Goal: Transaction & Acquisition: Obtain resource

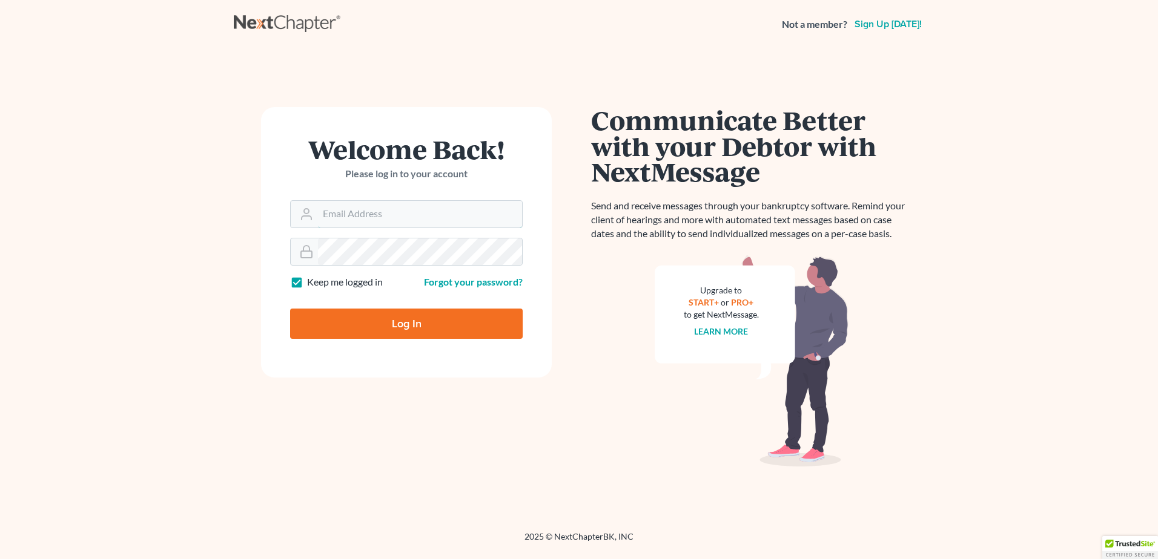
type input "[EMAIL_ADDRESS][DOMAIN_NAME]"
click at [469, 322] on input "Log In" at bounding box center [406, 324] width 233 height 30
type input "Thinking..."
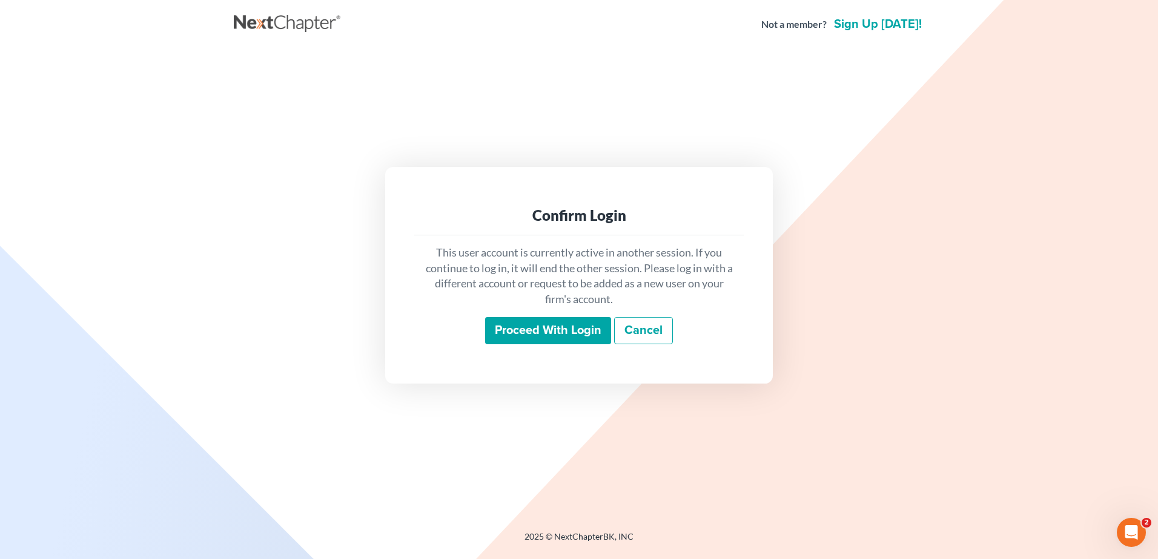
click at [546, 325] on input "Proceed with login" at bounding box center [548, 331] width 126 height 28
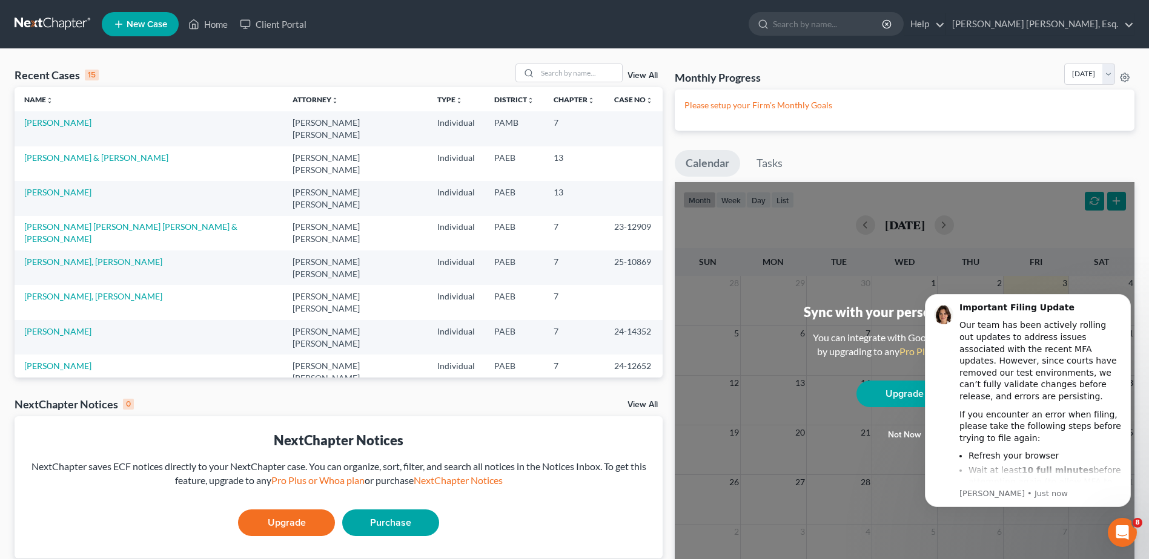
click at [41, 130] on td "Hardy, Roger" at bounding box center [149, 128] width 268 height 35
click at [51, 119] on link "Hardy, Roger" at bounding box center [57, 122] width 67 height 10
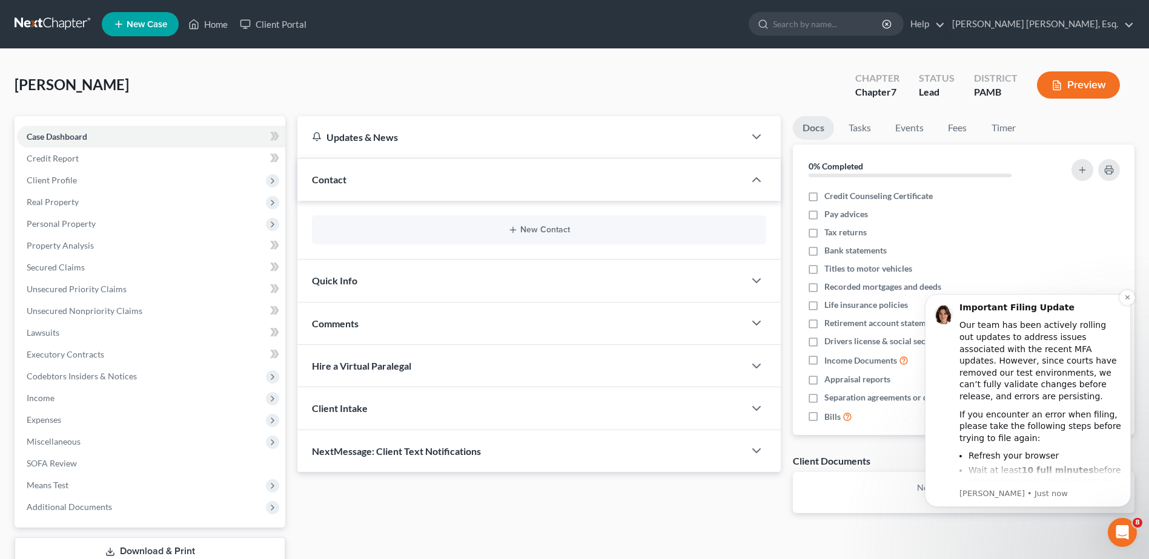
click at [1079, 416] on div "If you encounter an error when filing, please take the following steps before t…" at bounding box center [1040, 427] width 162 height 36
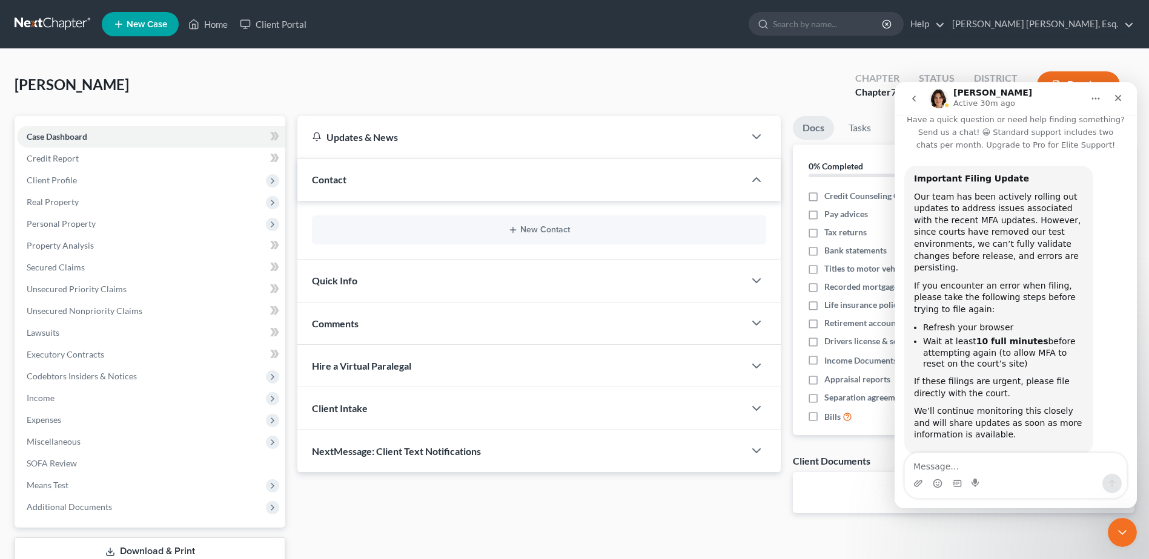
scroll to position [26, 0]
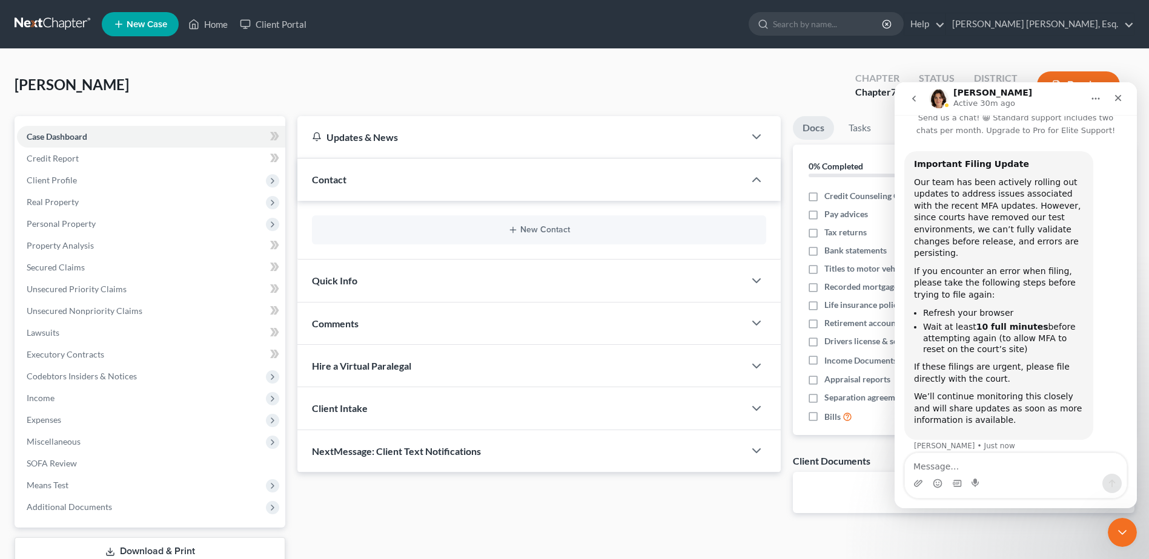
click at [770, 500] on div "Updates & News × Pennsylvania Middle District Notes Take a look at NextChapter'…" at bounding box center [538, 324] width 495 height 417
click at [1120, 101] on icon "Close" at bounding box center [1118, 98] width 7 height 7
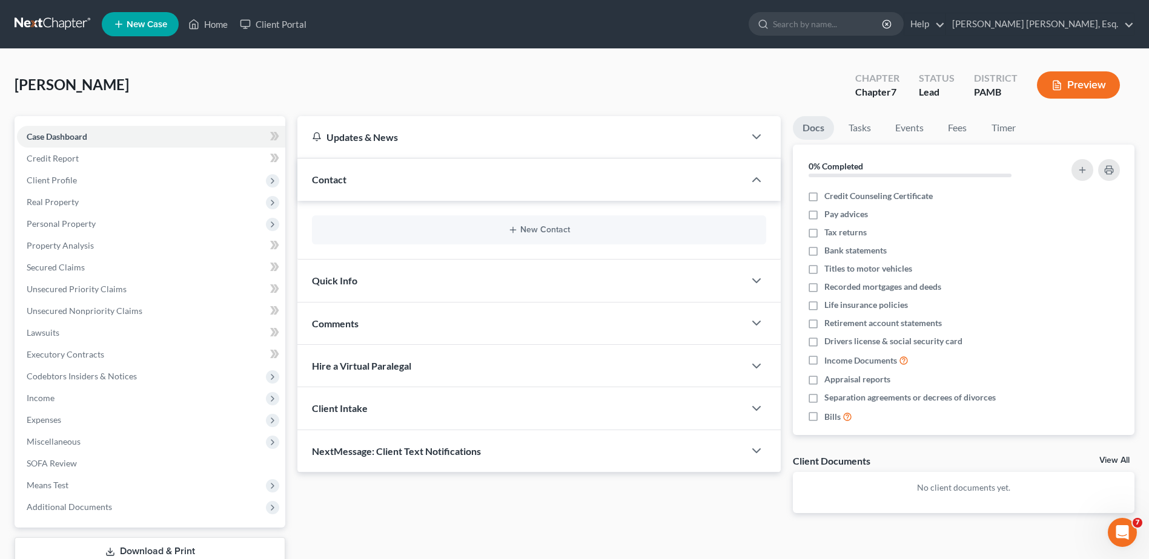
scroll to position [84, 0]
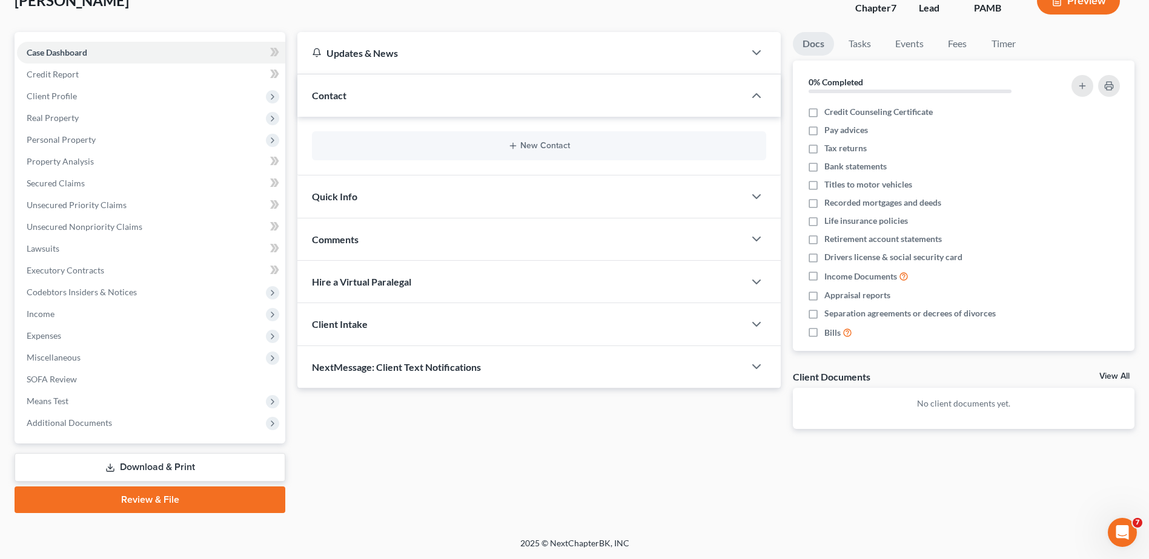
click at [153, 505] on link "Review & File" at bounding box center [150, 500] width 271 height 27
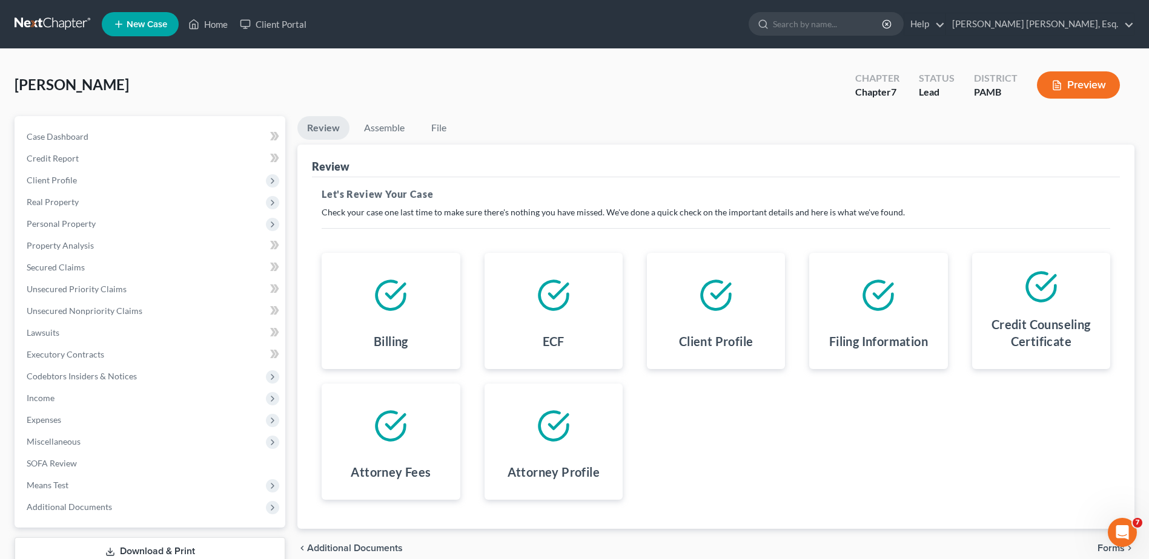
scroll to position [84, 0]
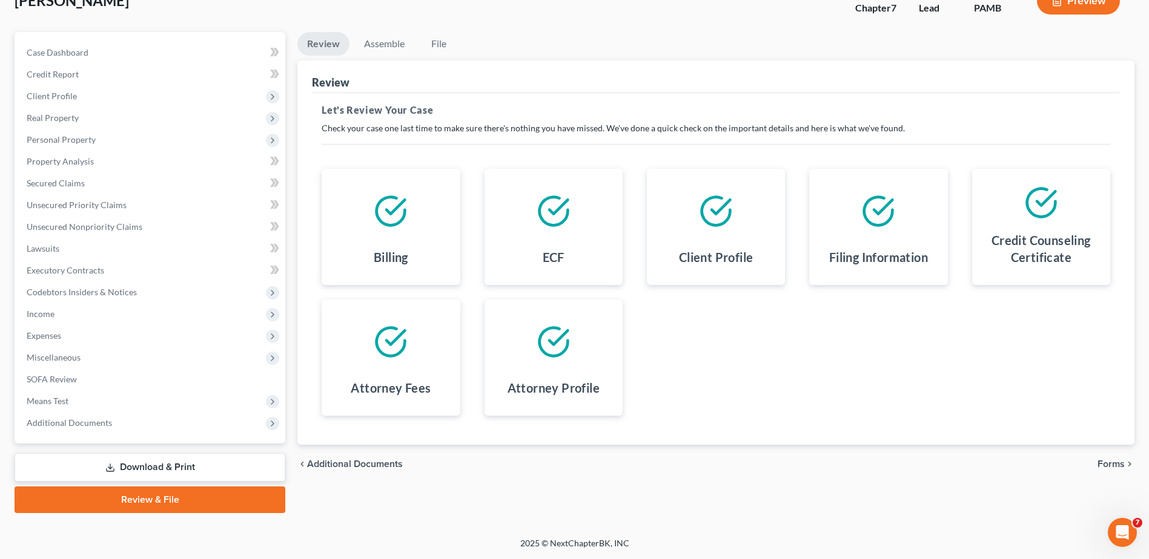
click at [190, 504] on link "Review & File" at bounding box center [150, 500] width 271 height 27
click at [188, 504] on link "Review & File" at bounding box center [150, 500] width 271 height 27
click at [1114, 462] on span "Forms" at bounding box center [1110, 465] width 27 height 10
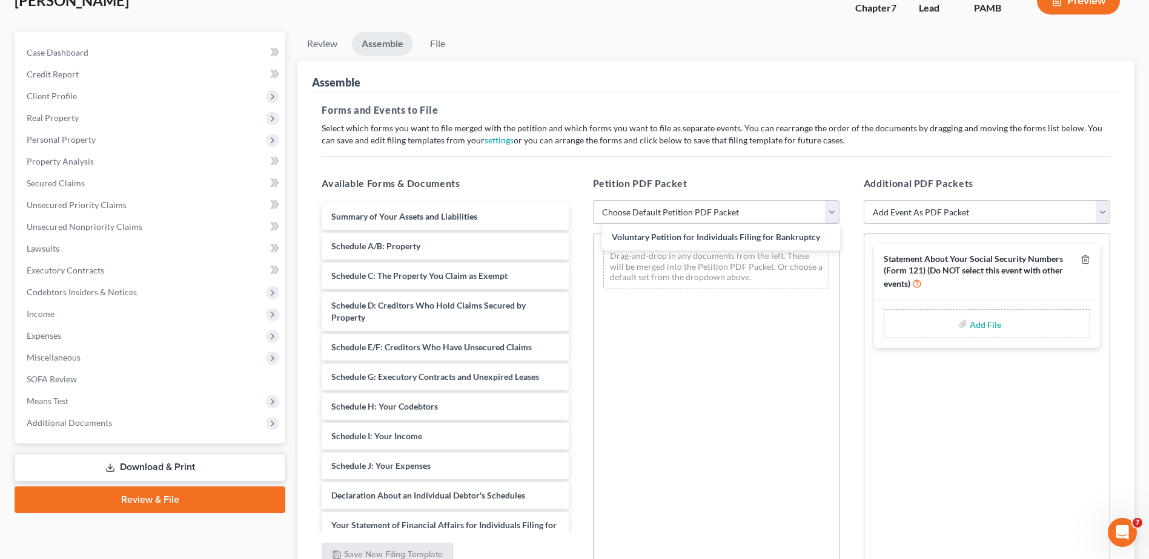
drag, startPoint x: 492, startPoint y: 216, endPoint x: 769, endPoint y: 236, distance: 277.4
click at [578, 237] on div "Voluntary Petition for Individuals Filing for Bankruptcy Voluntary Petition for…" at bounding box center [445, 484] width 266 height 562
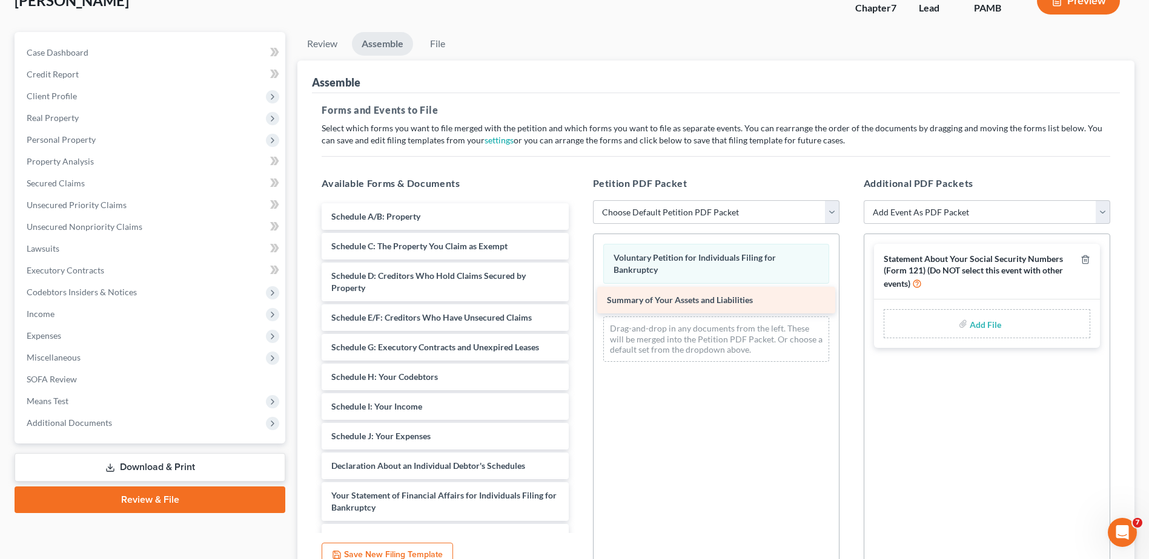
drag, startPoint x: 530, startPoint y: 216, endPoint x: 806, endPoint y: 299, distance: 287.9
click at [578, 299] on div "Summary of Your Assets and Liabilities Summary of Your Assets and Liabilities S…" at bounding box center [445, 469] width 266 height 532
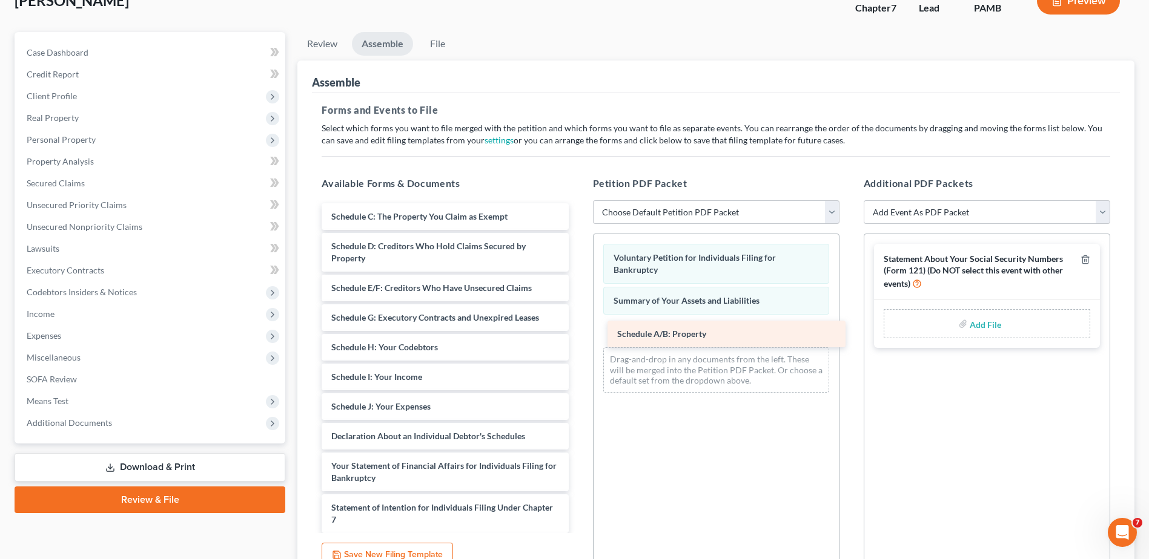
drag, startPoint x: 504, startPoint y: 219, endPoint x: 790, endPoint y: 333, distance: 307.6
click at [578, 334] on div "Schedule A/B: Property Schedule A/B: Property Schedule C: The Property You Clai…" at bounding box center [445, 454] width 266 height 503
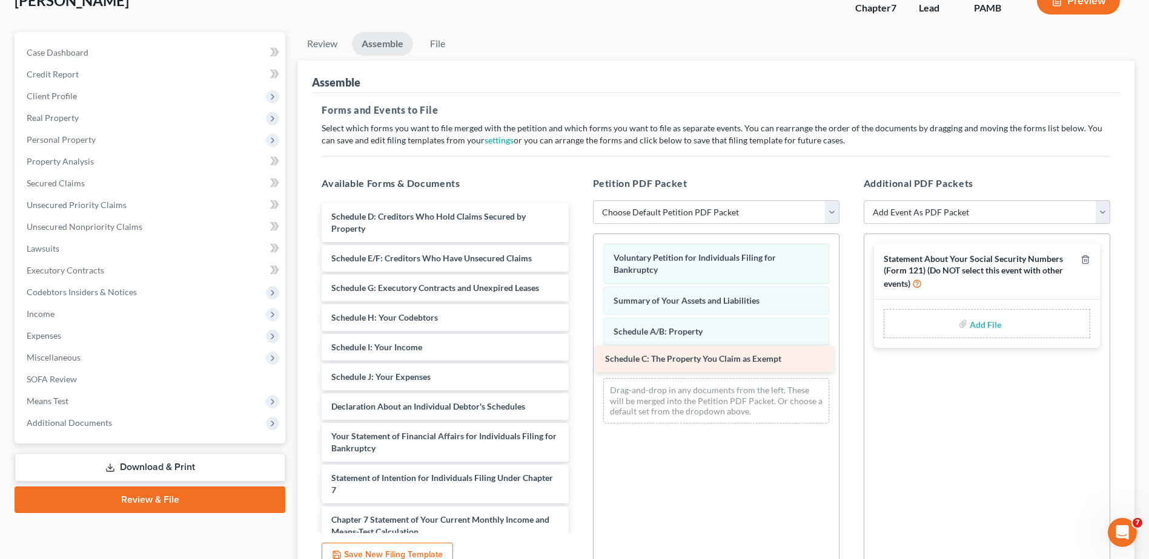
drag, startPoint x: 474, startPoint y: 216, endPoint x: 748, endPoint y: 358, distance: 308.5
click at [578, 358] on div "Schedule C: The Property You Claim as Exempt Schedule C: The Property You Claim…" at bounding box center [445, 439] width 266 height 473
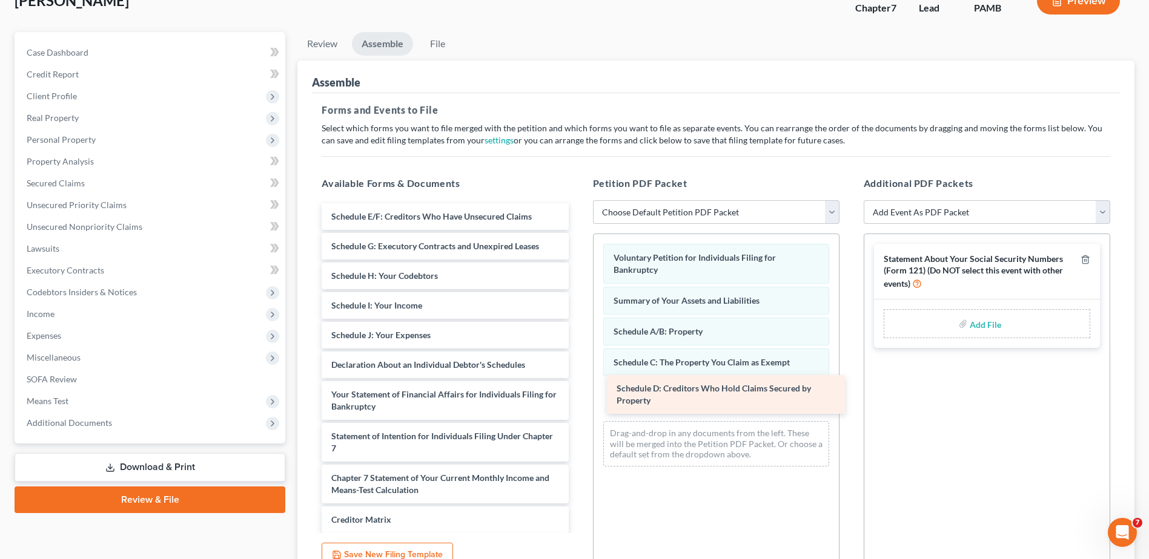
drag, startPoint x: 471, startPoint y: 231, endPoint x: 757, endPoint y: 399, distance: 331.7
click at [578, 399] on div "Schedule D: Creditors Who Hold Claims Secured by Property Schedule D: Creditors…" at bounding box center [445, 418] width 266 height 431
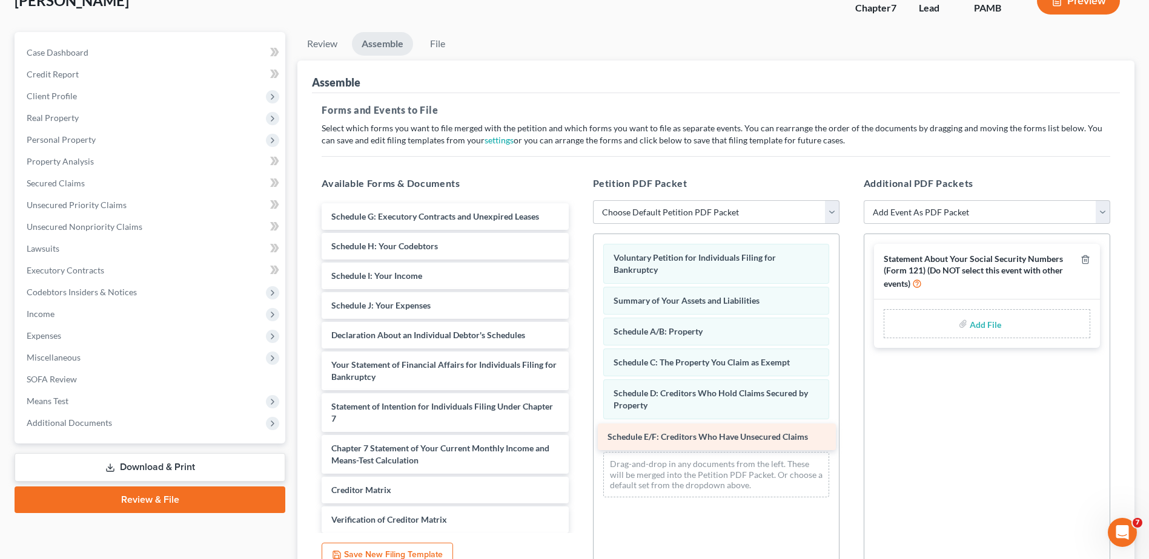
drag, startPoint x: 475, startPoint y: 212, endPoint x: 751, endPoint y: 432, distance: 353.3
click at [578, 432] on div "Schedule E/F: Creditors Who Have Unsecured Claims Schedule E/F: Creditors Who H…" at bounding box center [445, 403] width 266 height 401
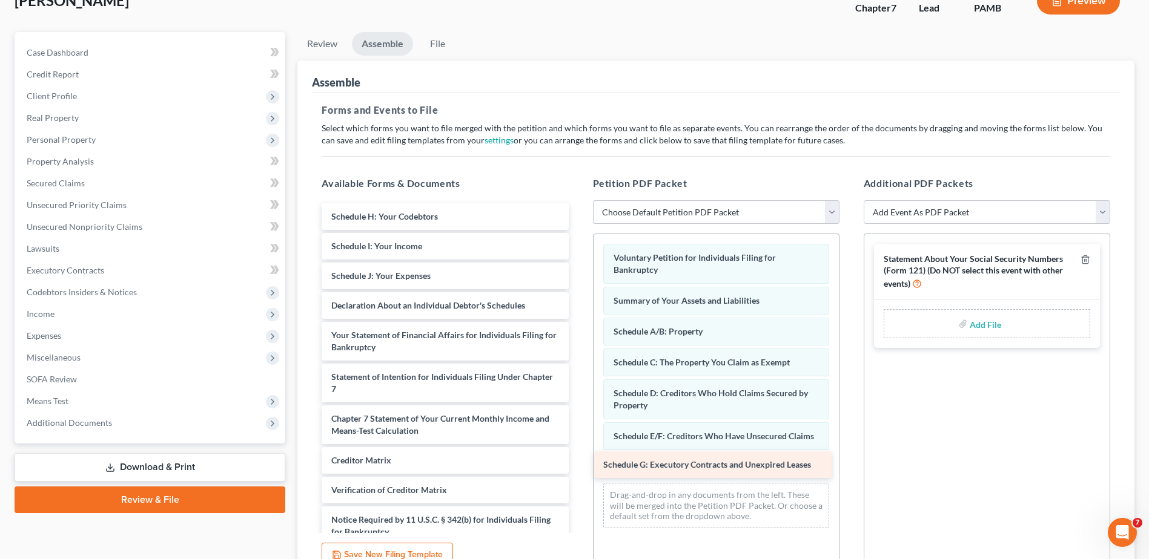
drag, startPoint x: 458, startPoint y: 216, endPoint x: 730, endPoint y: 463, distance: 367.8
click at [578, 463] on div "Schedule G: Executory Contracts and Unexpired Leases Schedule G: Executory Cont…" at bounding box center [445, 389] width 266 height 372
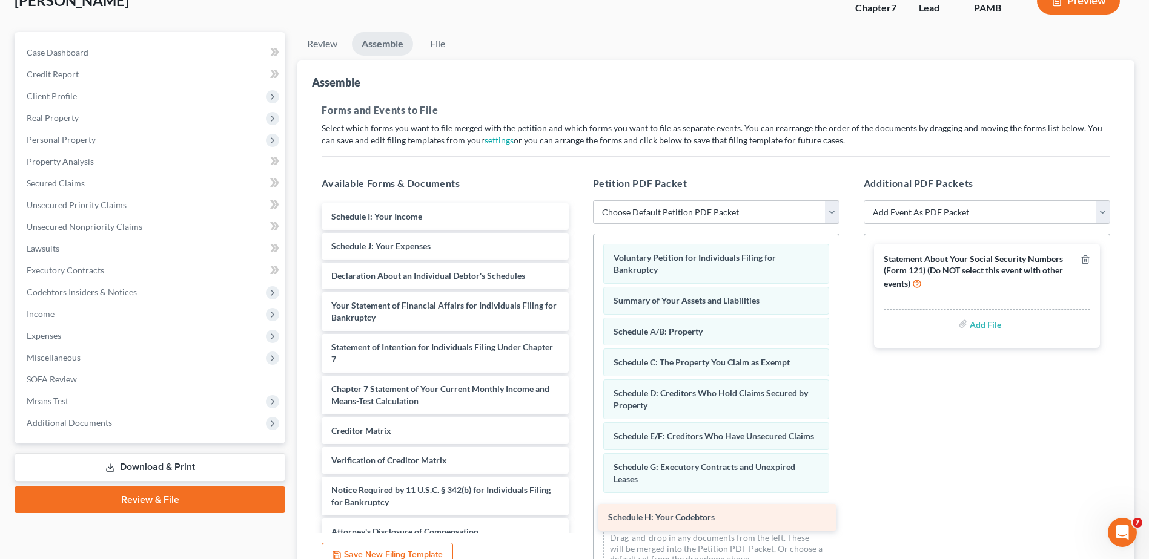
drag, startPoint x: 474, startPoint y: 214, endPoint x: 751, endPoint y: 515, distance: 408.8
click at [578, 515] on div "Schedule H: Your Codebtors Schedule H: Your Codebtors Schedule I: Your Income S…" at bounding box center [445, 374] width 266 height 342
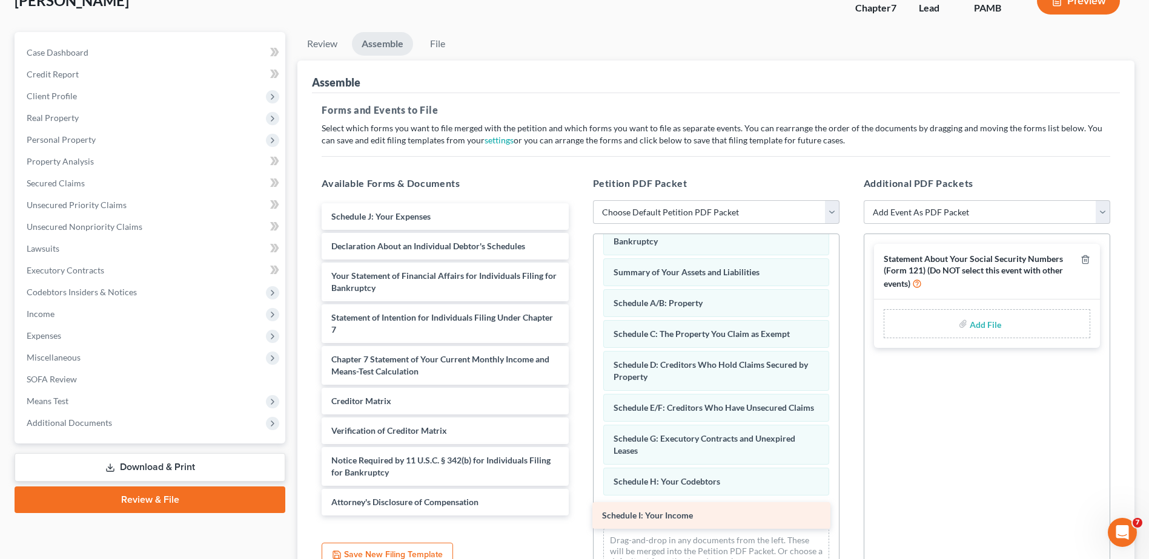
drag, startPoint x: 409, startPoint y: 217, endPoint x: 680, endPoint y: 516, distance: 403.4
click at [578, 516] on div "Schedule I: Your Income Schedule I: Your Income Schedule J: Your Expenses Decla…" at bounding box center [445, 359] width 266 height 312
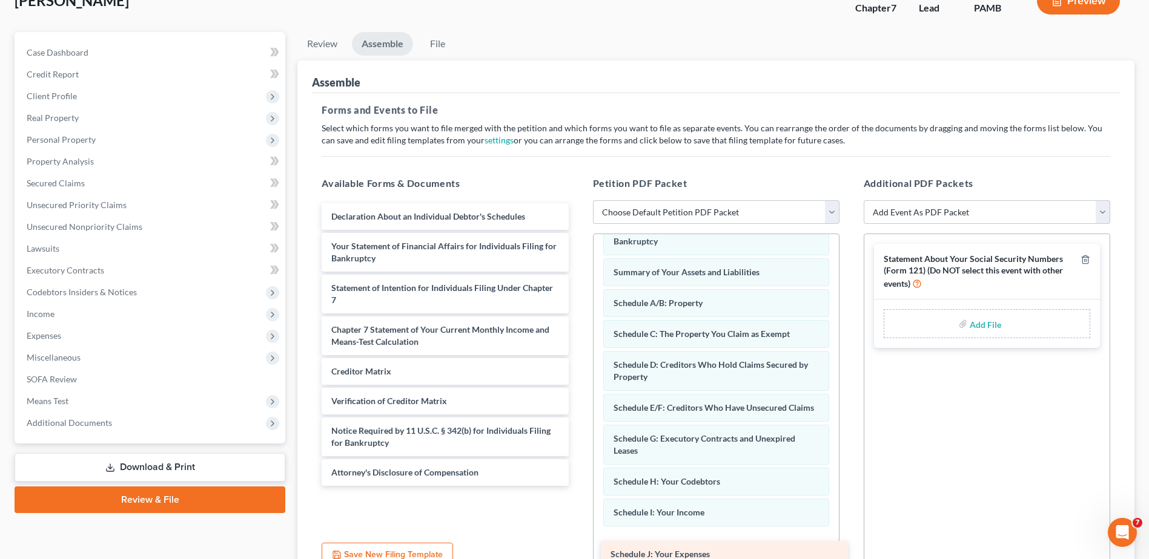
drag, startPoint x: 492, startPoint y: 213, endPoint x: 771, endPoint y: 550, distance: 438.3
click at [578, 486] on div "Schedule J: Your Expenses Schedule J: Your Expenses Declaration About an Indivi…" at bounding box center [445, 344] width 266 height 283
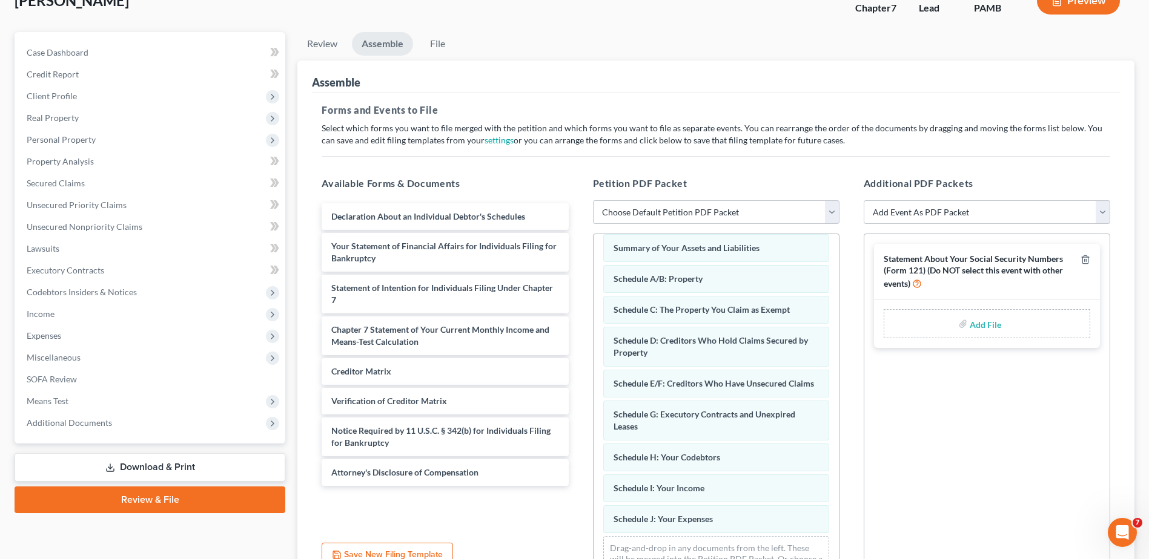
scroll to position [90, 0]
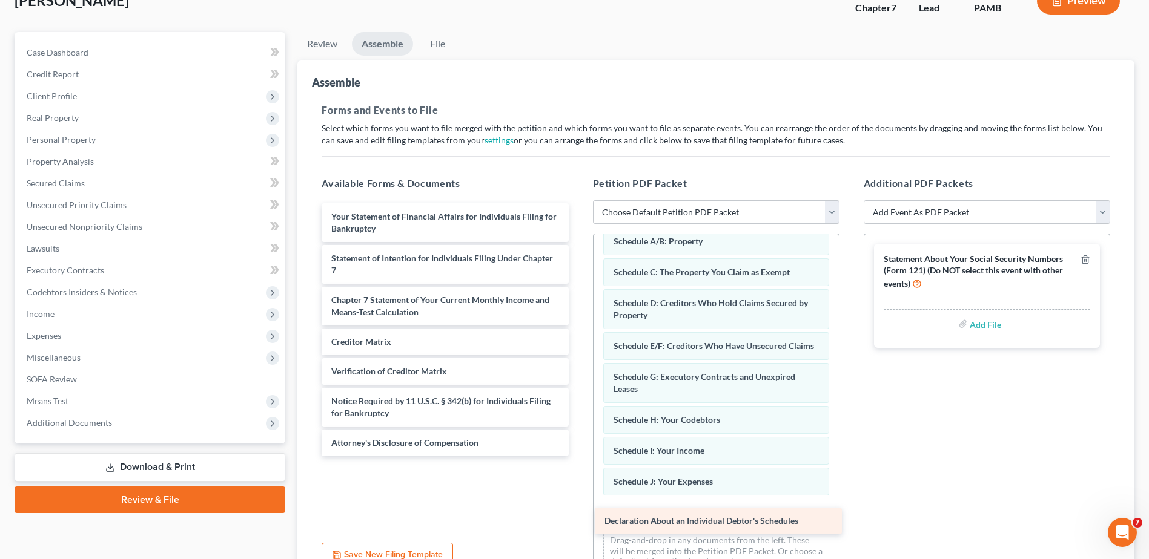
drag, startPoint x: 369, startPoint y: 214, endPoint x: 642, endPoint y: 519, distance: 409.1
click at [578, 457] on div "Declaration About an Individual Debtor's Schedules Declaration About an Individ…" at bounding box center [445, 329] width 266 height 253
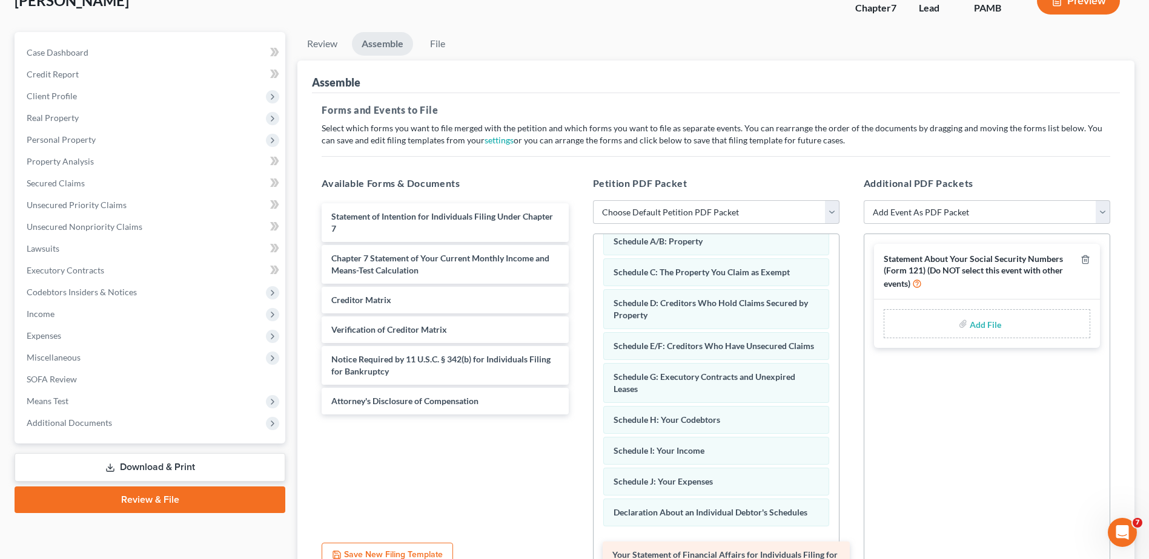
drag, startPoint x: 446, startPoint y: 213, endPoint x: 727, endPoint y: 552, distance: 439.9
click at [578, 415] on div "Your Statement of Financial Affairs for Individuals Filing for Bankruptcy Your …" at bounding box center [445, 308] width 266 height 211
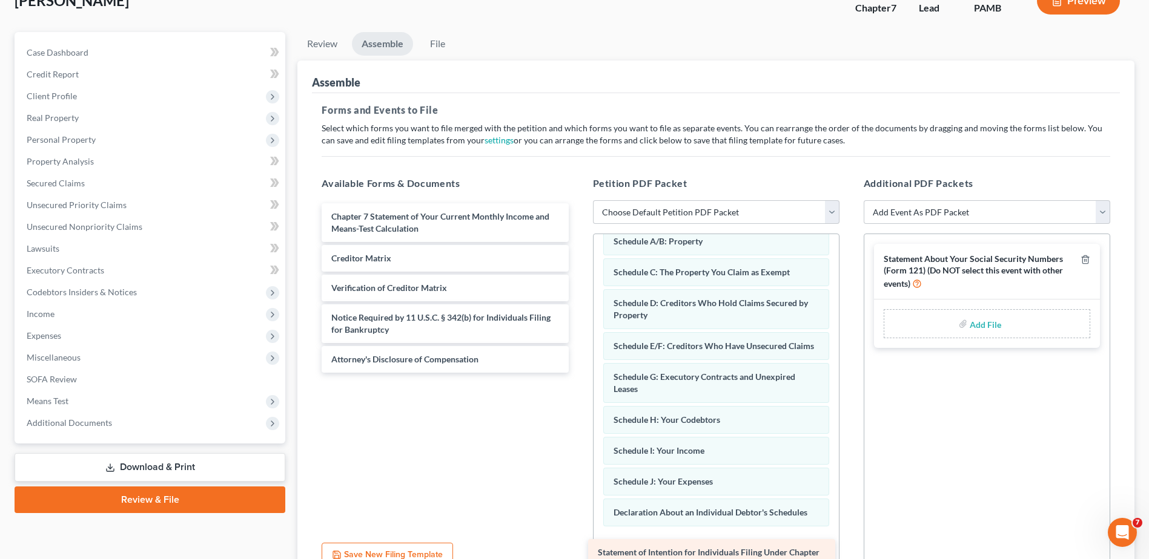
drag, startPoint x: 516, startPoint y: 222, endPoint x: 783, endPoint y: 558, distance: 428.8
click at [578, 373] on div "Statement of Intention for Individuals Filing Under Chapter 7 Statement of Inte…" at bounding box center [445, 288] width 266 height 170
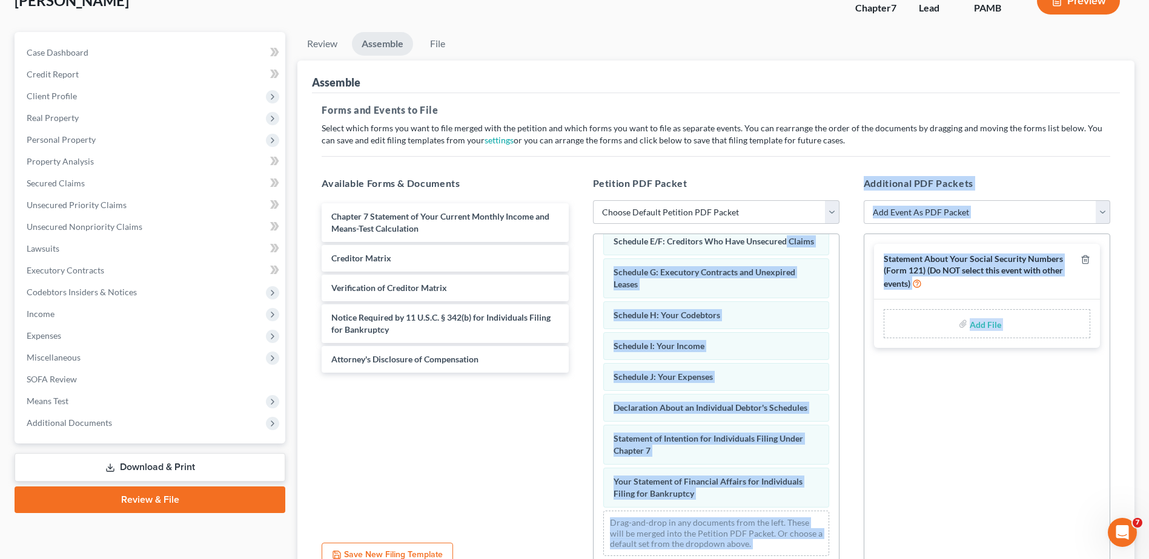
scroll to position [200, 0]
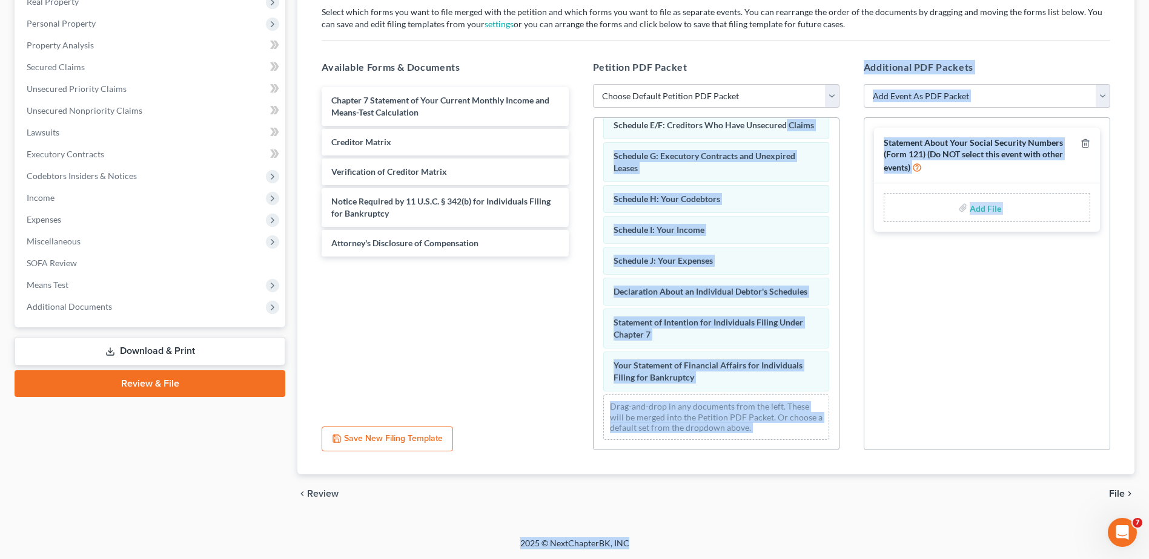
drag, startPoint x: 838, startPoint y: 334, endPoint x: 855, endPoint y: 590, distance: 257.3
click at [855, 559] on html "Home New Case Client Portal Albert V.F. Nelthropp, Esq. nelthroppesq@aol.com My…" at bounding box center [574, 180] width 1149 height 760
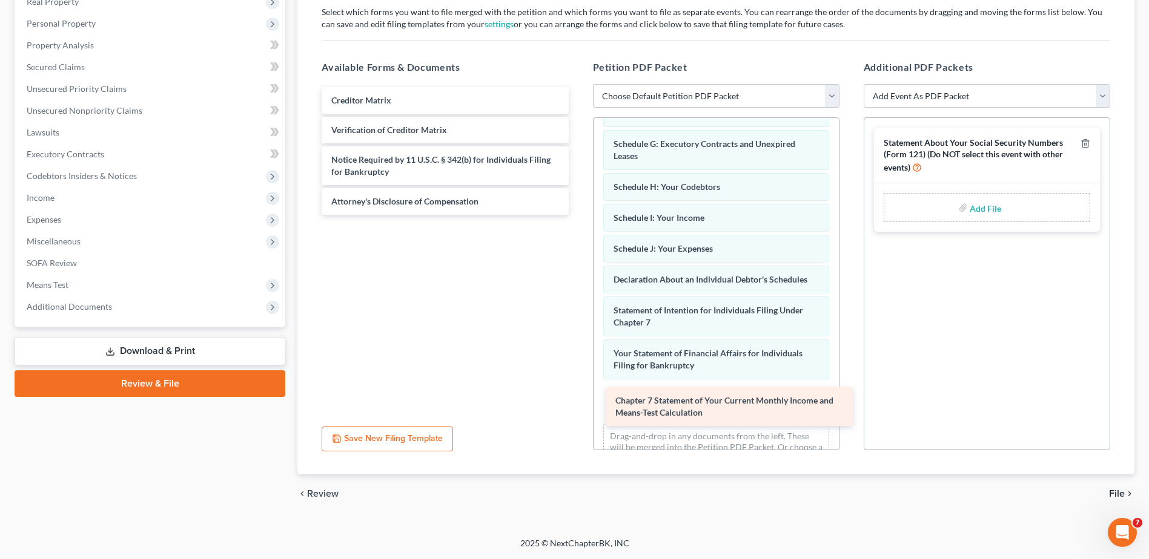
drag, startPoint x: 421, startPoint y: 99, endPoint x: 704, endPoint y: 399, distance: 412.9
click at [578, 215] on div "Chapter 7 Statement of Your Current Monthly Income and Means-Test Calculation C…" at bounding box center [445, 151] width 266 height 128
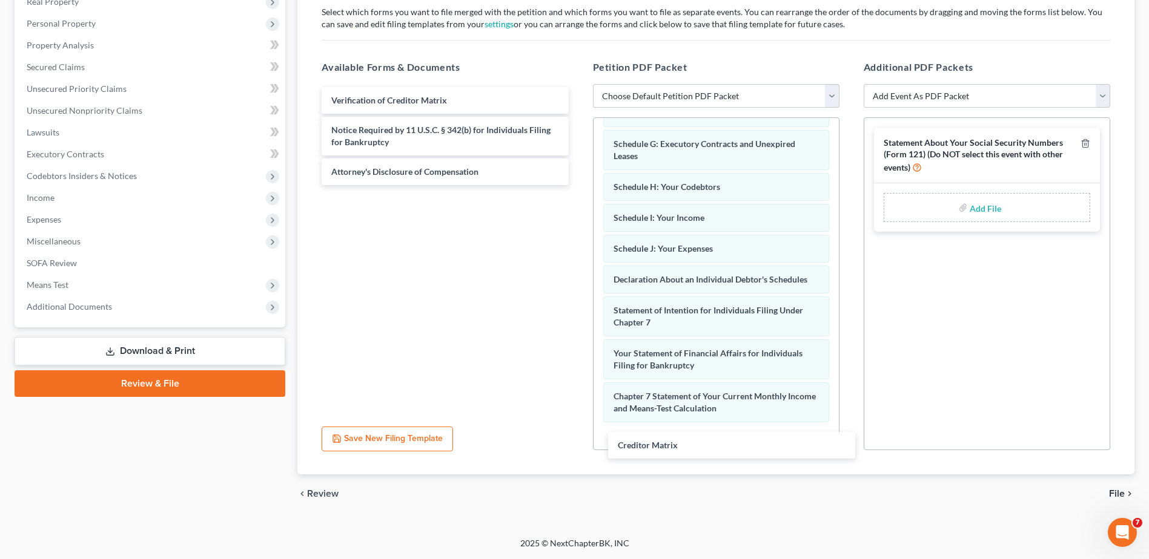
drag, startPoint x: 461, startPoint y: 105, endPoint x: 760, endPoint y: 456, distance: 460.9
click at [578, 185] on div "Creditor Matrix Creditor Matrix Verification of Creditor Matrix Notice Required…" at bounding box center [445, 136] width 266 height 98
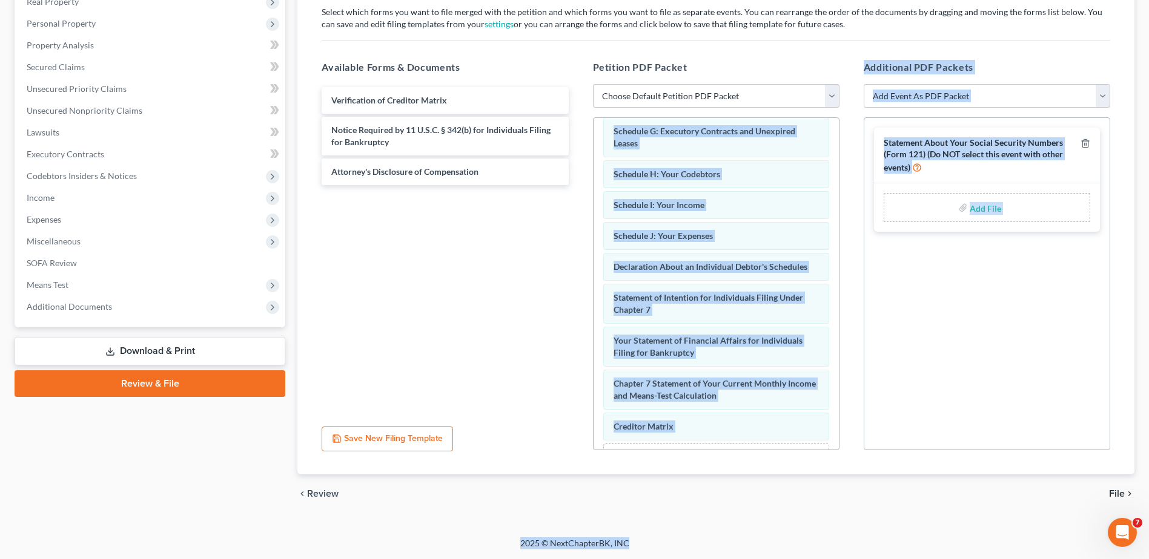
scroll to position [231, 0]
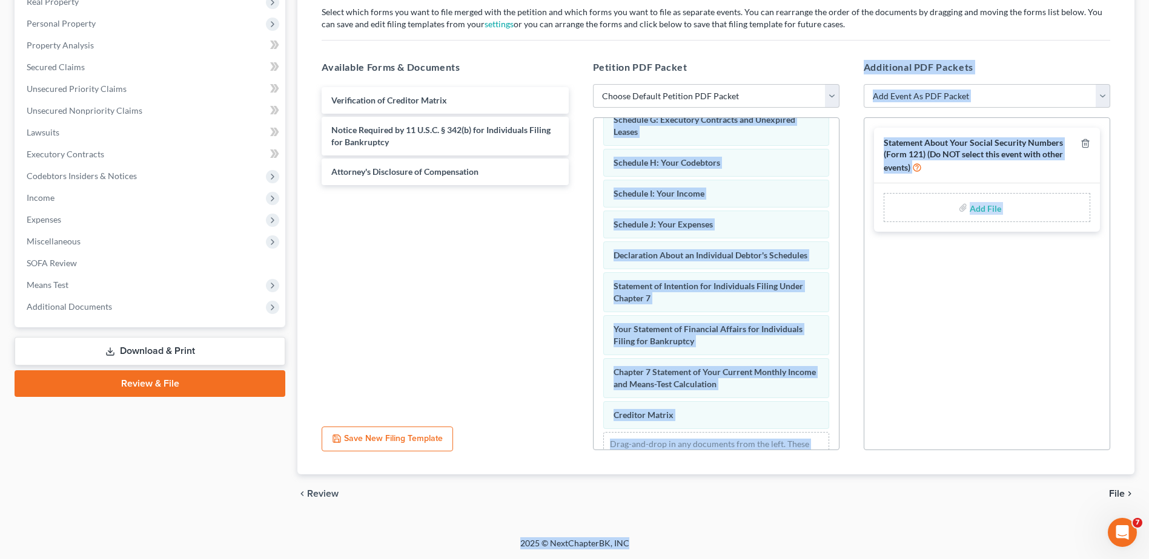
click at [840, 442] on div "Petition PDF Packet Choose Default Petition PDF Packet Emergency Filing (Volunt…" at bounding box center [716, 255] width 271 height 411
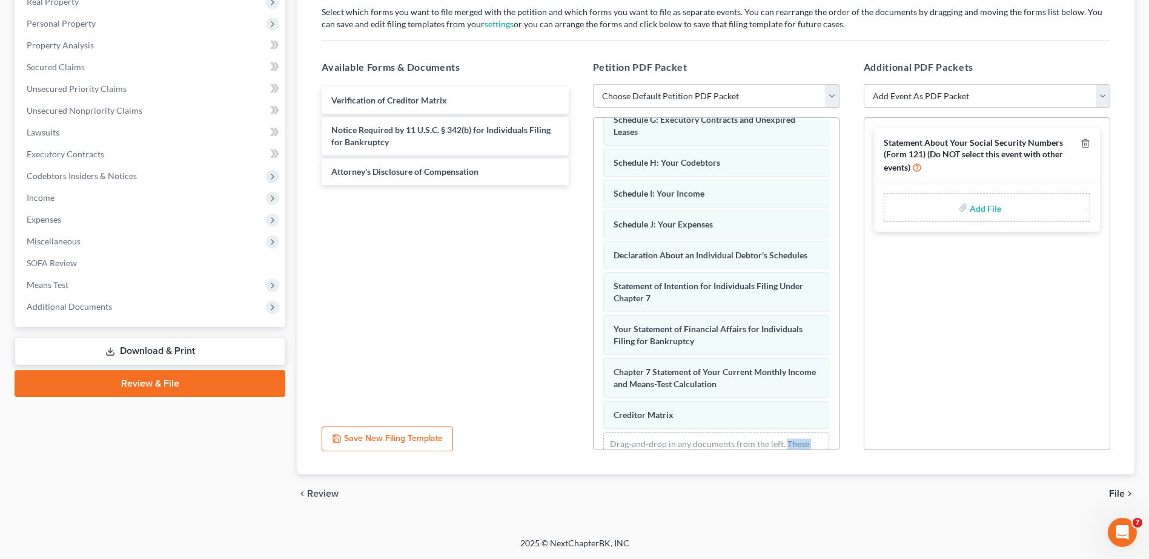
click at [840, 442] on div "Petition PDF Packet Choose Default Petition PDF Packet Emergency Filing (Volunt…" at bounding box center [716, 255] width 271 height 411
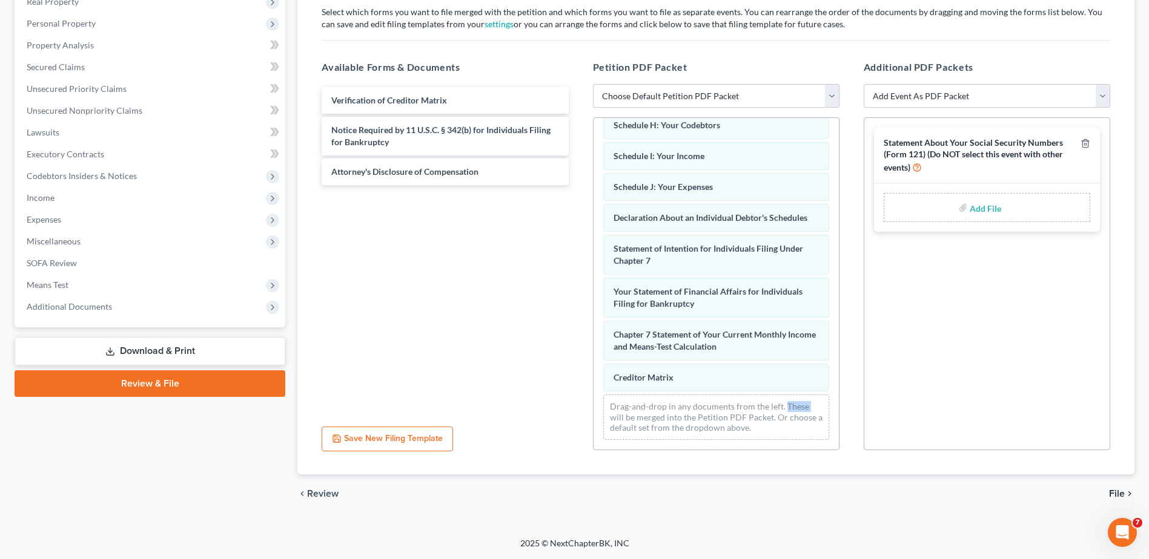
scroll to position [281, 0]
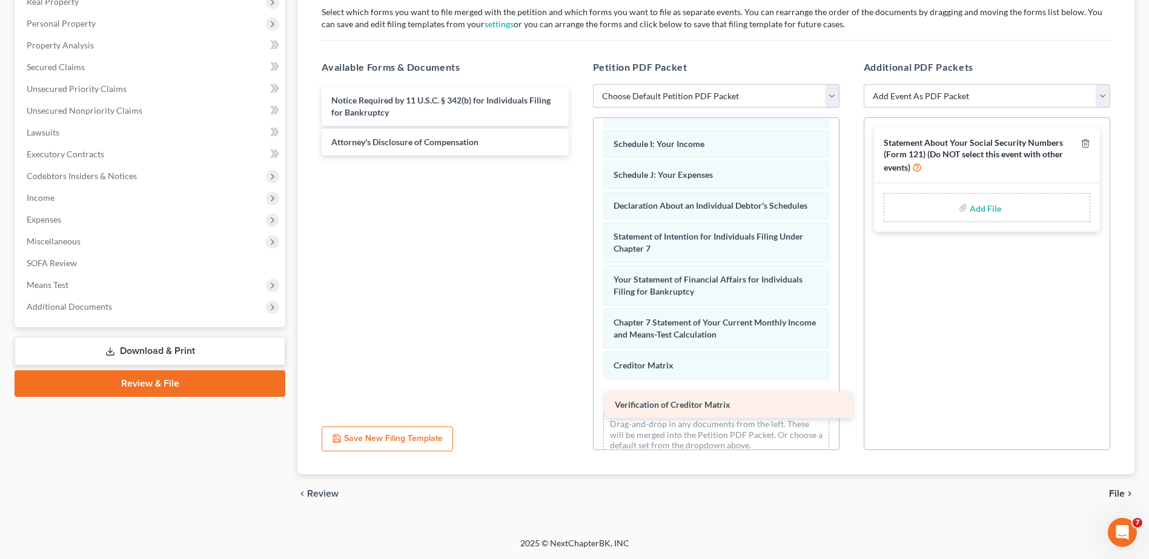
drag, startPoint x: 457, startPoint y: 104, endPoint x: 741, endPoint y: 407, distance: 415.1
click at [578, 156] on div "Verification of Creditor Matrix Verification of Creditor Matrix Notice Required…" at bounding box center [445, 121] width 266 height 68
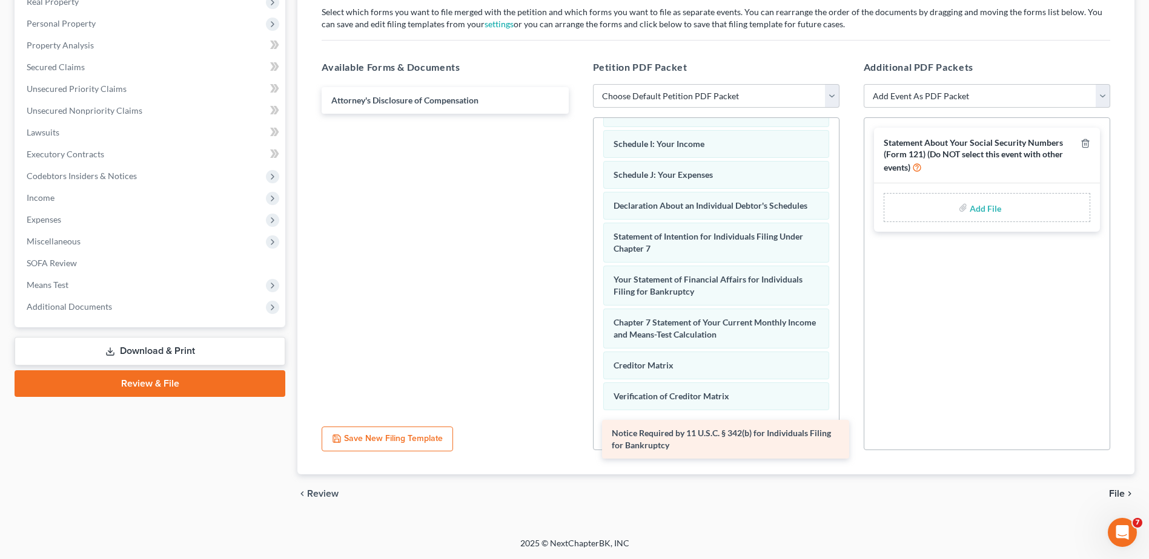
drag, startPoint x: 440, startPoint y: 103, endPoint x: 720, endPoint y: 436, distance: 435.3
click at [578, 114] on div "Notice Required by 11 U.S.C. § 342(b) for Individuals Filing for Bankruptcy Not…" at bounding box center [445, 100] width 266 height 27
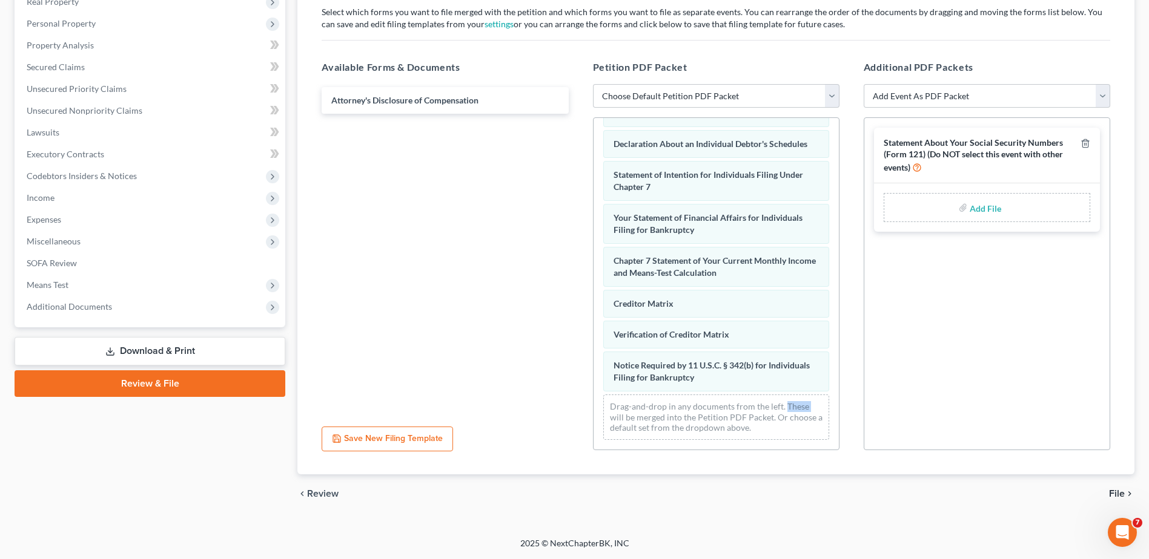
scroll to position [354, 0]
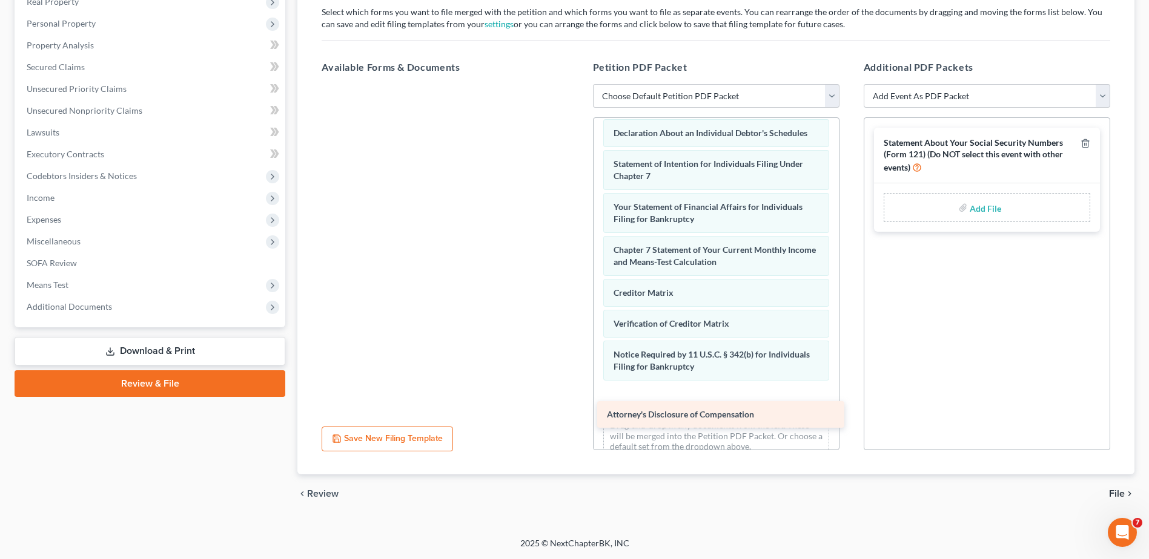
drag, startPoint x: 453, startPoint y: 101, endPoint x: 728, endPoint y: 415, distance: 417.9
click at [578, 84] on div "Attorney's Disclosure of Compensation Attorney's Disclosure of Compensation" at bounding box center [445, 84] width 266 height 0
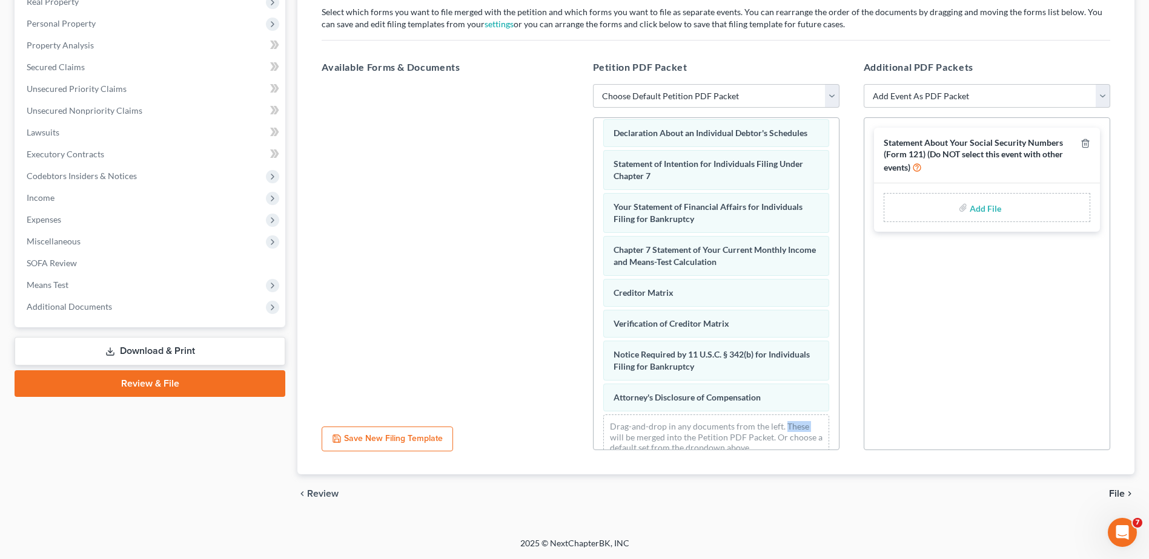
click at [988, 205] on input "file" at bounding box center [983, 208] width 29 height 22
type input "C:\fakepath\ROGER HARDY SS FORM 121.pdf"
click at [1102, 97] on select "Add Event As PDF Packet Certificate of Credit Counseling Chapter 7 - Means Test…" at bounding box center [986, 96] width 246 height 24
select select "0"
click at [863, 84] on select "Add Event As PDF Packet Certificate of Credit Counseling Chapter 7 - Means Test…" at bounding box center [986, 96] width 246 height 24
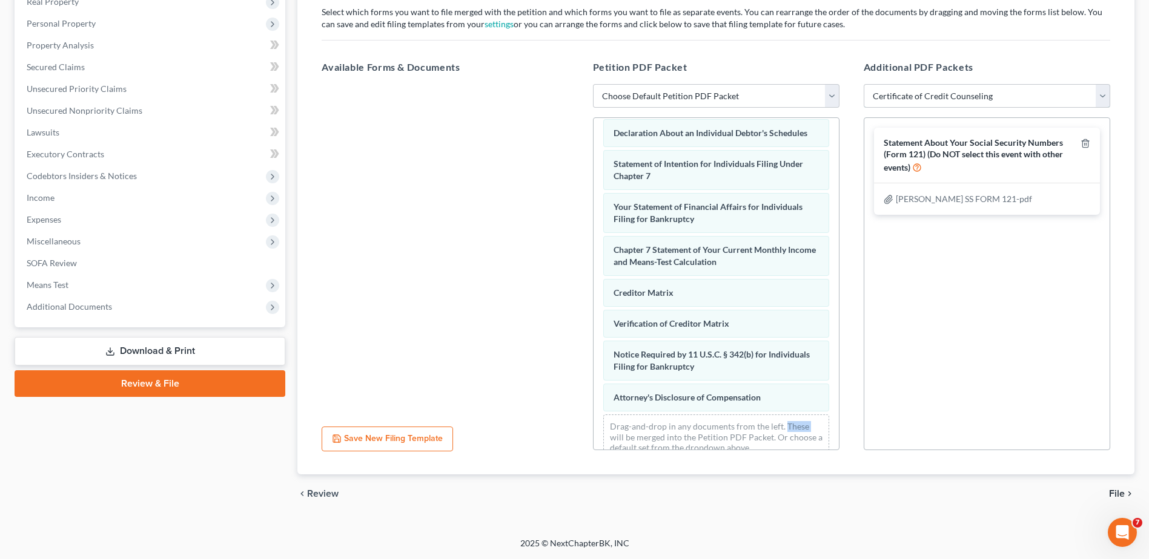
select select
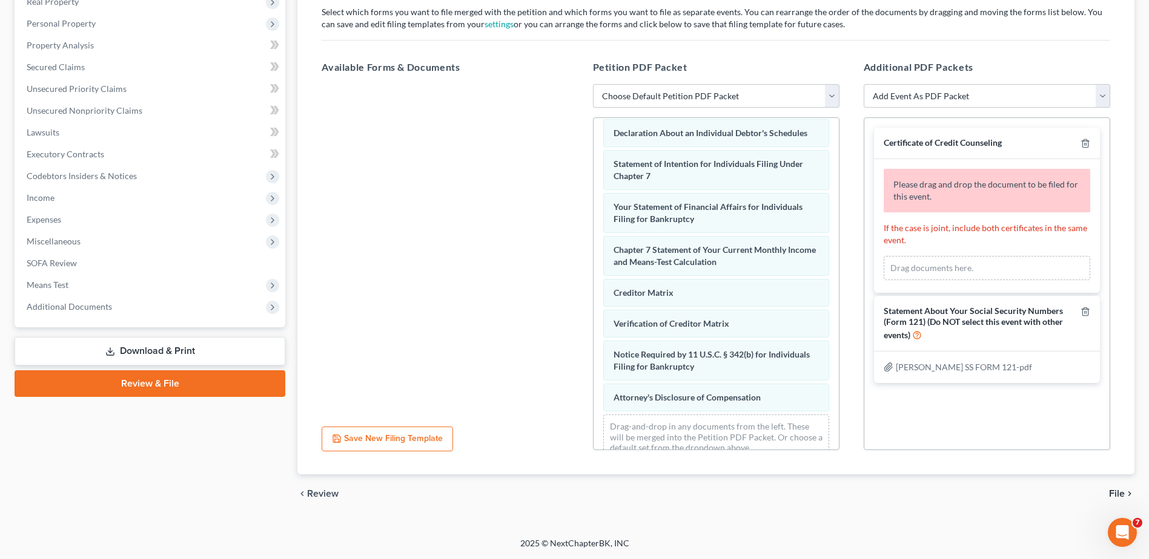
click at [936, 188] on span "Please drag and drop the document to be filed for this event." at bounding box center [985, 190] width 185 height 22
click at [933, 273] on div "Drag documents here." at bounding box center [986, 268] width 206 height 24
drag, startPoint x: 933, startPoint y: 273, endPoint x: 1020, endPoint y: 271, distance: 86.6
click at [1019, 271] on div "Drag documents here." at bounding box center [986, 268] width 206 height 24
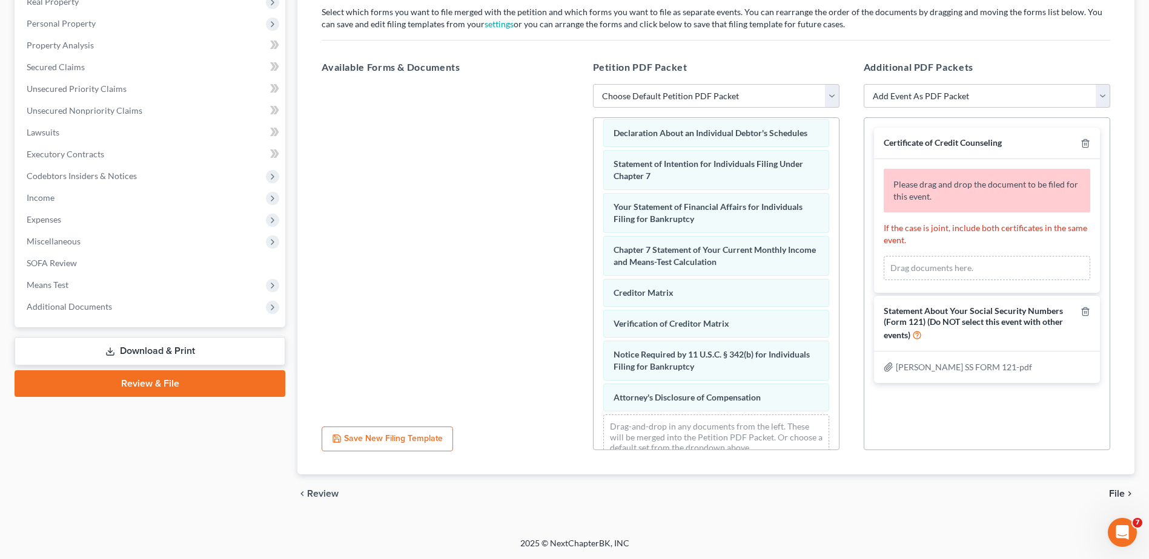
click at [1084, 64] on h5 "Additional PDF Packets" at bounding box center [986, 67] width 246 height 15
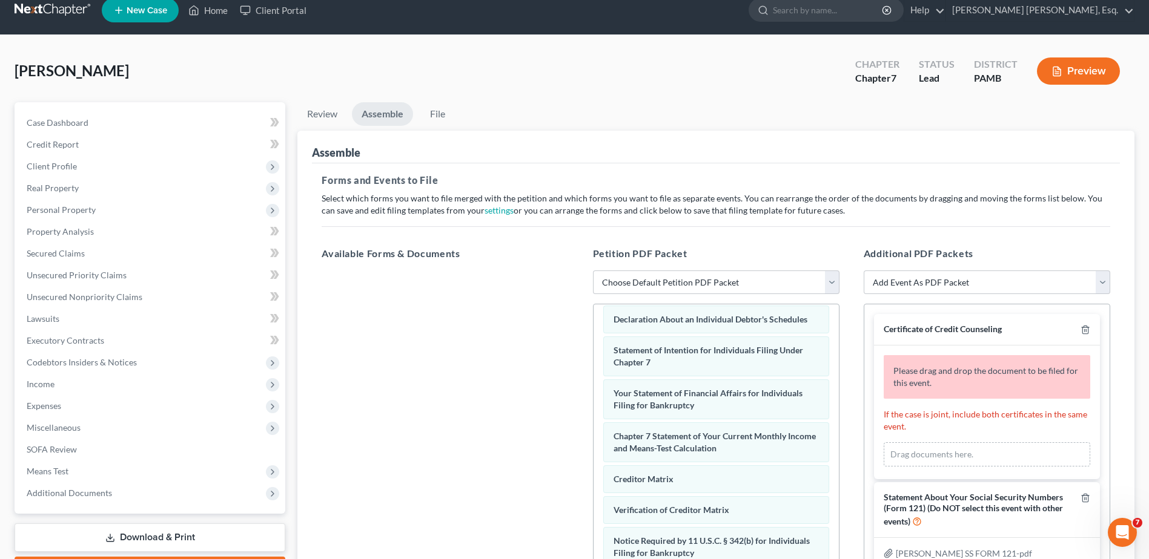
scroll to position [0, 0]
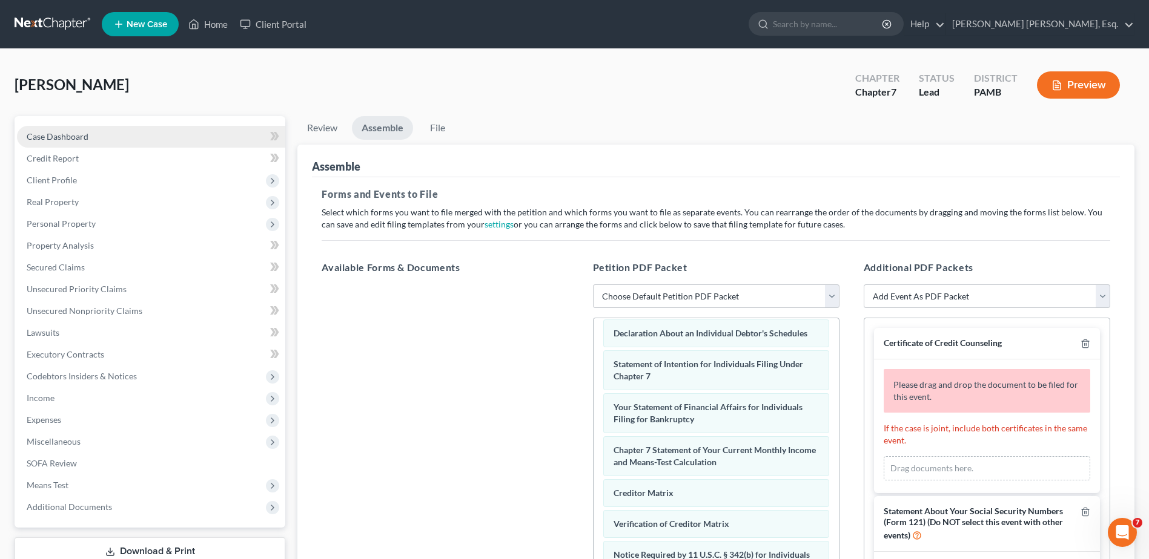
click at [104, 141] on link "Case Dashboard" at bounding box center [151, 137] width 268 height 22
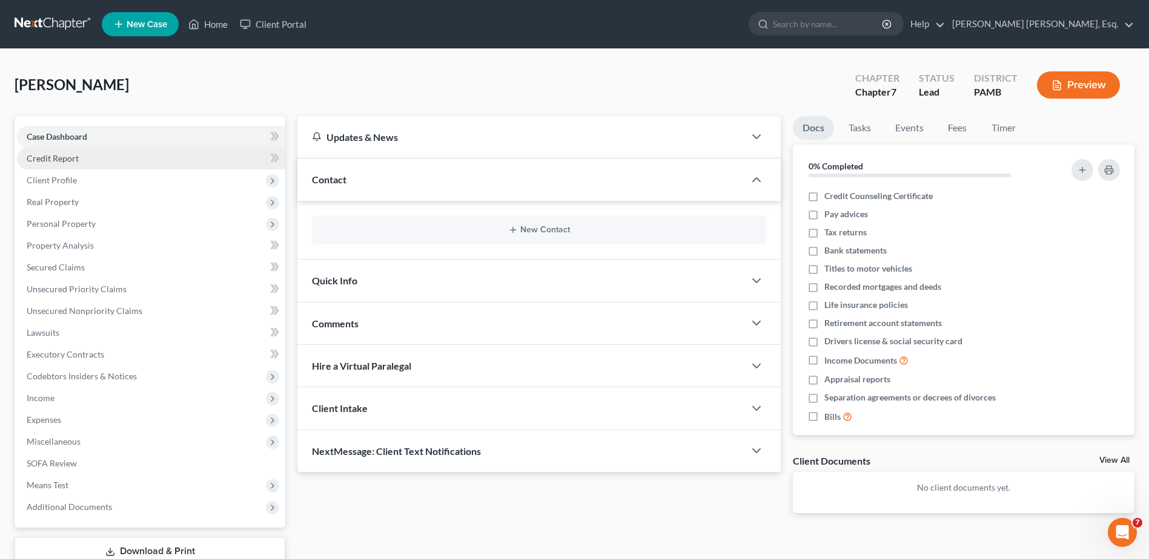
click at [73, 163] on link "Credit Report" at bounding box center [151, 159] width 268 height 22
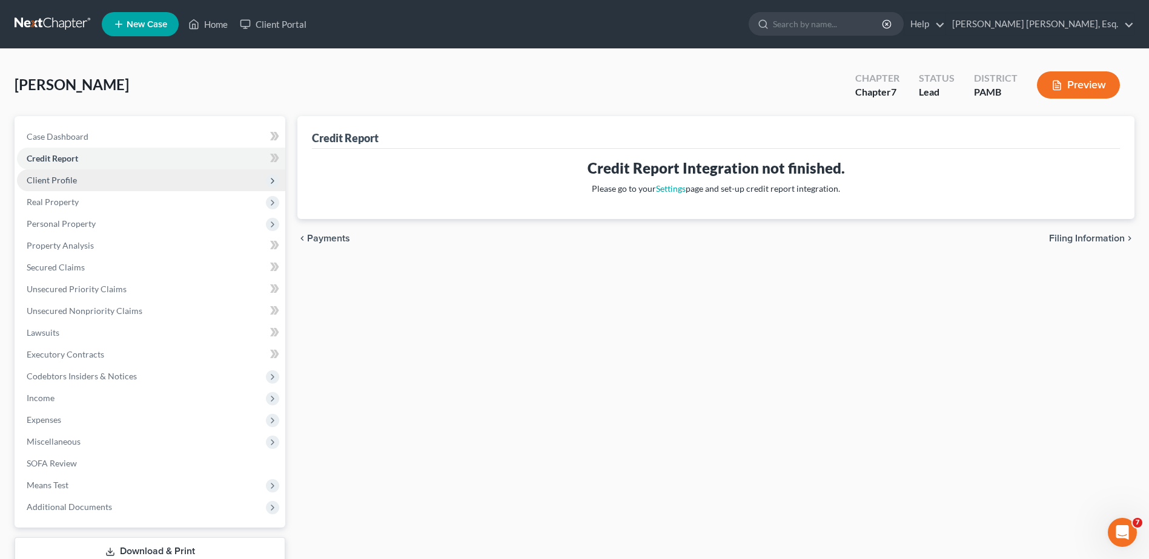
click at [68, 181] on span "Client Profile" at bounding box center [52, 180] width 50 height 10
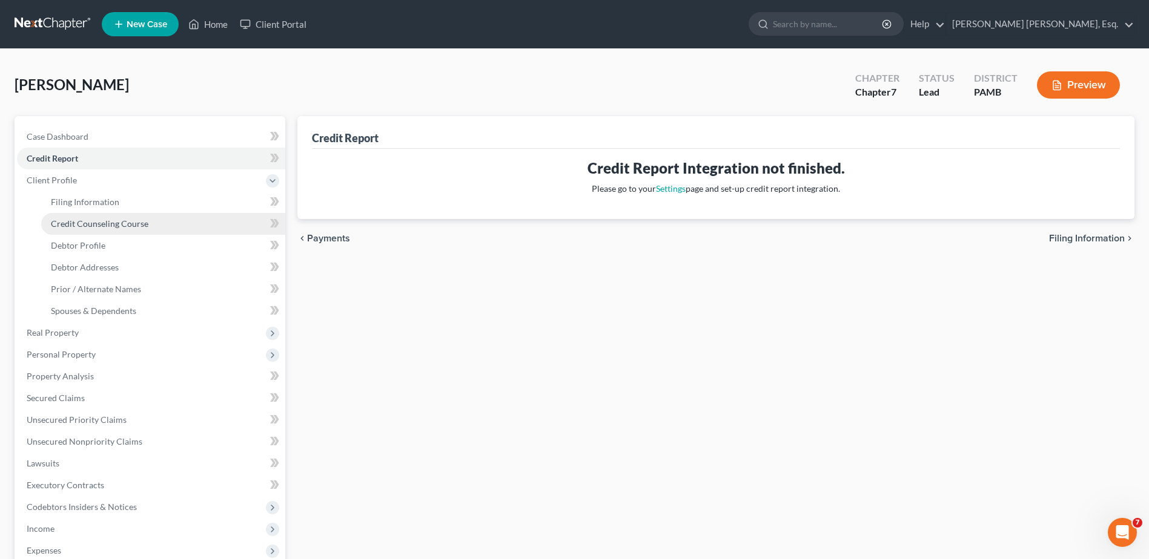
click at [112, 233] on link "Credit Counseling Course" at bounding box center [163, 224] width 244 height 22
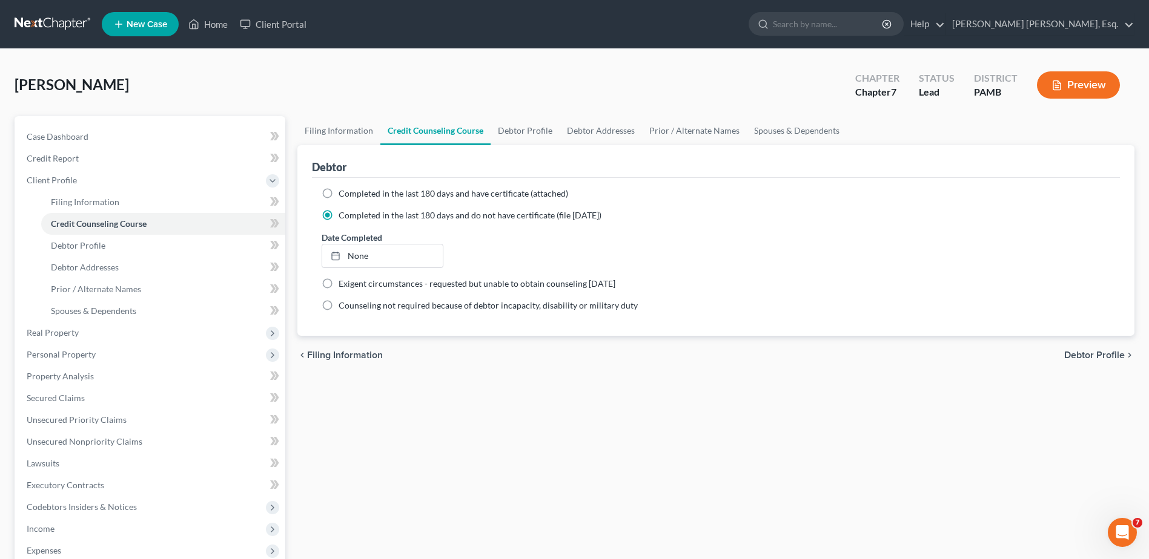
click at [338, 191] on label "Completed in the last 180 days and have certificate (attached)" at bounding box center [452, 194] width 229 height 12
click at [343, 191] on input "Completed in the last 180 days and have certificate (attached)" at bounding box center [347, 192] width 8 height 8
radio input "true"
radio input "false"
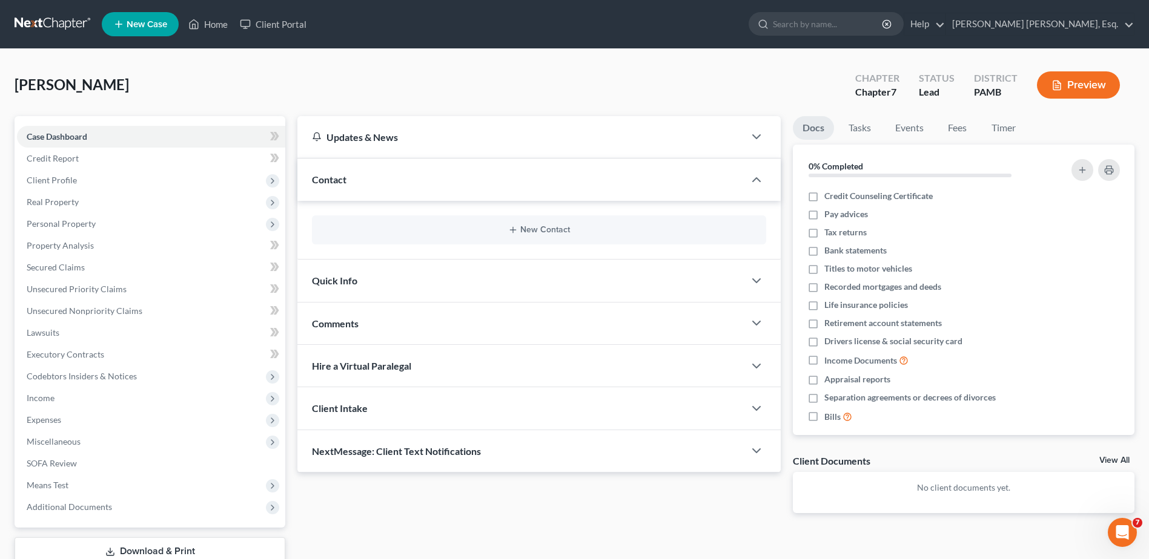
scroll to position [84, 0]
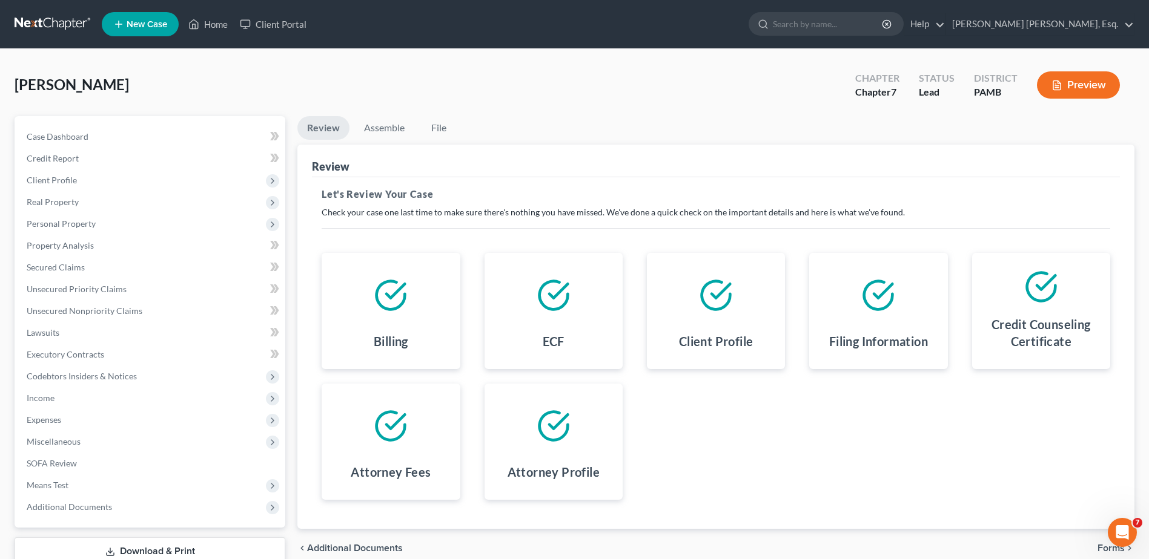
click at [1105, 545] on span "Forms" at bounding box center [1110, 549] width 27 height 10
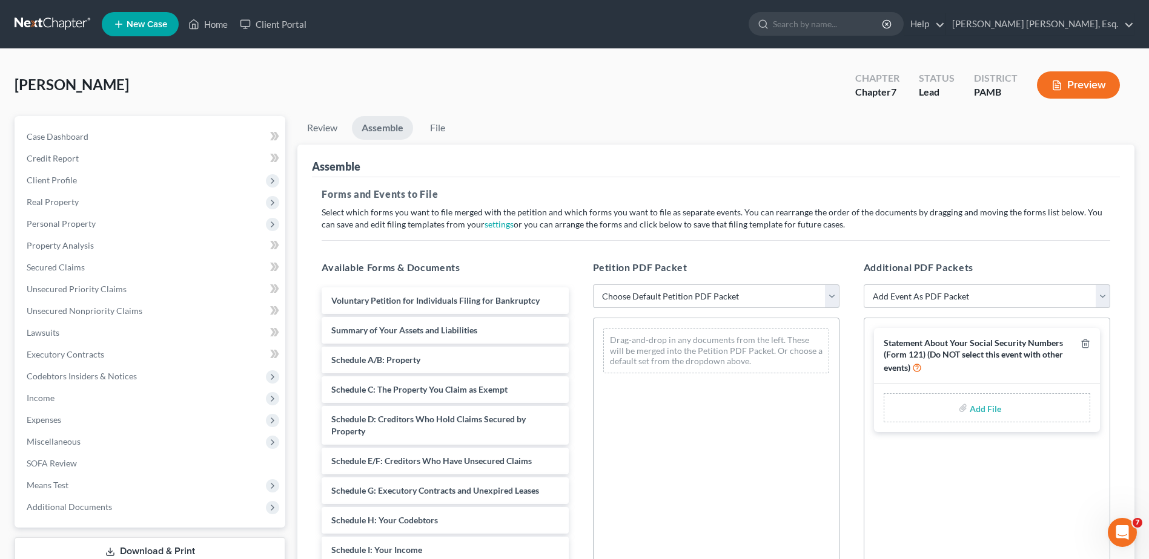
click at [830, 295] on select "Choose Default Petition PDF Packet Emergency Filing (Voluntary Petition and Cre…" at bounding box center [716, 297] width 246 height 24
click at [593, 285] on select "Choose Default Petition PDF Packet Emergency Filing (Voluntary Petition and Cre…" at bounding box center [716, 297] width 246 height 24
drag, startPoint x: 826, startPoint y: 288, endPoint x: 824, endPoint y: 300, distance: 11.6
click at [826, 288] on select "Choose Default Petition PDF Packet Emergency Filing (Voluntary Petition and Cre…" at bounding box center [716, 297] width 246 height 24
click at [593, 285] on select "Choose Default Petition PDF Packet Emergency Filing (Voluntary Petition and Cre…" at bounding box center [716, 297] width 246 height 24
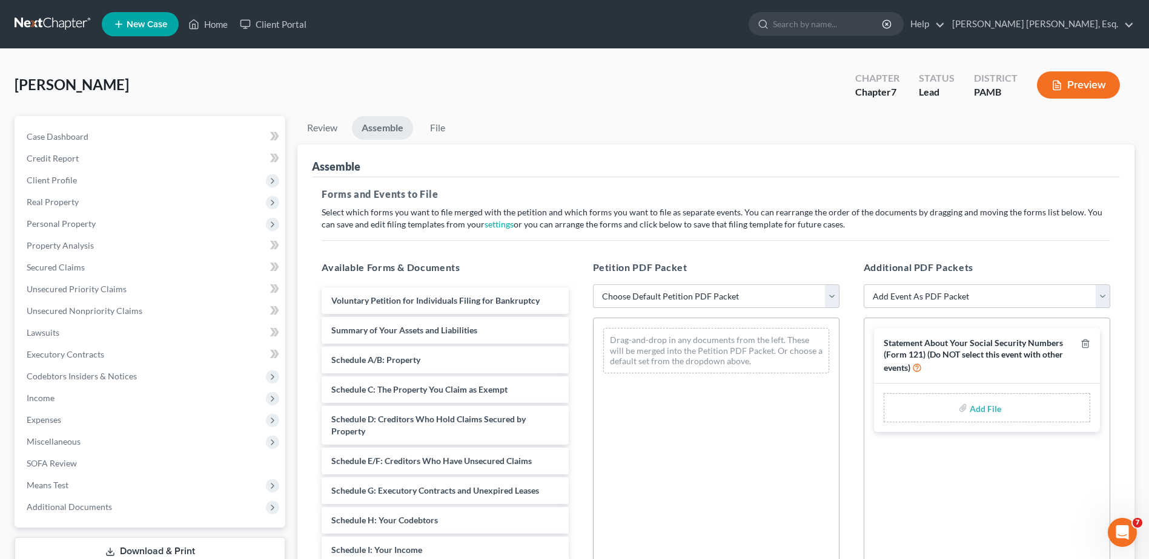
click at [828, 293] on select "Choose Default Petition PDF Packet Emergency Filing (Voluntary Petition and Cre…" at bounding box center [716, 297] width 246 height 24
click at [593, 285] on select "Choose Default Petition PDF Packet Emergency Filing (Voluntary Petition and Cre…" at bounding box center [716, 297] width 246 height 24
click at [723, 316] on div "Petition PDF Packet Choose Default Petition PDF Packet Emergency Filing (Volunt…" at bounding box center [716, 456] width 271 height 411
click at [827, 295] on select "Choose Default Petition PDF Packet Emergency Filing (Voluntary Petition and Cre…" at bounding box center [716, 297] width 246 height 24
click at [593, 285] on select "Choose Default Petition PDF Packet Emergency Filing (Voluntary Petition and Cre…" at bounding box center [716, 297] width 246 height 24
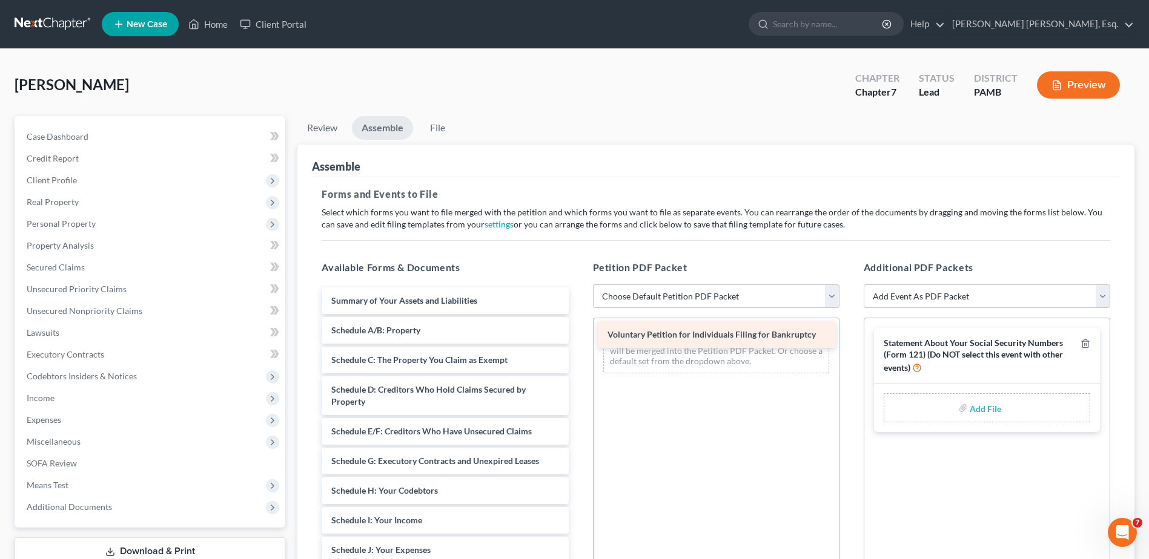
drag, startPoint x: 464, startPoint y: 306, endPoint x: 740, endPoint y: 340, distance: 278.2
click at [578, 340] on div "Voluntary Petition for Individuals Filing for Bankruptcy Voluntary Petition for…" at bounding box center [445, 569] width 266 height 562
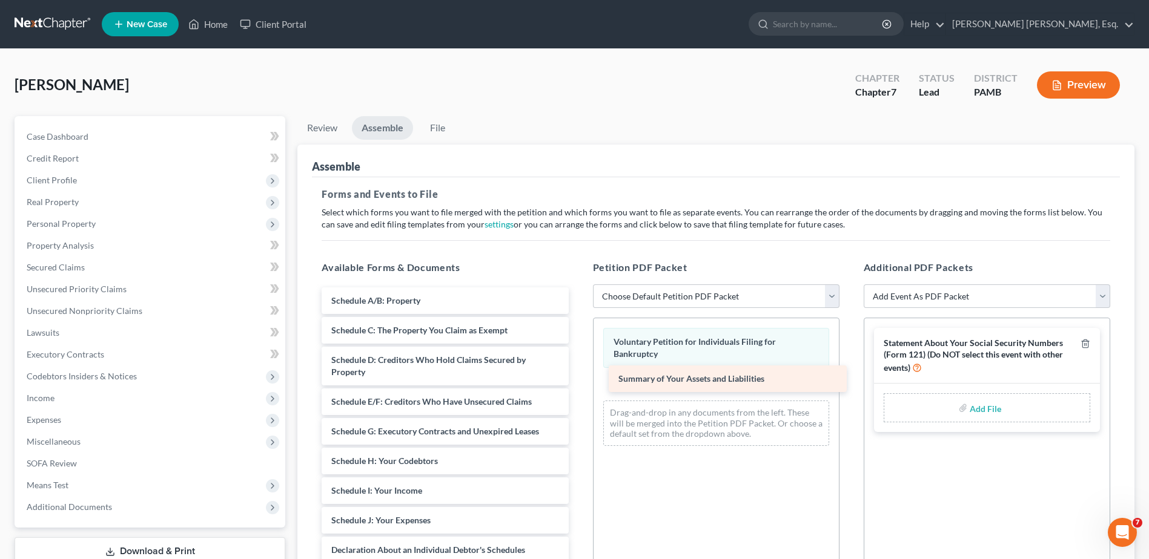
drag, startPoint x: 524, startPoint y: 302, endPoint x: 809, endPoint y: 387, distance: 297.1
click at [578, 382] on div "Summary of Your Assets and Liabilities Summary of Your Assets and Liabilities S…" at bounding box center [445, 554] width 266 height 532
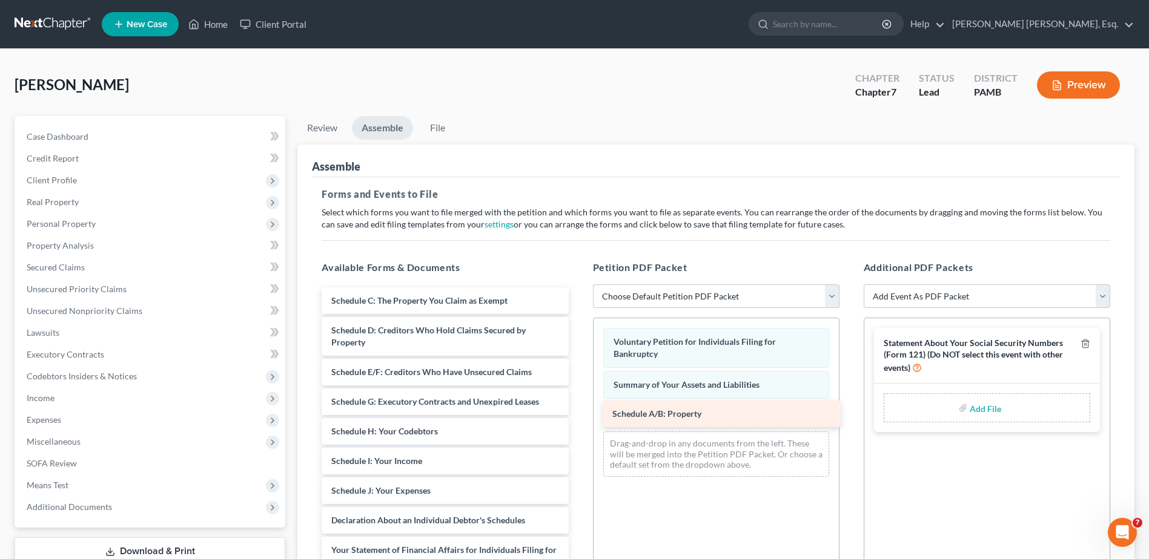
drag, startPoint x: 492, startPoint y: 304, endPoint x: 773, endPoint y: 417, distance: 302.9
click at [578, 417] on div "Schedule A/B: Property Schedule A/B: Property Schedule C: The Property You Clai…" at bounding box center [445, 539] width 266 height 503
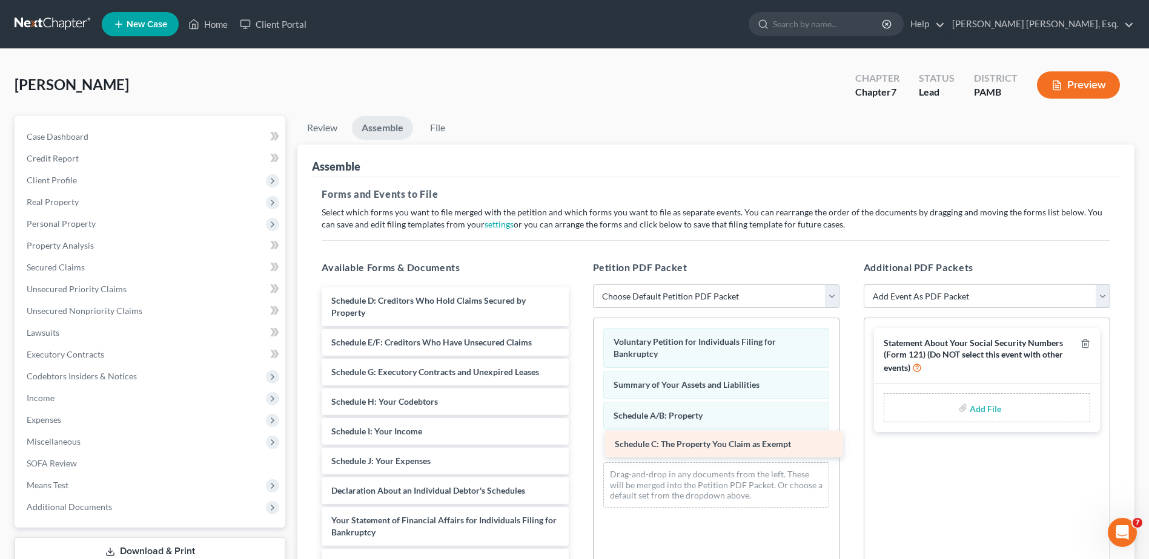
drag, startPoint x: 440, startPoint y: 297, endPoint x: 723, endPoint y: 441, distance: 317.6
click at [578, 441] on div "Schedule C: The Property You Claim as Exempt Schedule C: The Property You Claim…" at bounding box center [445, 524] width 266 height 473
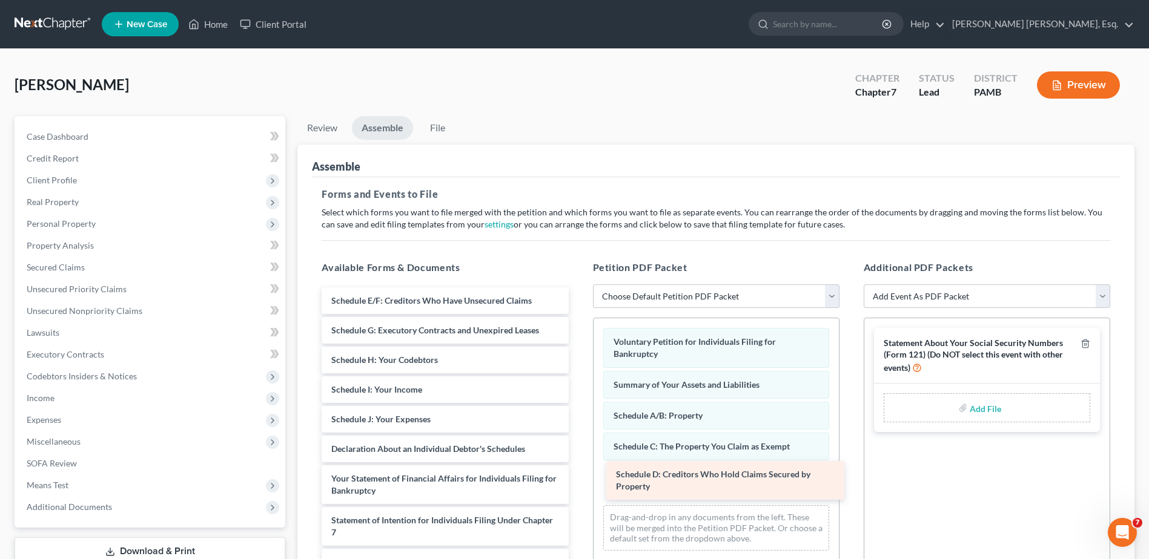
drag, startPoint x: 463, startPoint y: 301, endPoint x: 747, endPoint y: 475, distance: 333.4
click at [578, 475] on div "Schedule D: Creditors Who Hold Claims Secured by Property Schedule D: Creditors…" at bounding box center [445, 503] width 266 height 431
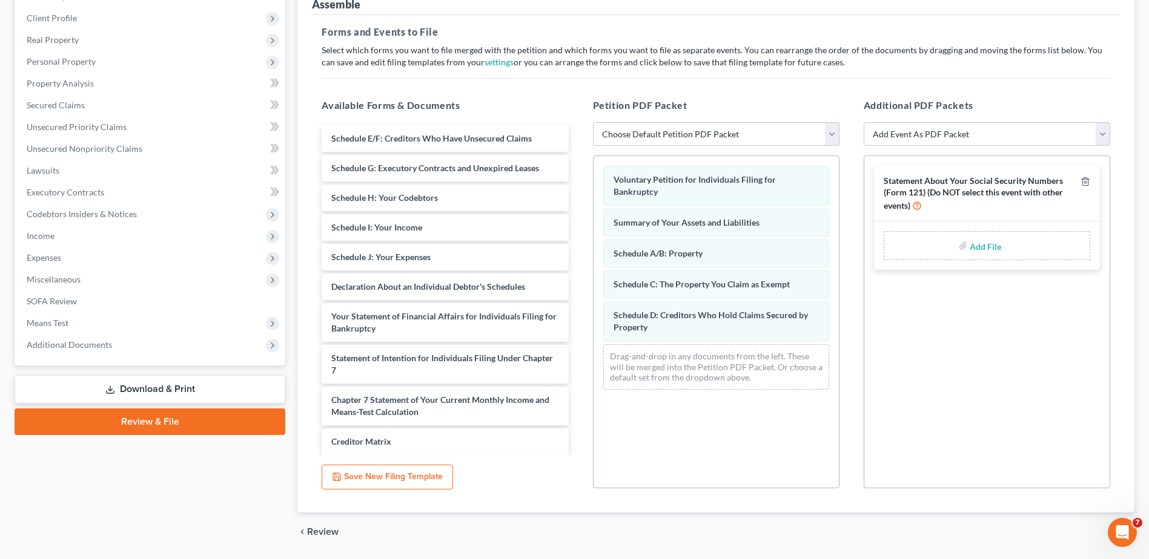
scroll to position [200, 0]
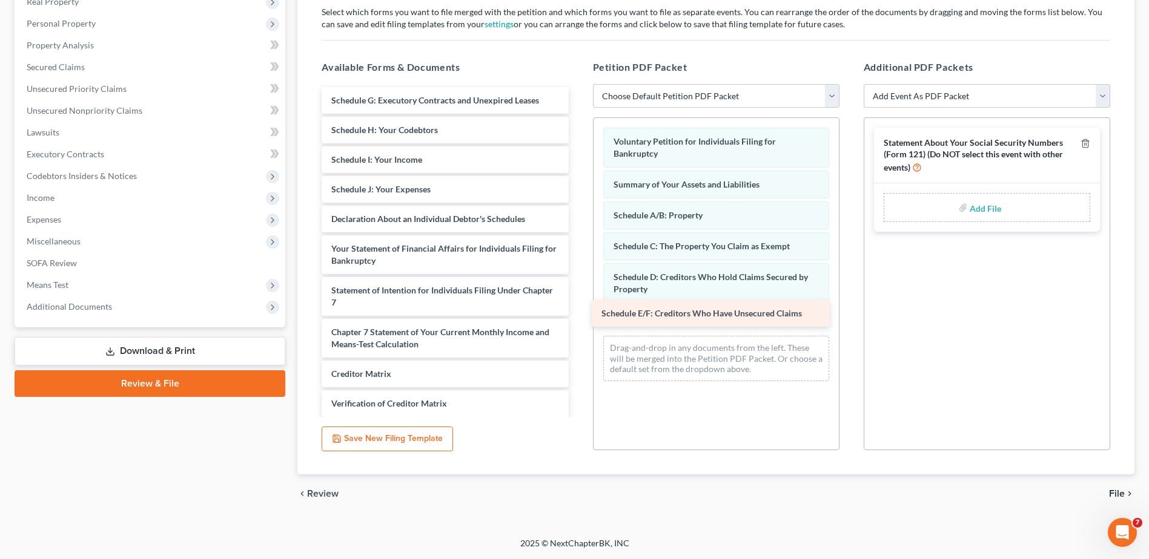
drag, startPoint x: 403, startPoint y: 96, endPoint x: 673, endPoint y: 309, distance: 344.0
click at [578, 309] on div "Schedule E/F: Creditors Who Have Unsecured Claims Schedule E/F: Creditors Who H…" at bounding box center [445, 287] width 266 height 401
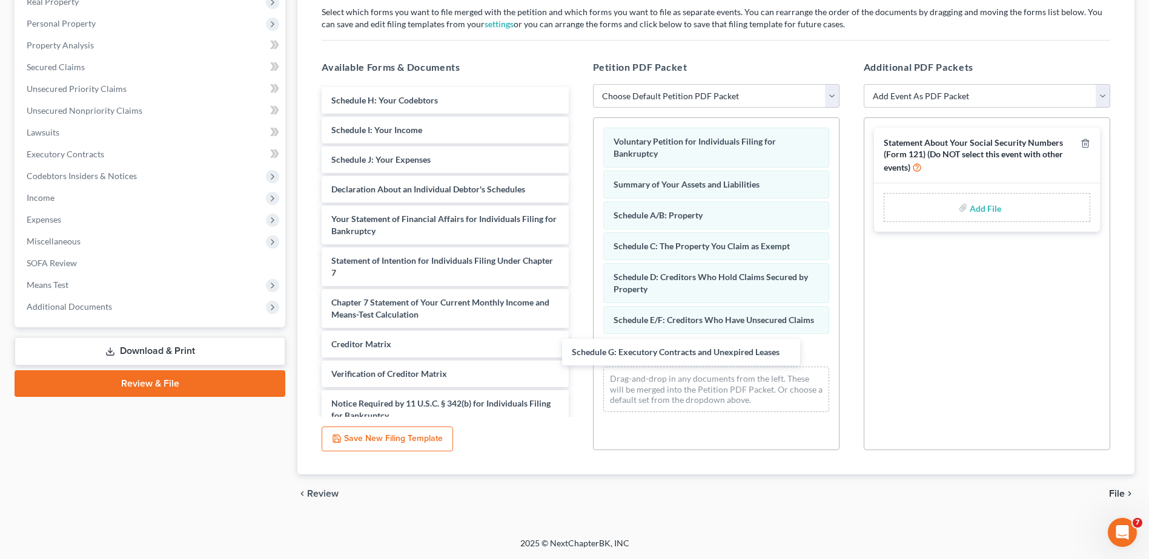
drag, startPoint x: 424, startPoint y: 93, endPoint x: 709, endPoint y: 336, distance: 374.5
click at [578, 343] on div "Schedule G: Executory Contracts and Unexpired Leases Schedule G: Executory Cont…" at bounding box center [445, 273] width 266 height 372
click at [710, 336] on div "Voluntary Petition for Individuals Filing for Bankruptcy Summary of Your Assets…" at bounding box center [715, 276] width 245 height 317
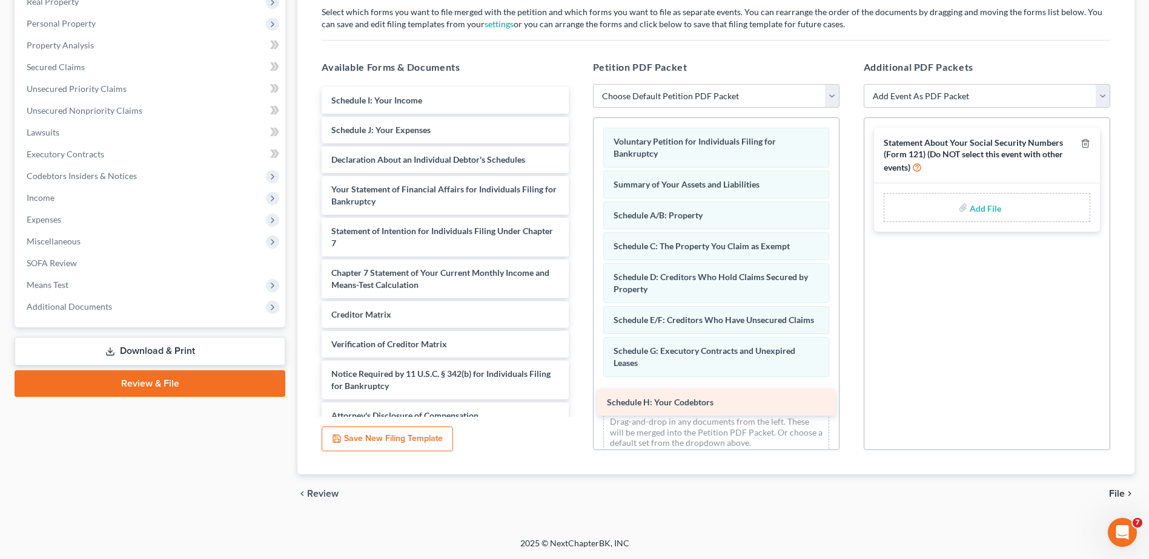
drag, startPoint x: 472, startPoint y: 102, endPoint x: 747, endPoint y: 404, distance: 408.9
click at [578, 404] on div "Schedule H: Your Codebtors Schedule H: Your Codebtors Schedule I: Your Income S…" at bounding box center [445, 258] width 266 height 342
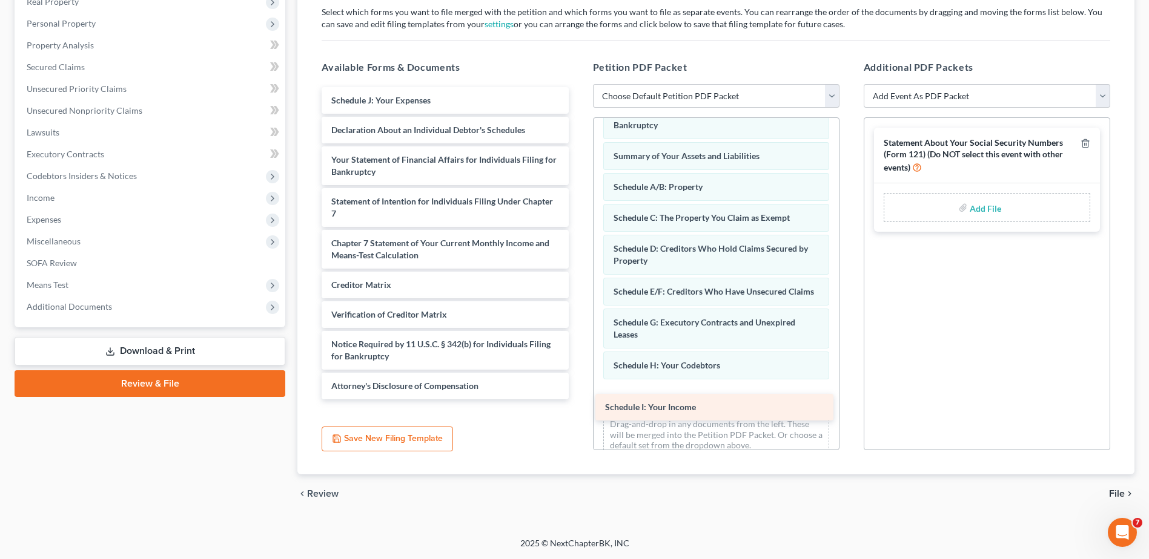
drag, startPoint x: 420, startPoint y: 97, endPoint x: 693, endPoint y: 404, distance: 411.3
click at [578, 400] on div "Schedule I: Your Income Schedule I: Your Income Schedule J: Your Expenses Decla…" at bounding box center [445, 243] width 266 height 312
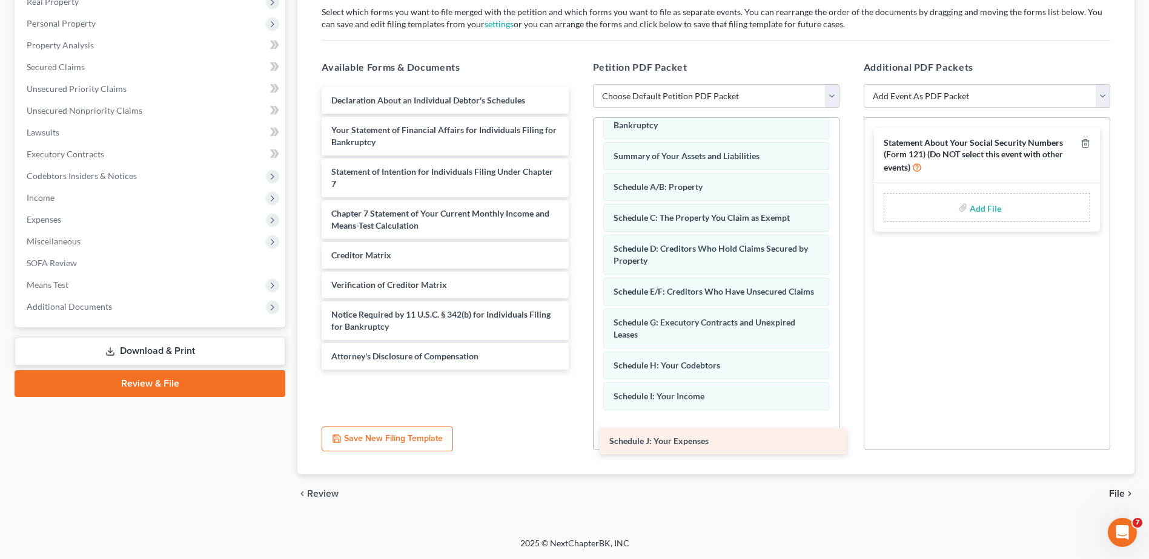
drag, startPoint x: 434, startPoint y: 105, endPoint x: 705, endPoint y: 440, distance: 431.4
click at [578, 370] on div "Schedule J: Your Expenses Schedule J: Your Expenses Declaration About an Indivi…" at bounding box center [445, 228] width 266 height 283
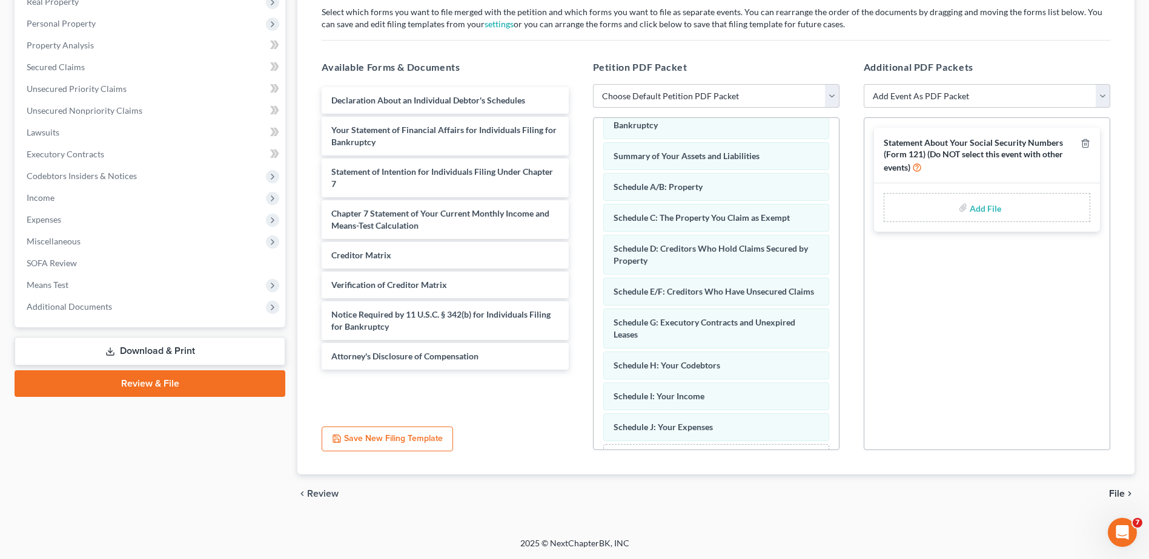
click at [828, 277] on div "Voluntary Petition for Individuals Filing for Bankruptcy Summary of Your Assets…" at bounding box center [715, 295] width 245 height 410
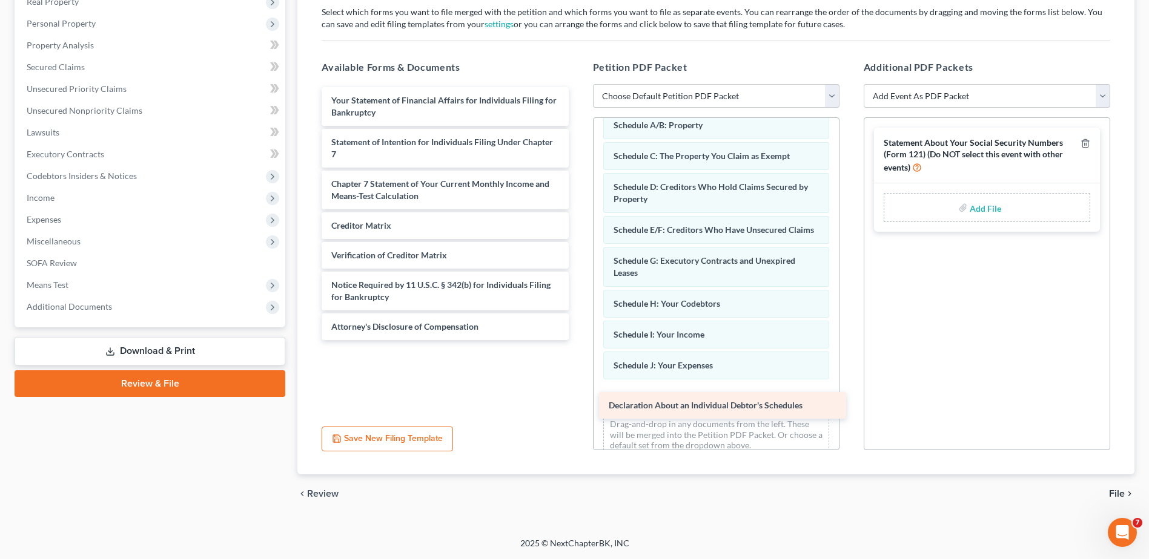
drag, startPoint x: 424, startPoint y: 94, endPoint x: 702, endPoint y: 399, distance: 412.4
click at [578, 340] on div "Declaration About an Individual Debtor's Schedules Declaration About an Individ…" at bounding box center [445, 213] width 266 height 253
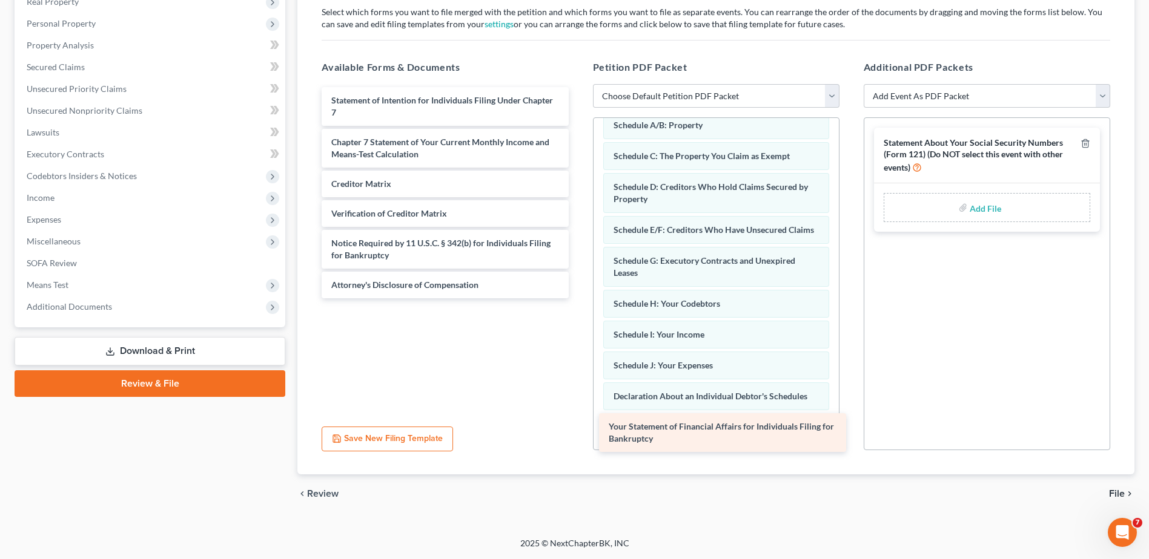
drag, startPoint x: 424, startPoint y: 111, endPoint x: 701, endPoint y: 437, distance: 428.3
click at [578, 299] on div "Your Statement of Financial Affairs for Individuals Filing for Bankruptcy Your …" at bounding box center [445, 192] width 266 height 211
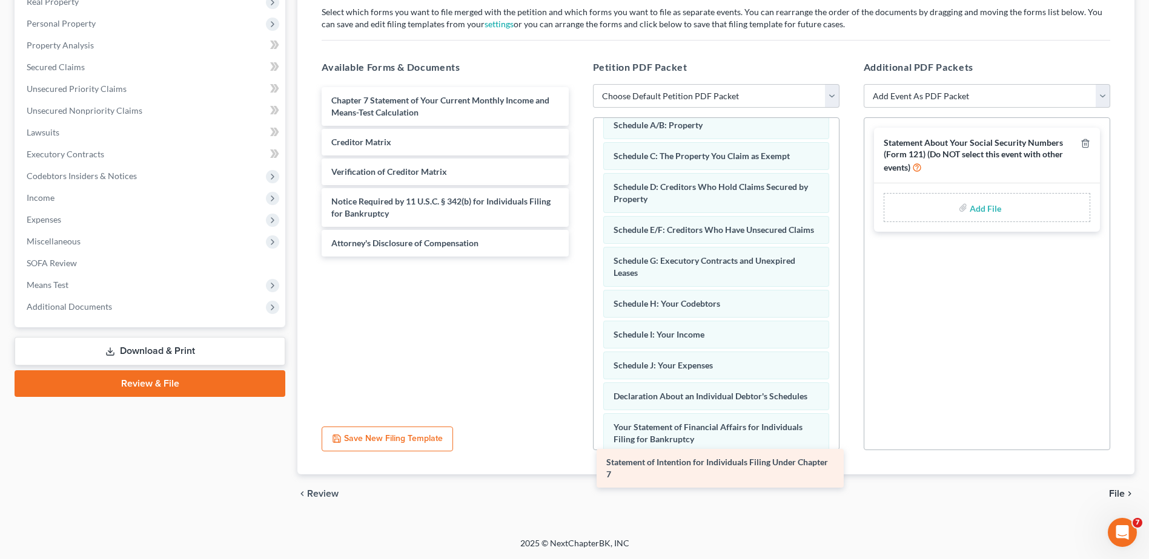
drag, startPoint x: 379, startPoint y: 107, endPoint x: 654, endPoint y: 469, distance: 454.6
click at [578, 257] on div "Statement of Intention for Individuals Filing Under Chapter 7 Statement of Inte…" at bounding box center [445, 172] width 266 height 170
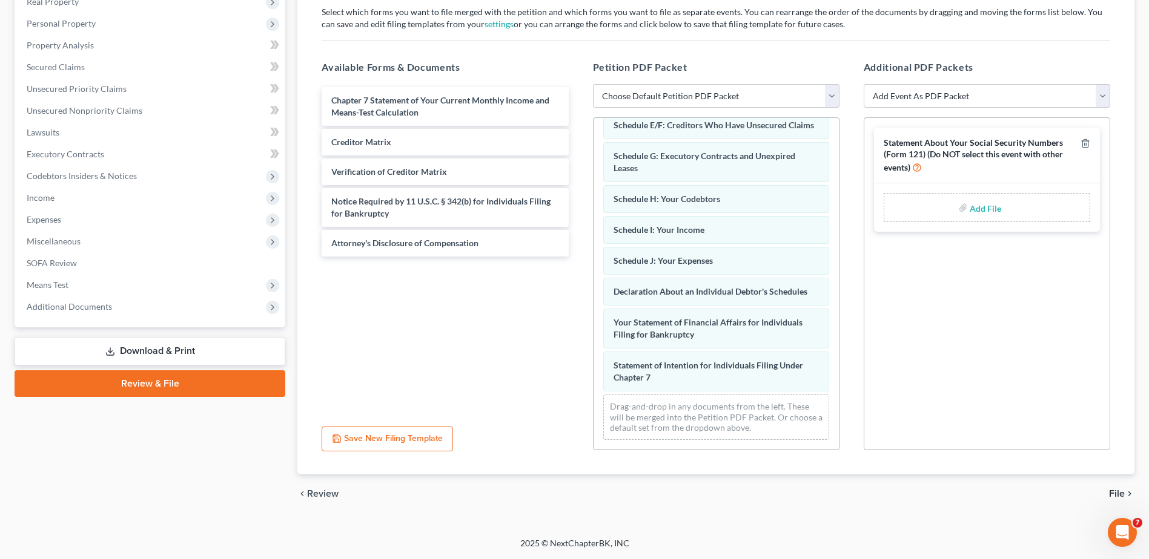
scroll to position [207, 0]
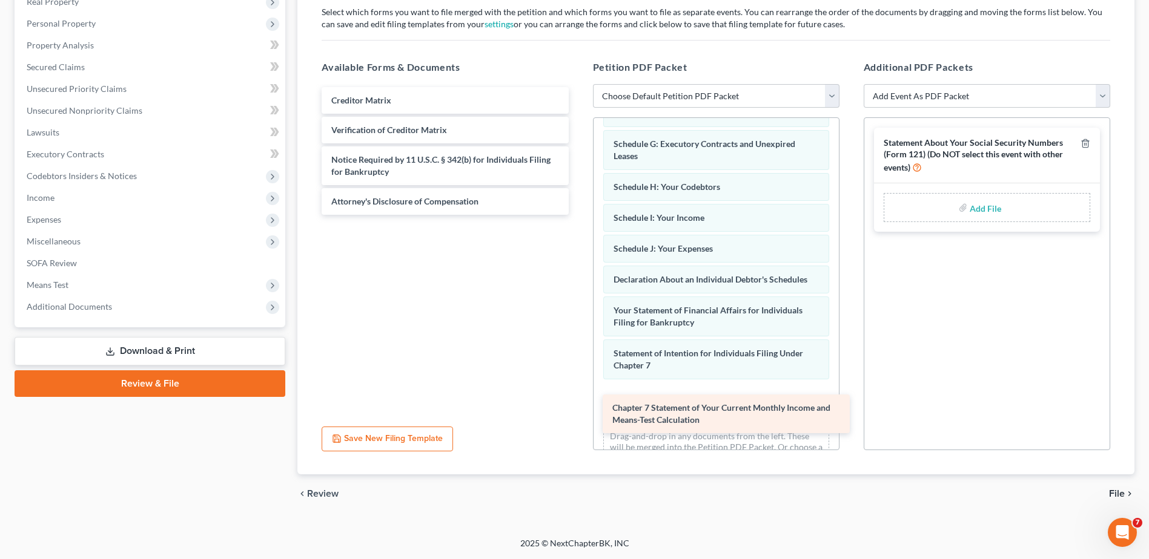
drag, startPoint x: 485, startPoint y: 115, endPoint x: 766, endPoint y: 423, distance: 416.6
click at [578, 215] on div "Chapter 7 Statement of Your Current Monthly Income and Means-Test Calculation C…" at bounding box center [445, 151] width 266 height 128
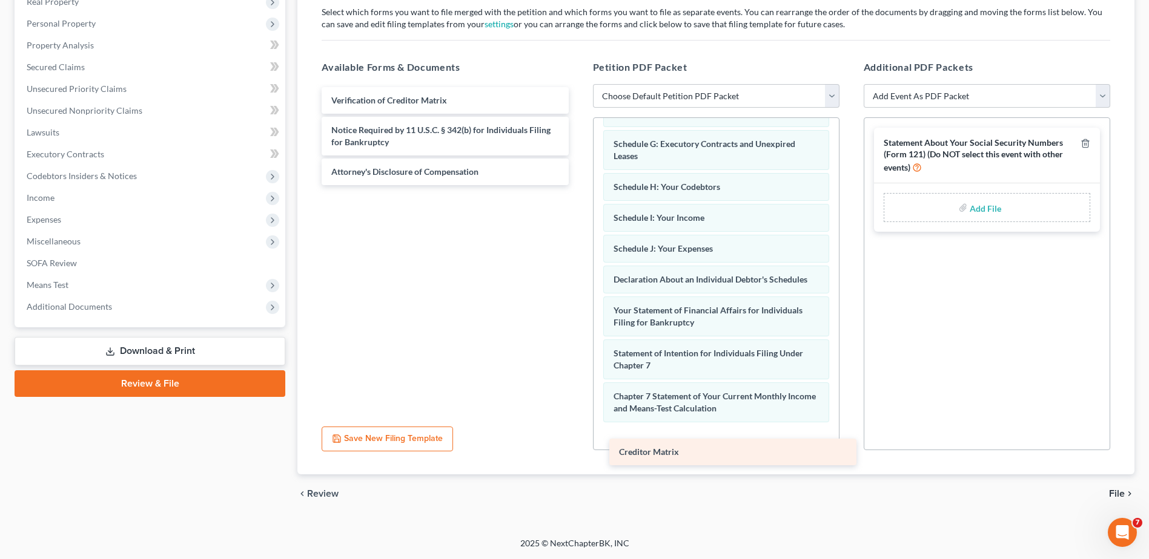
drag, startPoint x: 441, startPoint y: 104, endPoint x: 729, endPoint y: 455, distance: 454.4
click at [578, 185] on div "Creditor Matrix Creditor Matrix Verification of Creditor Matrix Notice Required…" at bounding box center [445, 136] width 266 height 98
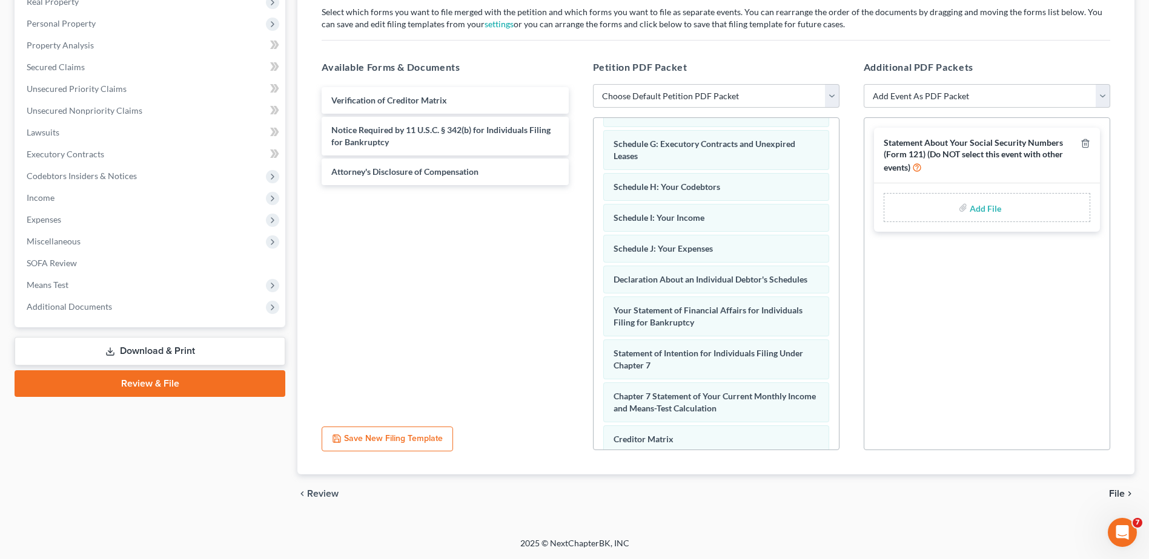
scroll to position [281, 0]
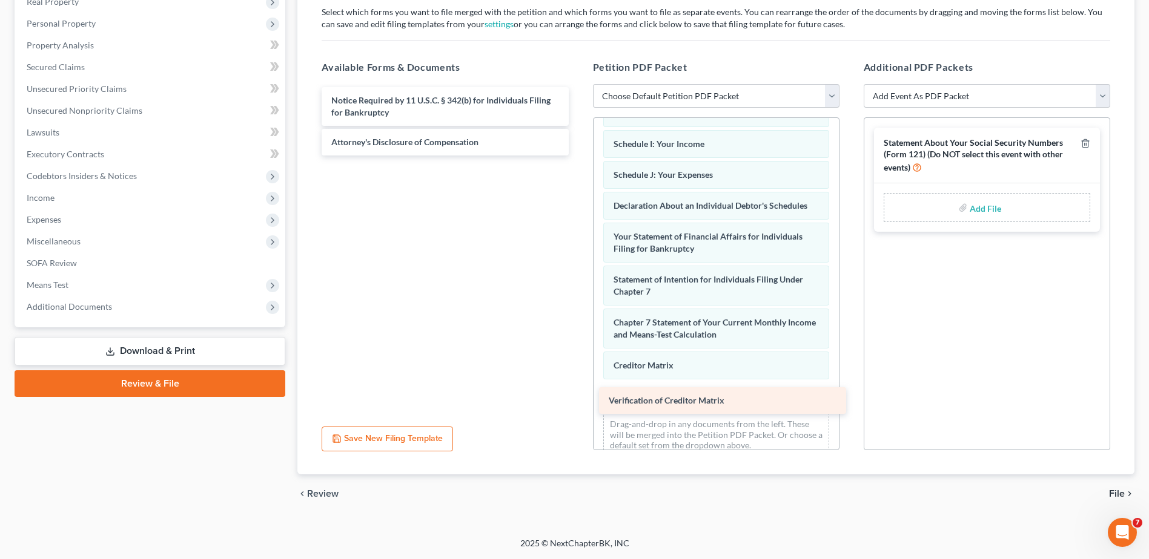
drag, startPoint x: 421, startPoint y: 100, endPoint x: 698, endPoint y: 400, distance: 408.8
click at [578, 156] on div "Verification of Creditor Matrix Verification of Creditor Matrix Notice Required…" at bounding box center [445, 121] width 266 height 68
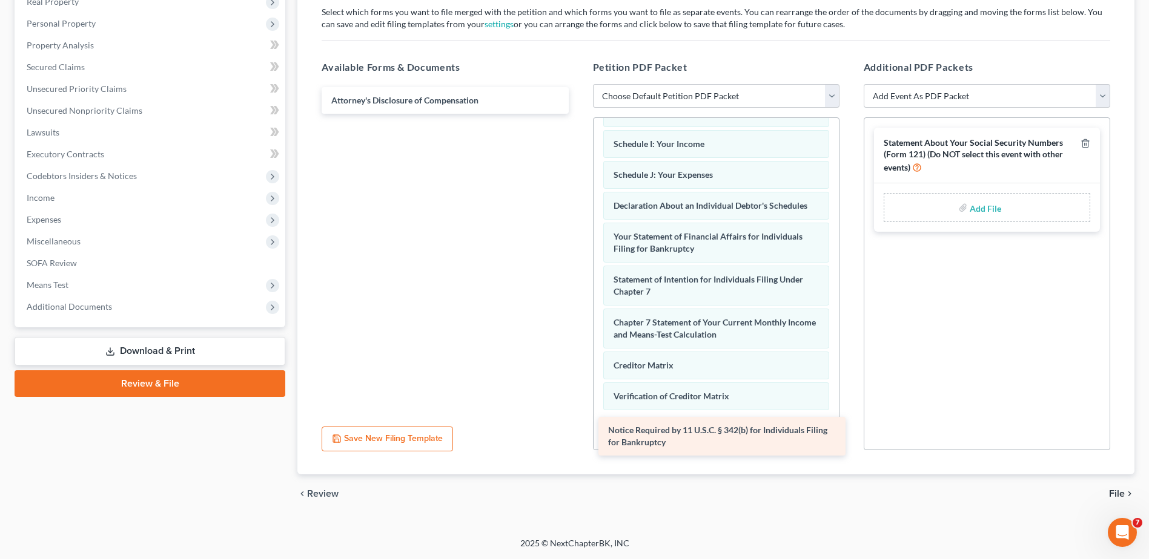
drag, startPoint x: 410, startPoint y: 101, endPoint x: 687, endPoint y: 431, distance: 430.7
click at [578, 114] on div "Notice Required by 11 U.S.C. § 342(b) for Individuals Filing for Bankruptcy Not…" at bounding box center [445, 100] width 266 height 27
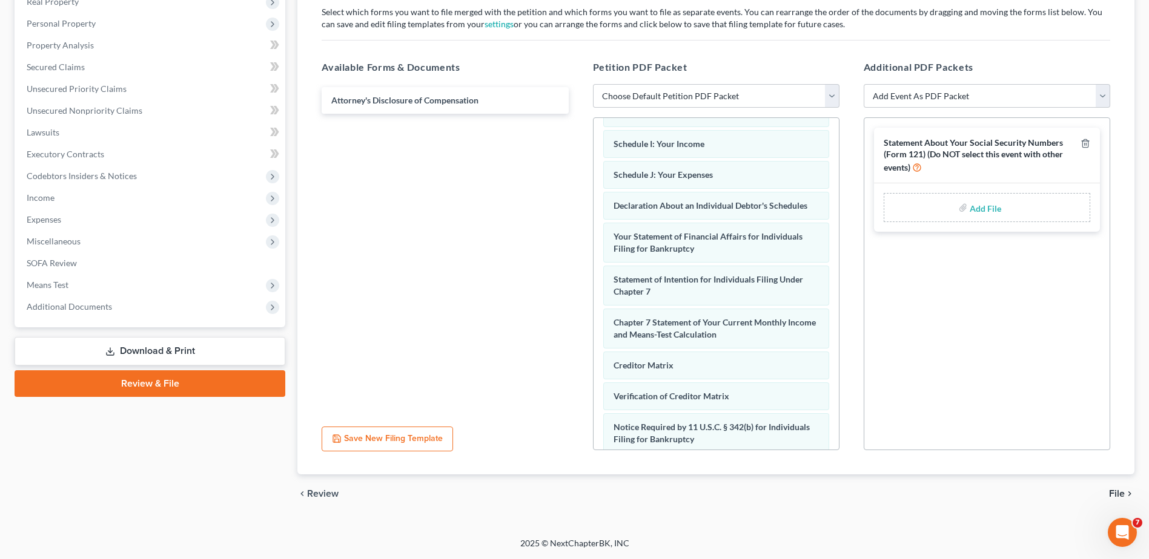
scroll to position [355, 0]
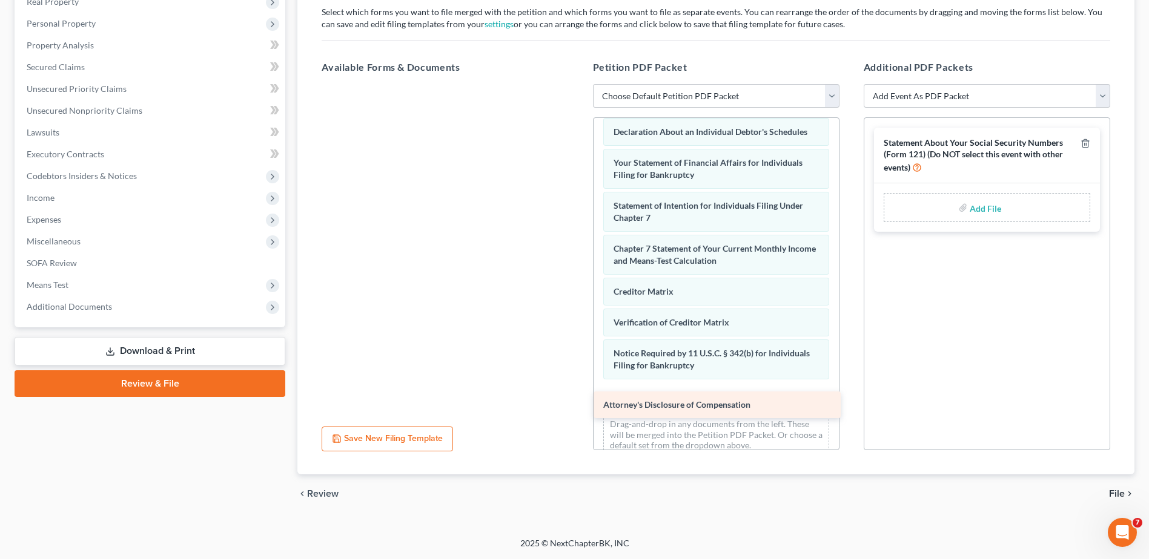
drag, startPoint x: 426, startPoint y: 92, endPoint x: 698, endPoint y: 397, distance: 408.3
click at [578, 84] on div "Attorney's Disclosure of Compensation Attorney's Disclosure of Compensation" at bounding box center [445, 84] width 266 height 0
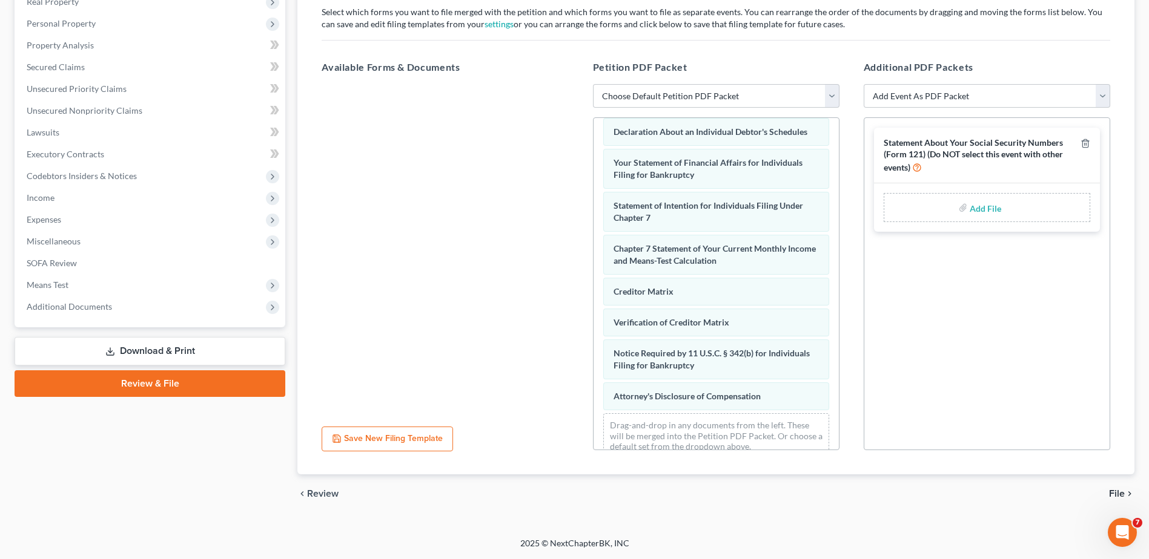
click at [1021, 213] on div "Add File" at bounding box center [986, 207] width 206 height 29
click at [969, 208] on label "Add File" at bounding box center [986, 210] width 34 height 22
click at [1050, 220] on div "Add File" at bounding box center [986, 207] width 206 height 29
click at [1005, 139] on span "Statement About Your Social Security Numbers (Form 121) (Do NOT select this eve…" at bounding box center [972, 154] width 179 height 35
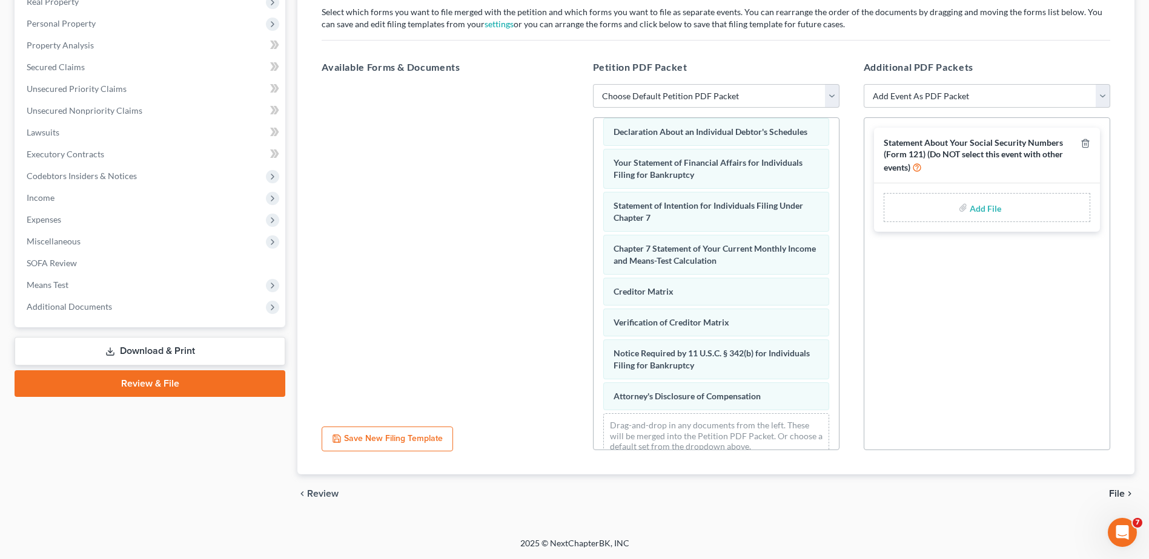
scroll to position [386, 0]
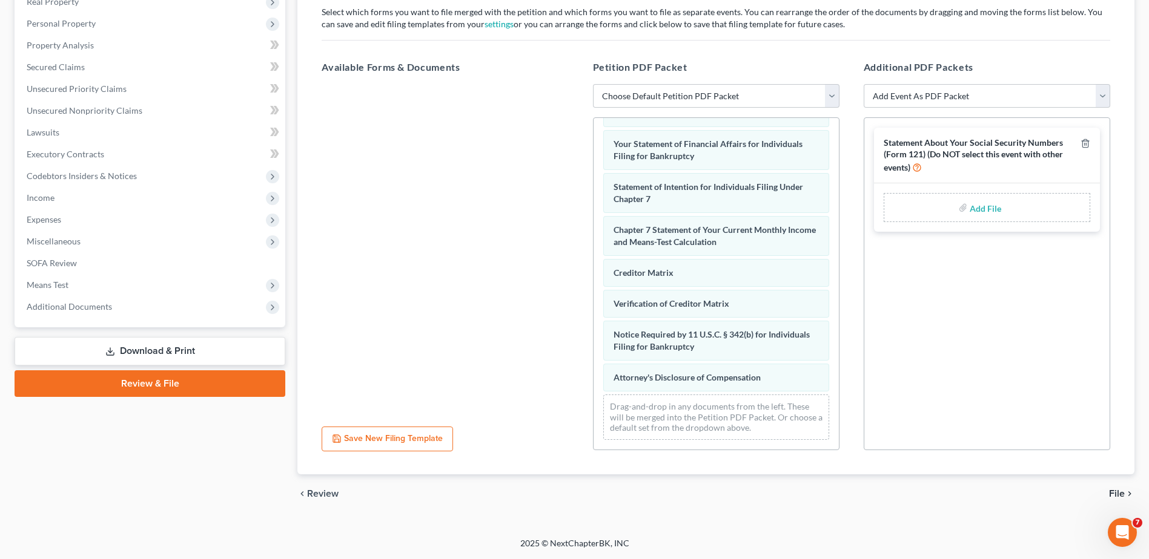
click at [969, 206] on label "Add File" at bounding box center [986, 210] width 34 height 22
drag, startPoint x: 960, startPoint y: 206, endPoint x: 988, endPoint y: 202, distance: 28.2
click at [988, 202] on input "file" at bounding box center [983, 208] width 29 height 22
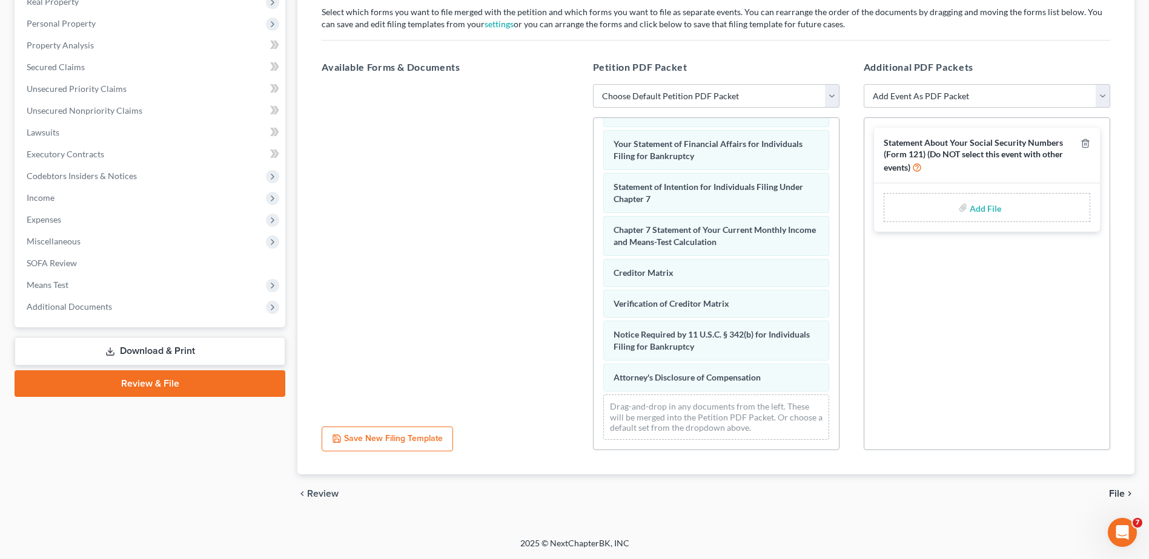
type input "C:\fakepath\ROGER HARDY SS FORM 121.pdf"
click at [1114, 495] on span "File" at bounding box center [1117, 494] width 16 height 10
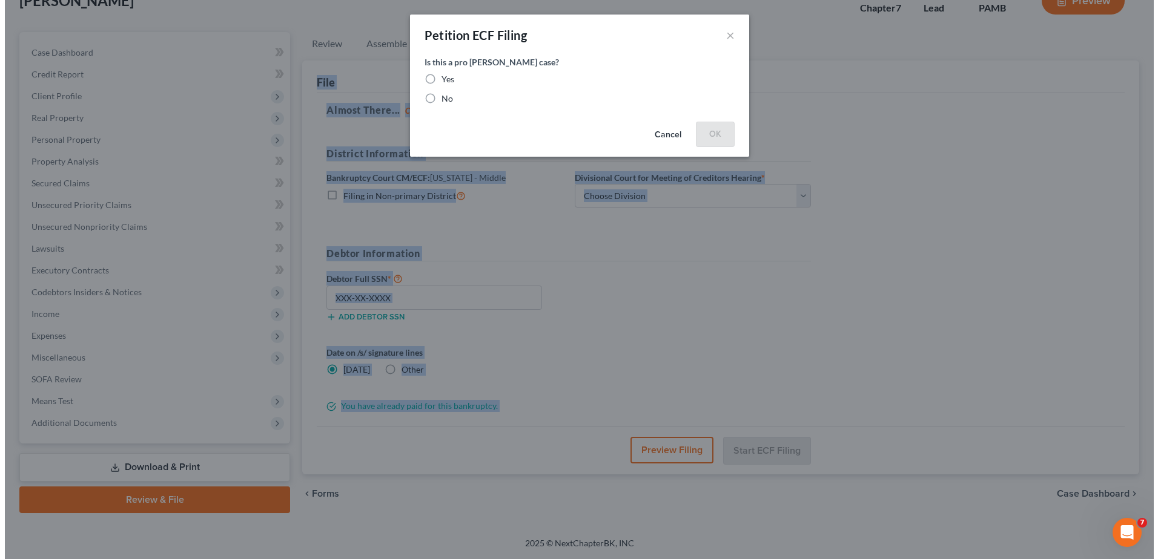
scroll to position [84, 0]
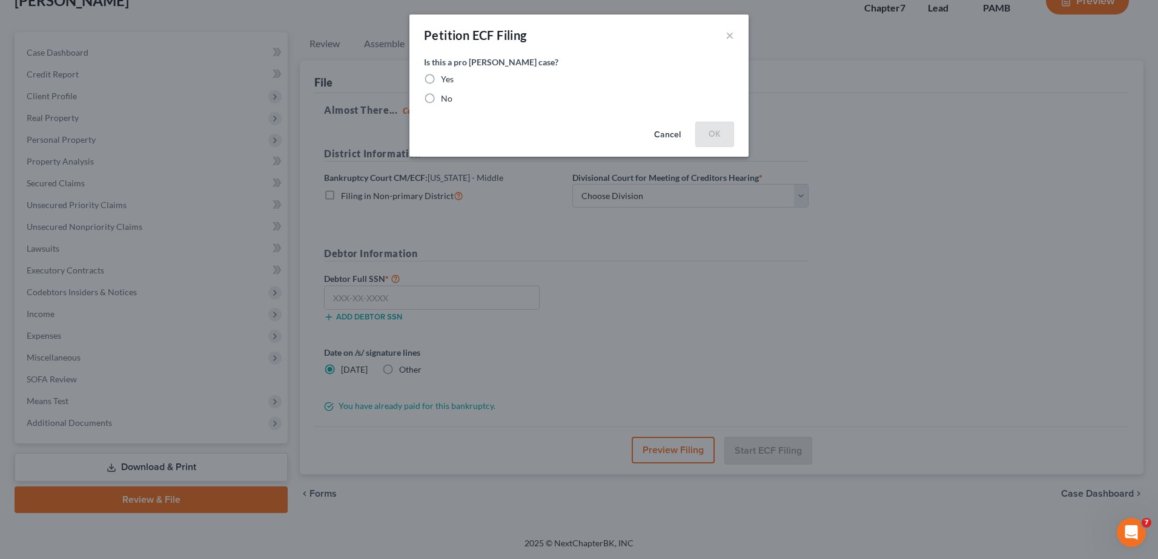
click at [441, 97] on label "No" at bounding box center [447, 99] width 12 height 12
click at [446, 97] on input "No" at bounding box center [450, 97] width 8 height 8
radio input "true"
click at [712, 136] on button "OK" at bounding box center [714, 134] width 39 height 24
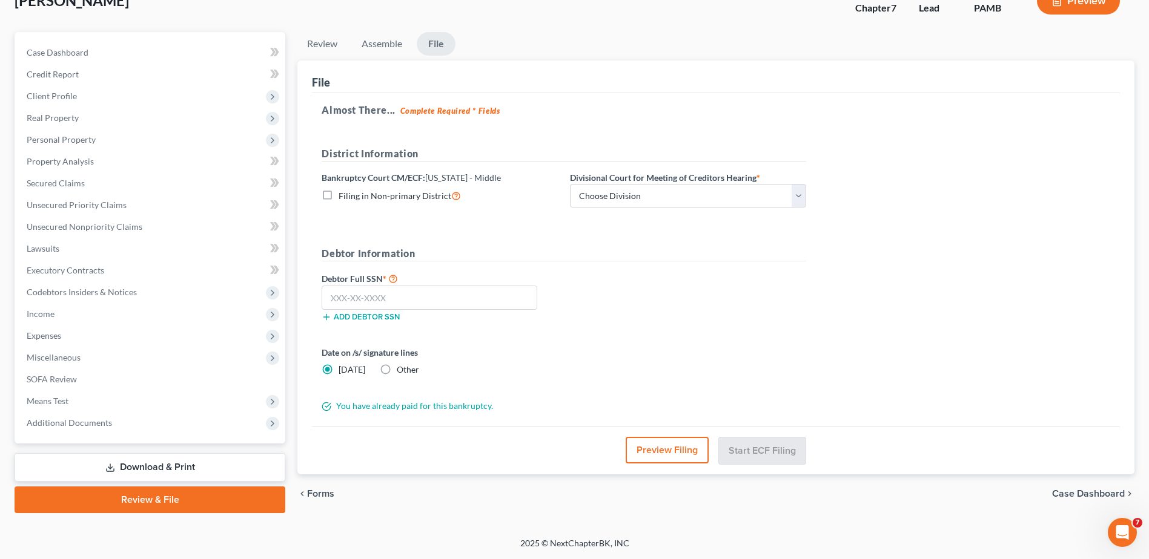
click at [338, 197] on label "Filing in Non-primary District" at bounding box center [399, 196] width 122 height 14
click at [343, 197] on input "Filing in Non-primary District" at bounding box center [347, 193] width 8 height 8
checkbox input "true"
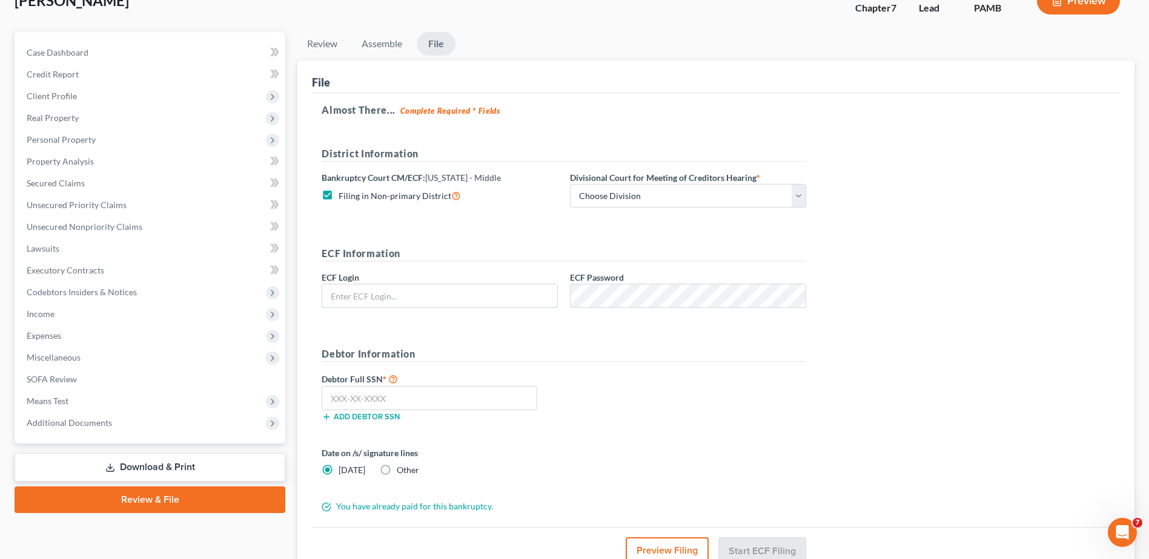
type input "[EMAIL_ADDRESS][DOMAIN_NAME]"
click at [796, 199] on select "Choose Division Harrisburg Wilkes-Barre Williamsport Williamsport/ Wilkes-Barre" at bounding box center [688, 196] width 236 height 24
select select "1"
click at [570, 184] on select "Choose Division Harrisburg Wilkes-Barre Williamsport Williamsport/ Wilkes-Barre" at bounding box center [688, 196] width 236 height 24
click at [391, 401] on input "text" at bounding box center [430, 398] width 216 height 24
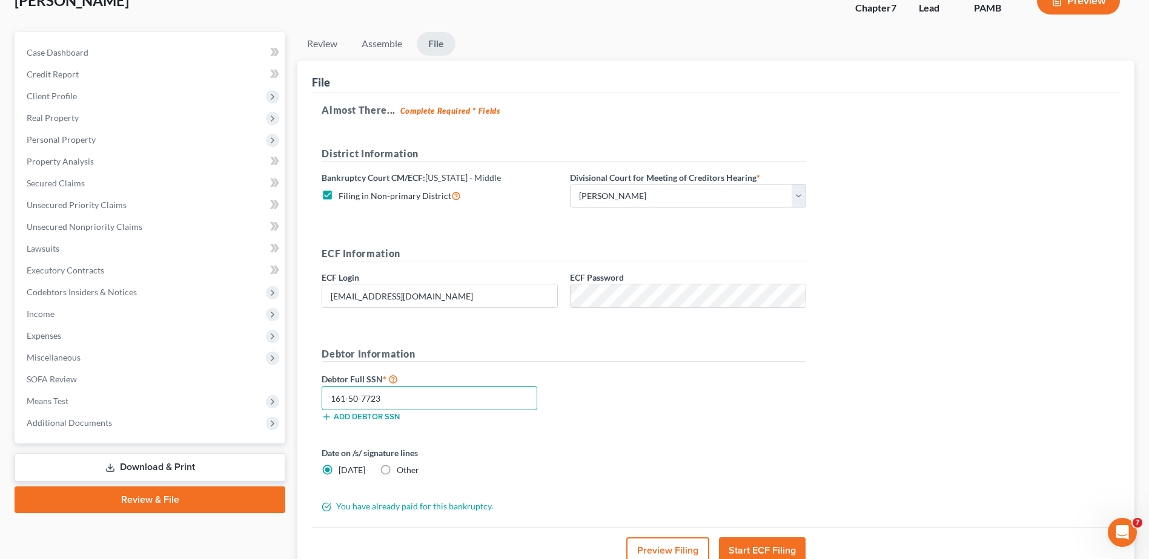
type input "161-50-7723"
click at [397, 471] on label "Other" at bounding box center [408, 470] width 22 height 12
click at [401, 471] on input "Other" at bounding box center [405, 468] width 8 height 8
radio input "true"
radio input "false"
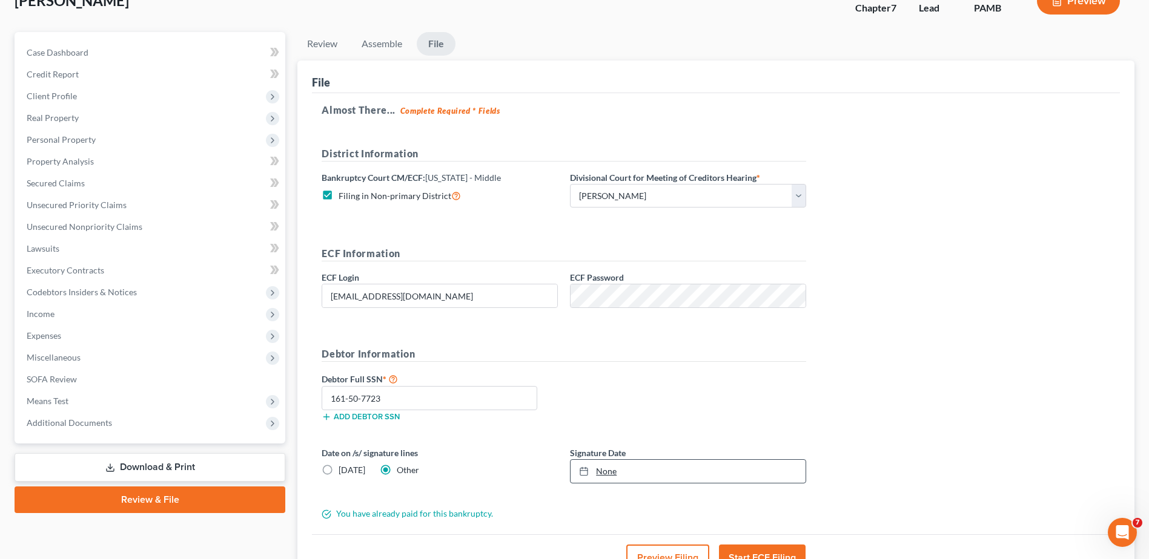
type input "10/3/2025"
click at [581, 472] on icon at bounding box center [584, 472] width 10 height 10
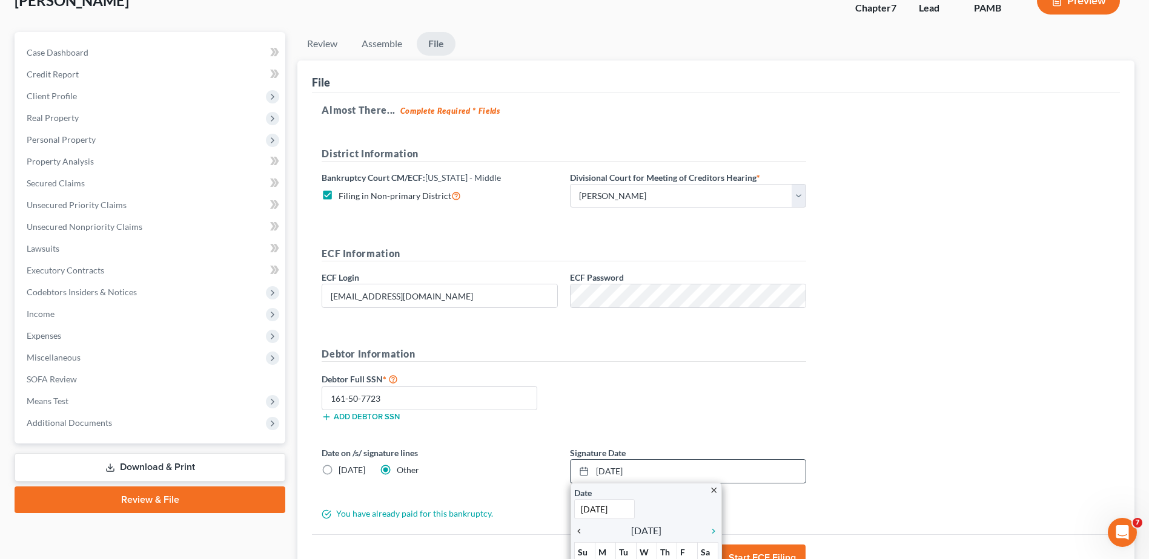
click at [578, 533] on icon "chevron_left" at bounding box center [582, 532] width 16 height 10
click at [338, 471] on label "Today" at bounding box center [351, 470] width 27 height 12
click at [343, 471] on input "Today" at bounding box center [347, 468] width 8 height 8
radio input "true"
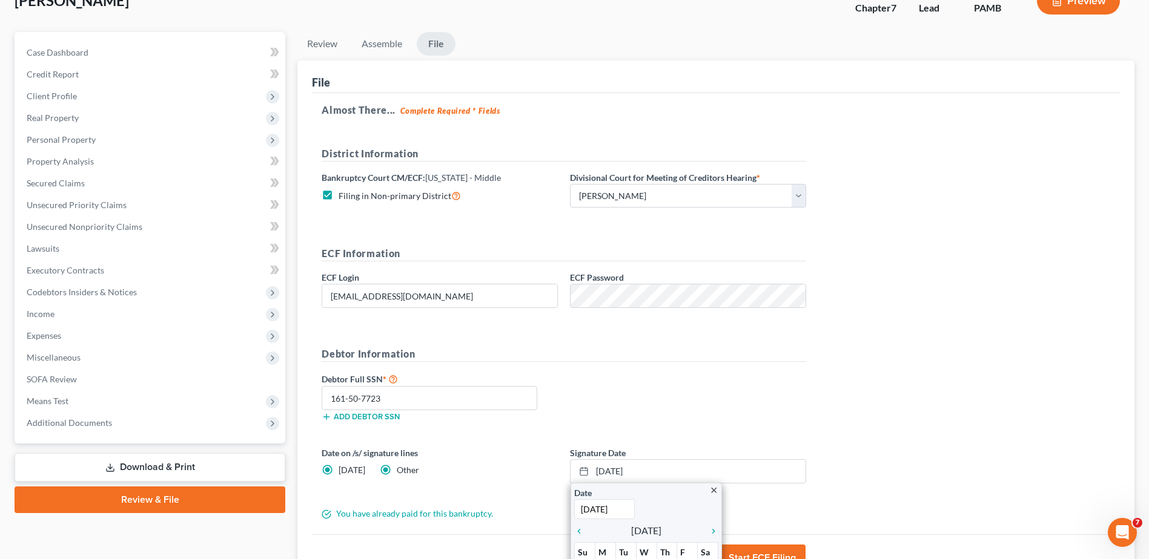
radio input "false"
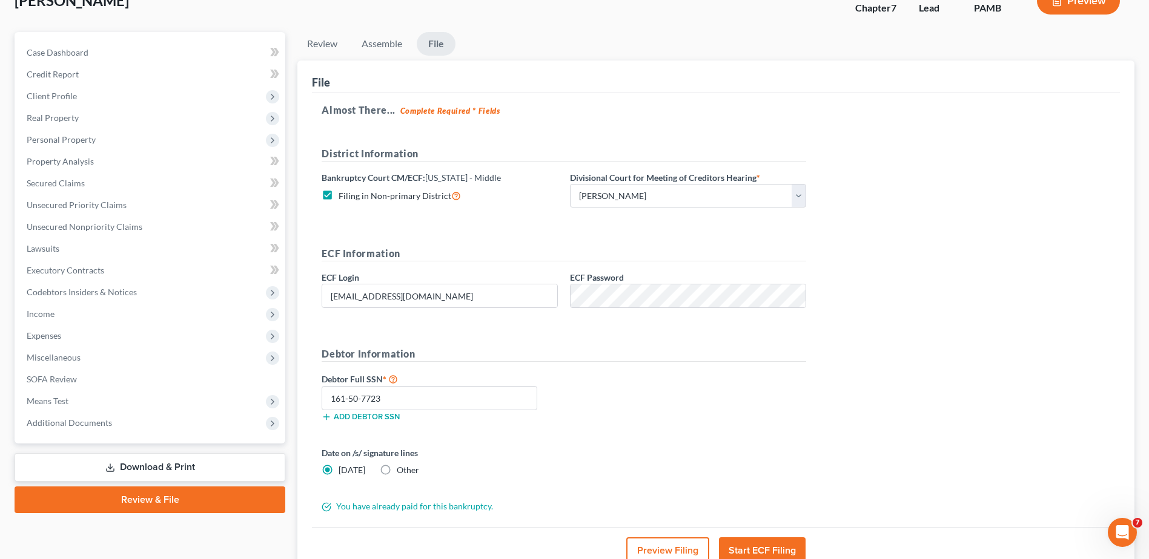
click at [765, 549] on button "Start ECF Filing" at bounding box center [762, 551] width 87 height 27
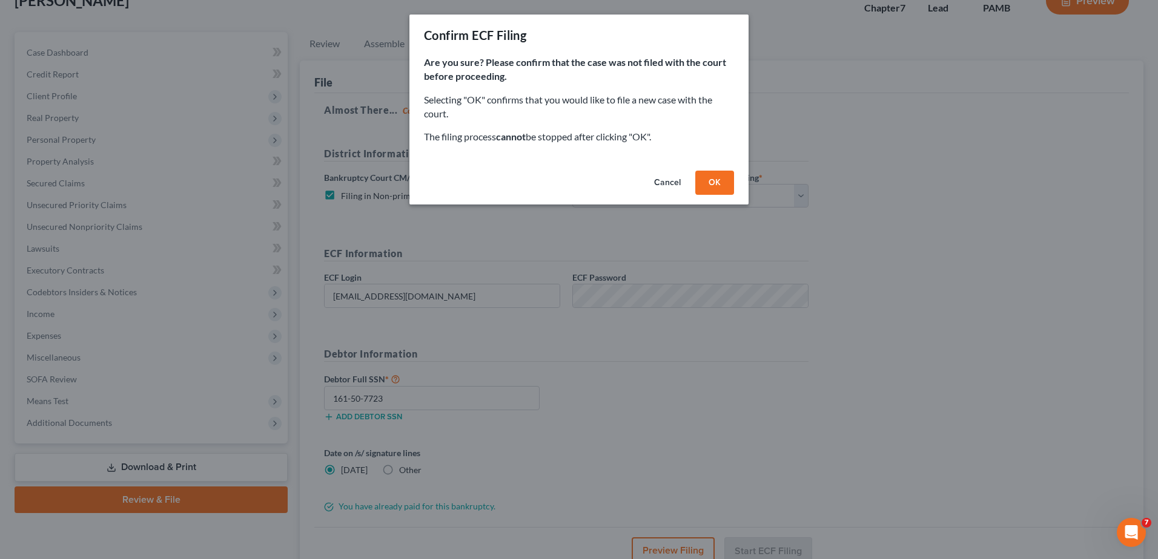
click at [727, 182] on button "OK" at bounding box center [714, 183] width 39 height 24
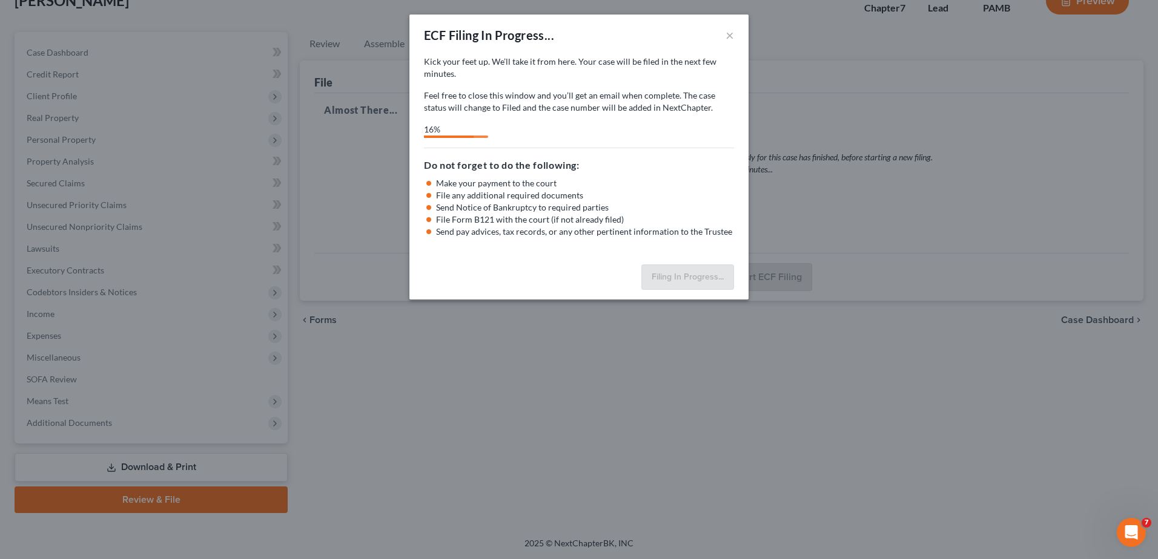
select select "1"
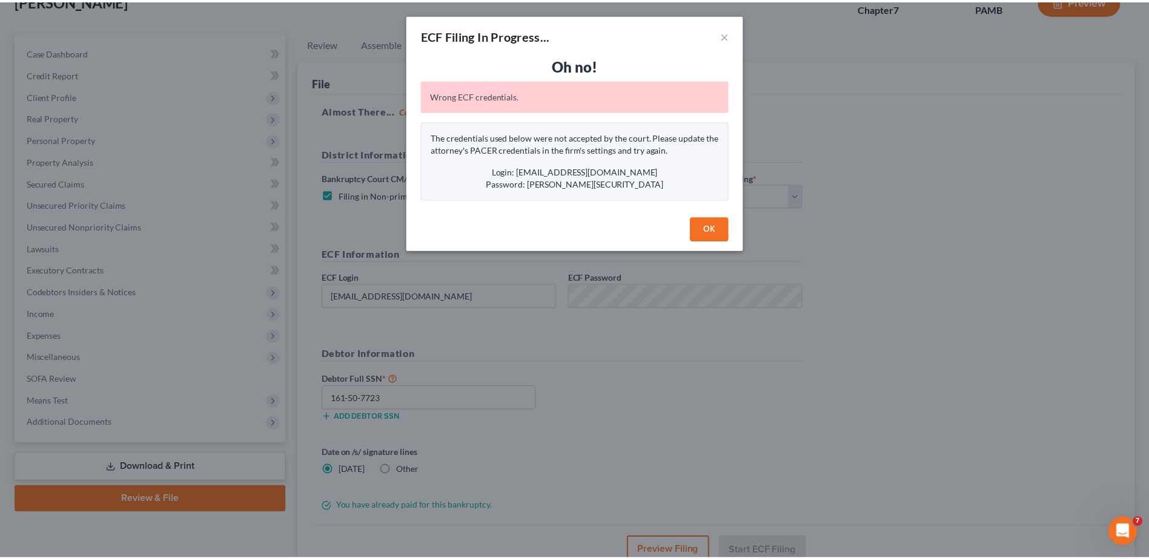
scroll to position [26, 0]
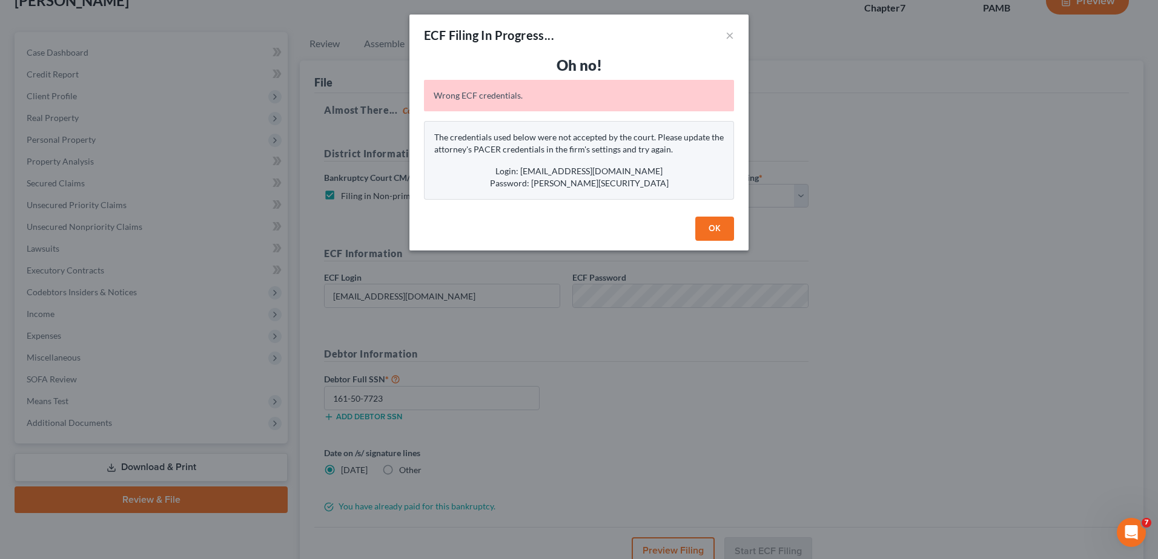
click at [706, 235] on button "OK" at bounding box center [714, 229] width 39 height 24
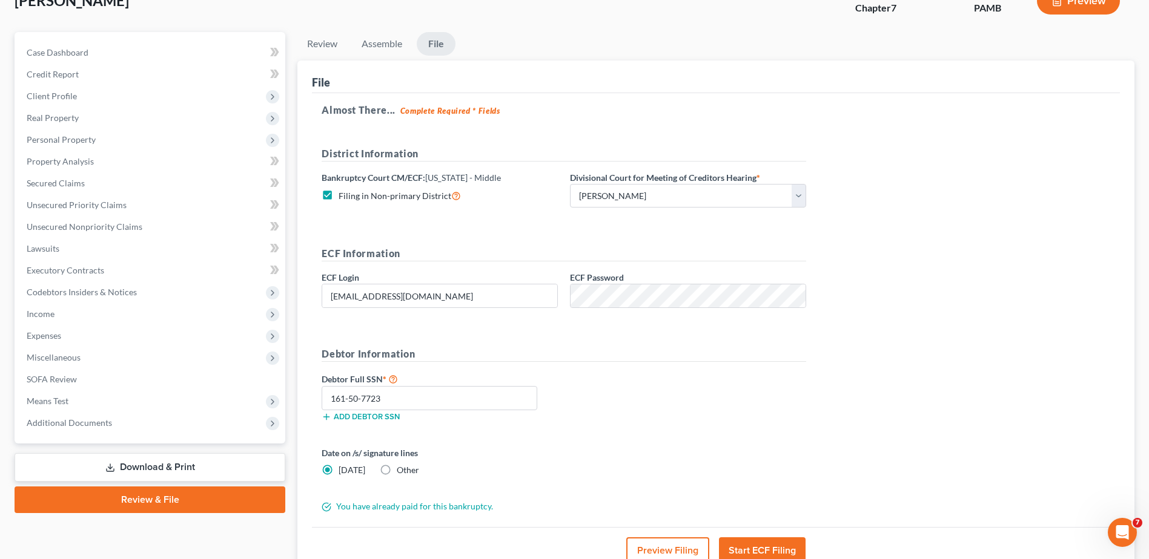
scroll to position [0, 0]
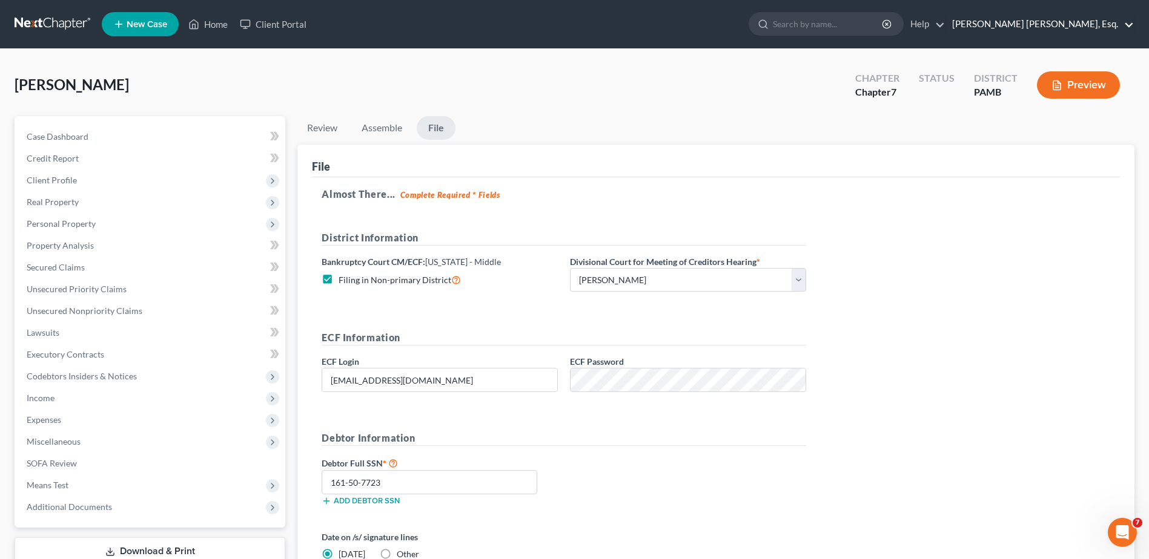
click at [1123, 25] on link "[PERSON_NAME] [PERSON_NAME], Esq." at bounding box center [1040, 24] width 188 height 22
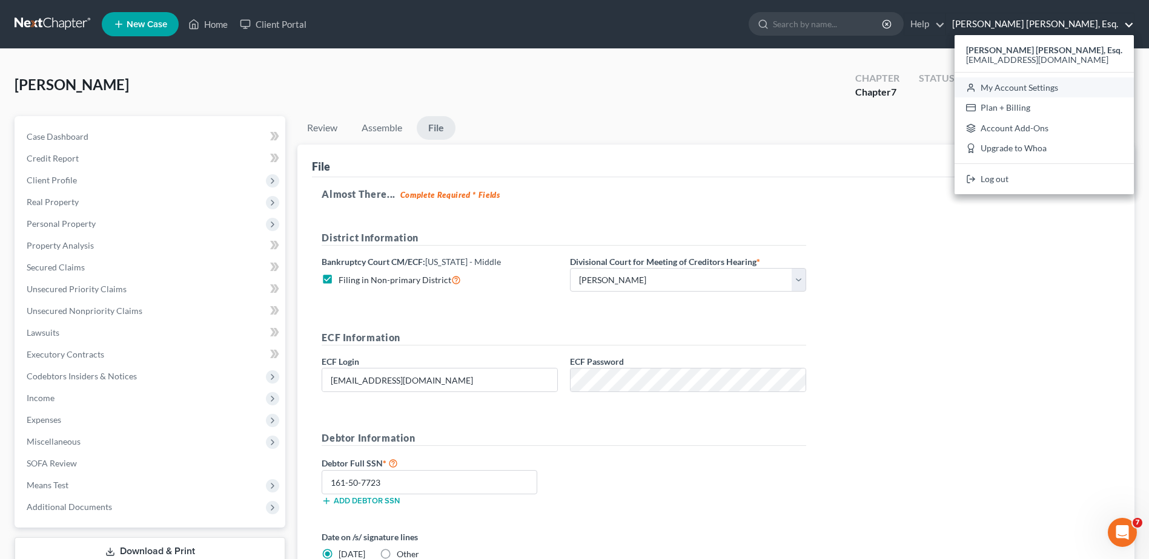
click at [1072, 86] on link "My Account Settings" at bounding box center [1043, 88] width 179 height 21
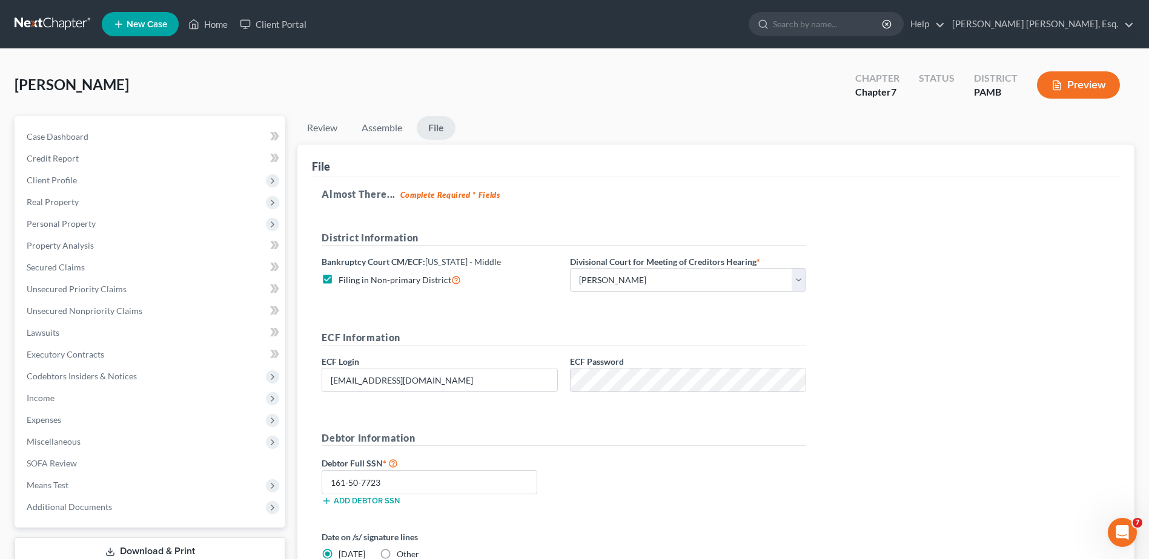
select select "24"
select select "39"
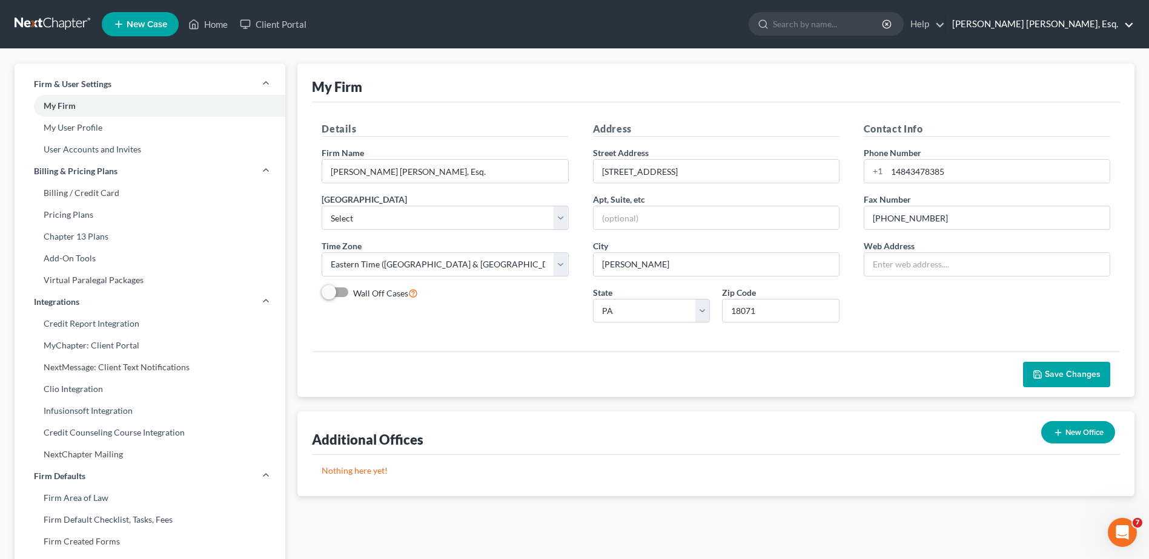
click at [1124, 22] on link "[PERSON_NAME] [PERSON_NAME], Esq." at bounding box center [1040, 24] width 188 height 22
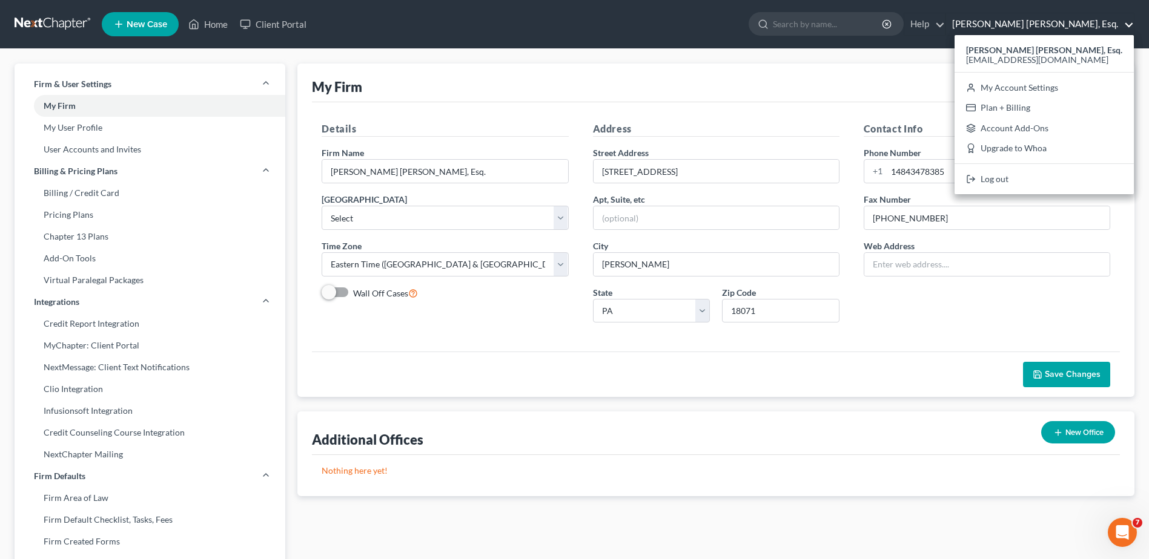
click at [900, 81] on div "My Firm" at bounding box center [716, 83] width 808 height 39
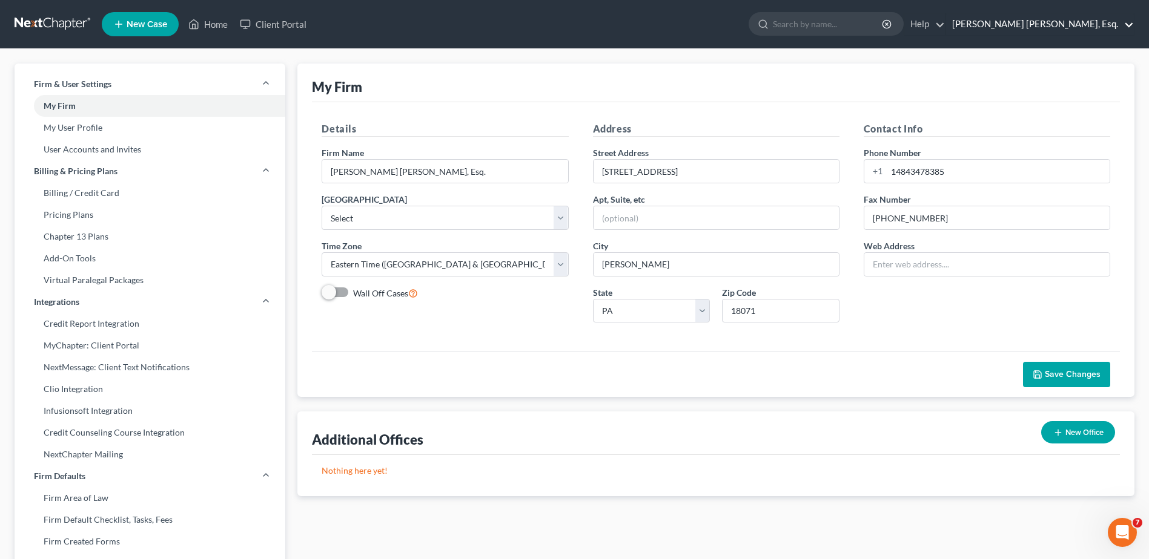
click at [1126, 25] on link "[PERSON_NAME] [PERSON_NAME], Esq." at bounding box center [1040, 24] width 188 height 22
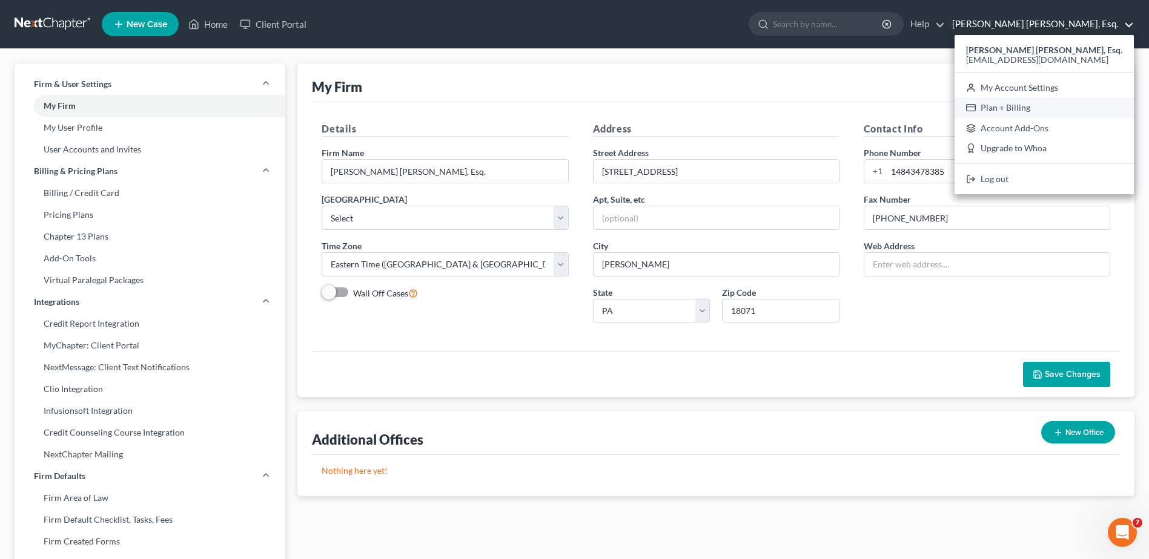
click at [1095, 114] on link "Plan + Billing" at bounding box center [1043, 107] width 179 height 21
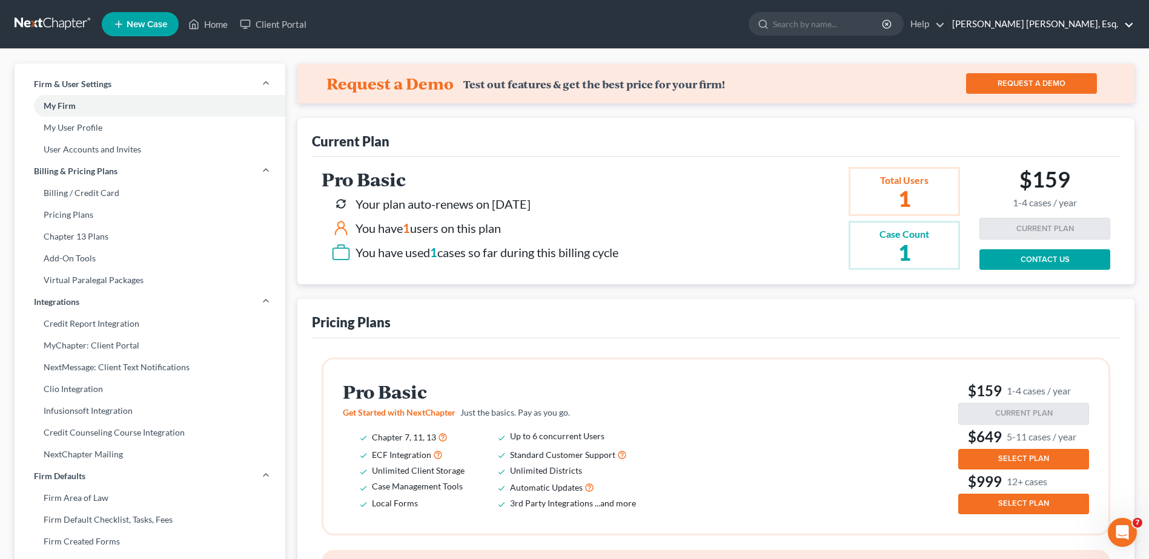
click at [1131, 22] on link "[PERSON_NAME] [PERSON_NAME], Esq." at bounding box center [1040, 24] width 188 height 22
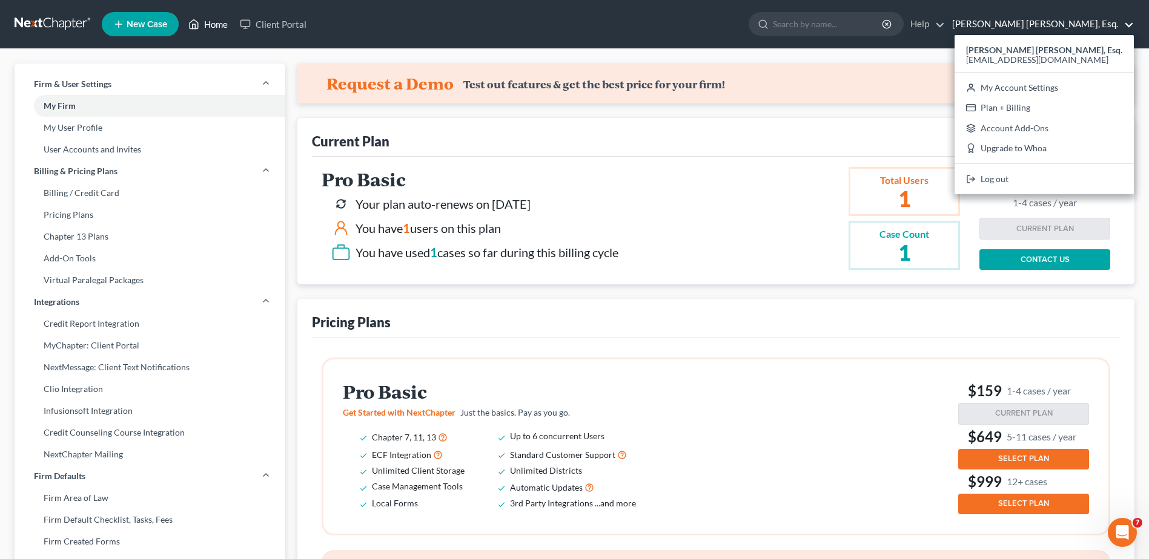
click at [213, 28] on link "Home" at bounding box center [207, 24] width 51 height 22
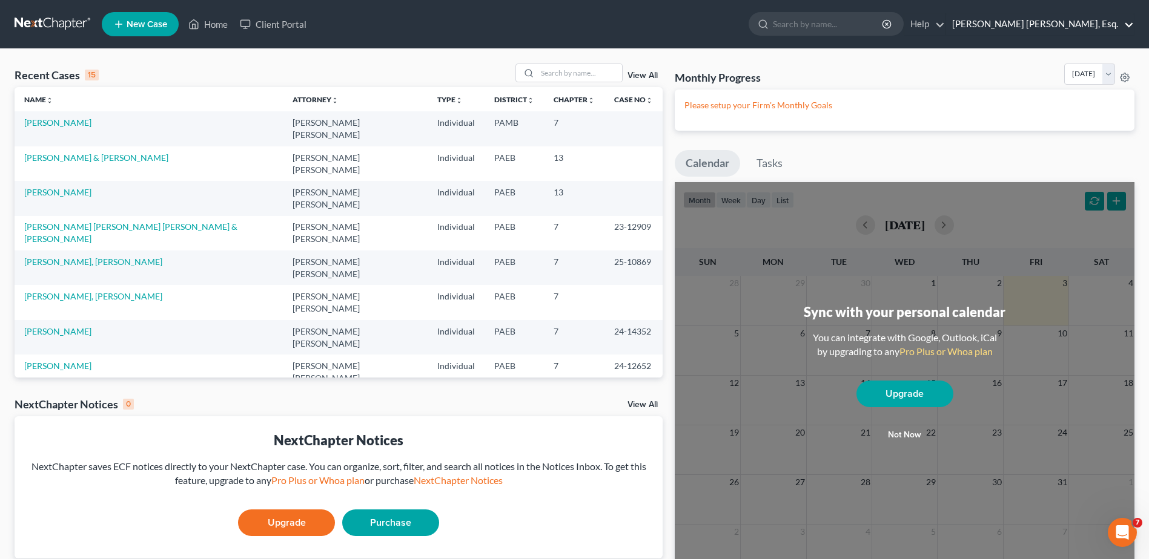
click at [1129, 20] on link "[PERSON_NAME] [PERSON_NAME], Esq." at bounding box center [1040, 24] width 188 height 22
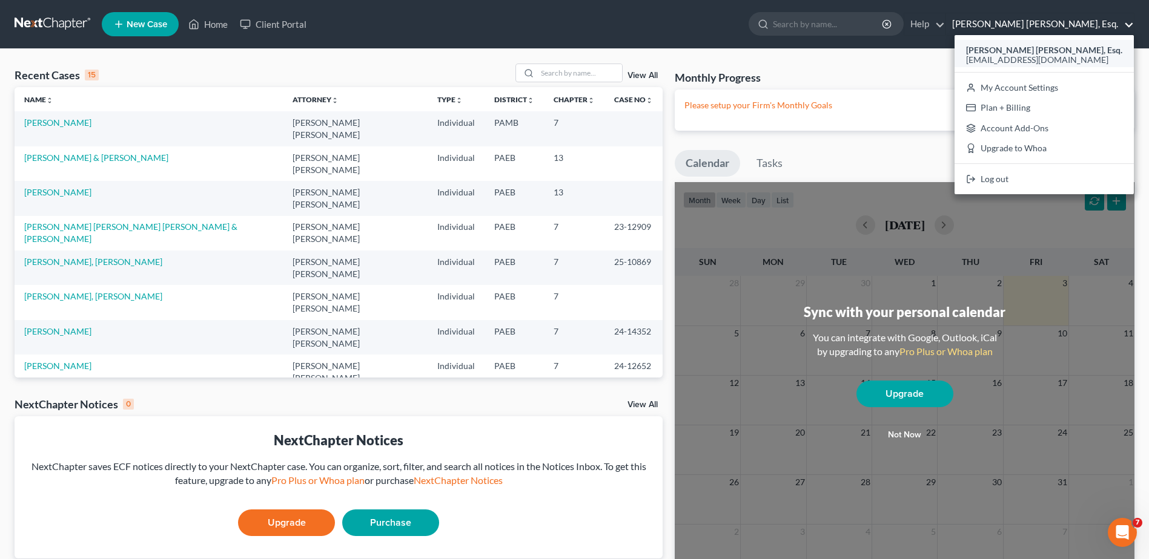
click at [1101, 58] on span "[EMAIL_ADDRESS][DOMAIN_NAME]" at bounding box center [1037, 59] width 142 height 10
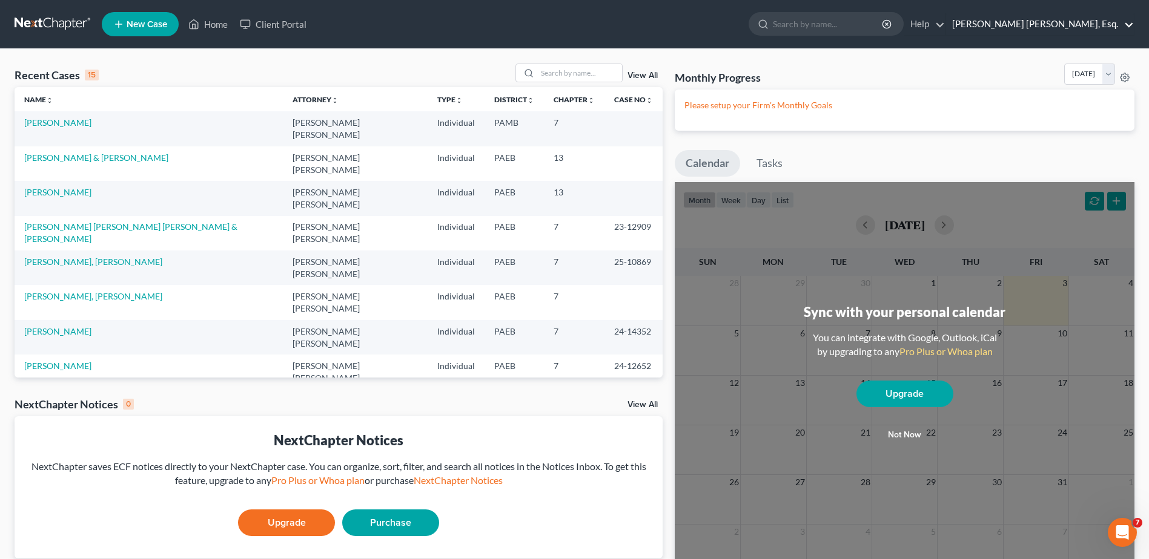
click at [1133, 23] on link "[PERSON_NAME] [PERSON_NAME], Esq." at bounding box center [1040, 24] width 188 height 22
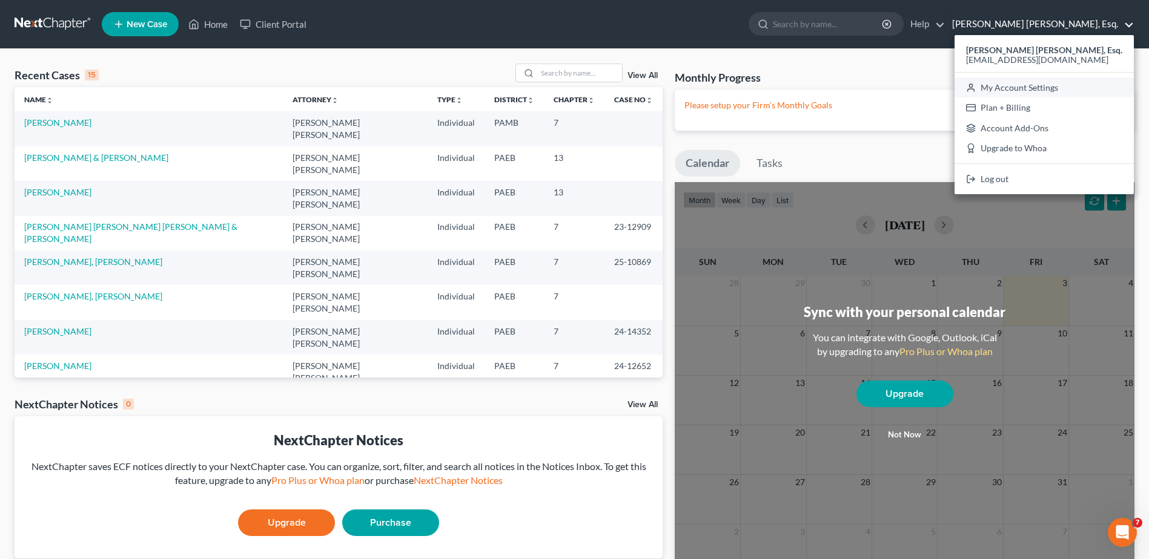
click at [1058, 90] on link "My Account Settings" at bounding box center [1043, 88] width 179 height 21
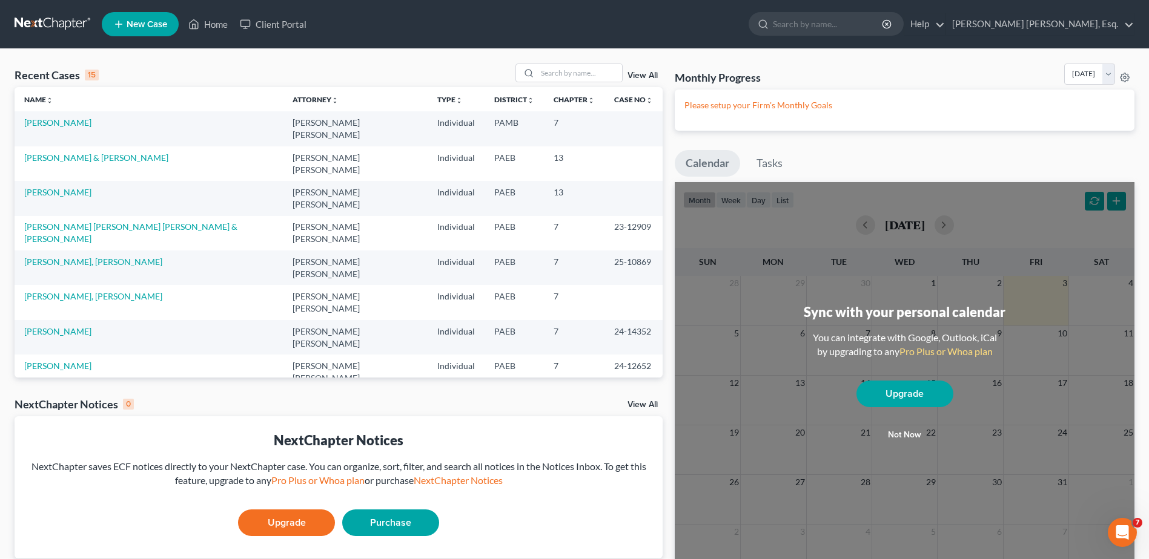
select select "67"
select select "24"
select select "39"
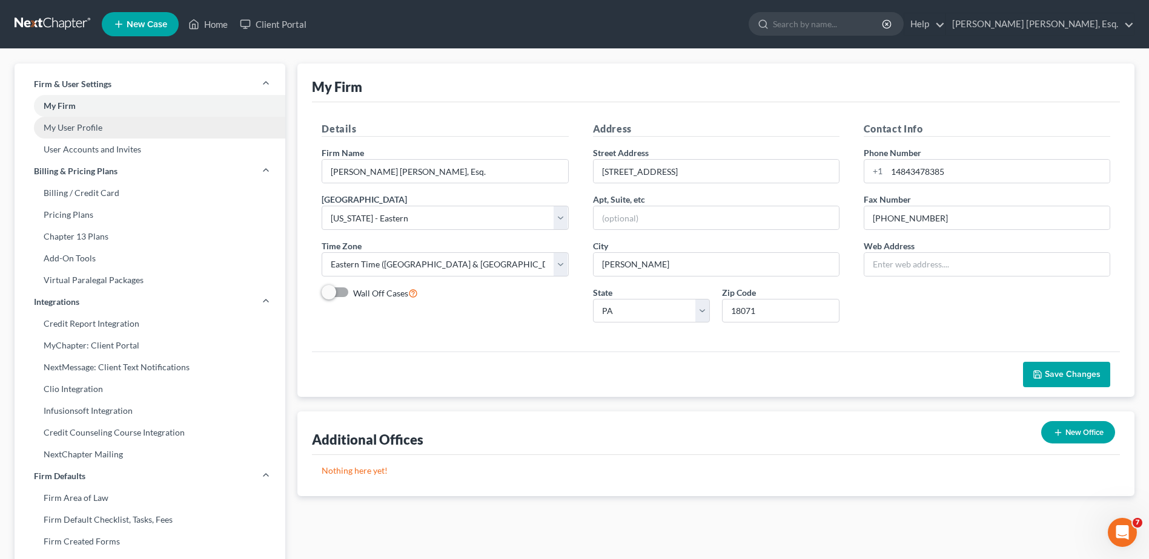
click at [85, 128] on link "My User Profile" at bounding box center [150, 128] width 271 height 22
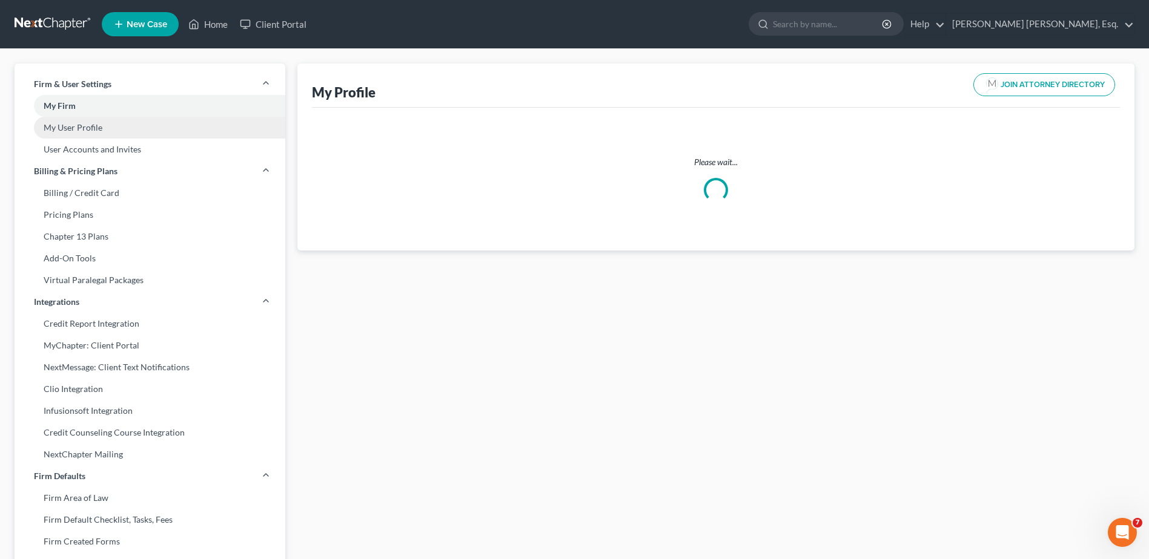
select select "39"
select select "68"
select select "attorney"
select select "0"
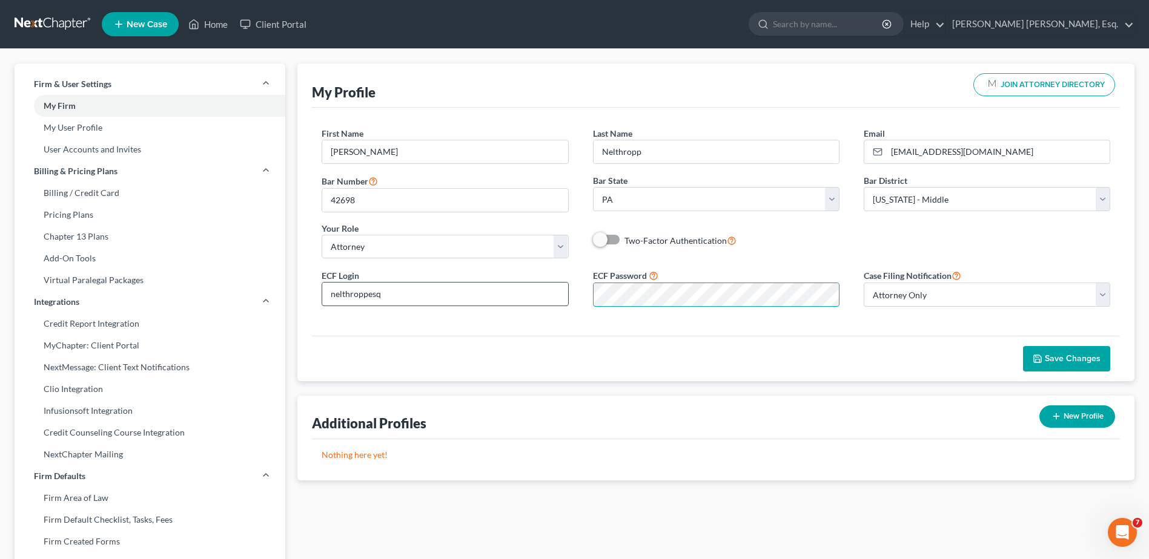
click at [337, 288] on div "ECF Login nelthroppesq ECF Password Case Filing Notification Select Attorney On…" at bounding box center [715, 292] width 813 height 48
click at [922, 398] on div "Additional Profiles New Profile" at bounding box center [716, 418] width 808 height 44
drag, startPoint x: 410, startPoint y: 298, endPoint x: 167, endPoint y: 282, distance: 243.9
click at [167, 282] on div "Firm & User Settings My Firm My User Profile User Accounts and Invites Billing …" at bounding box center [574, 462] width 1132 height 797
type input "A"
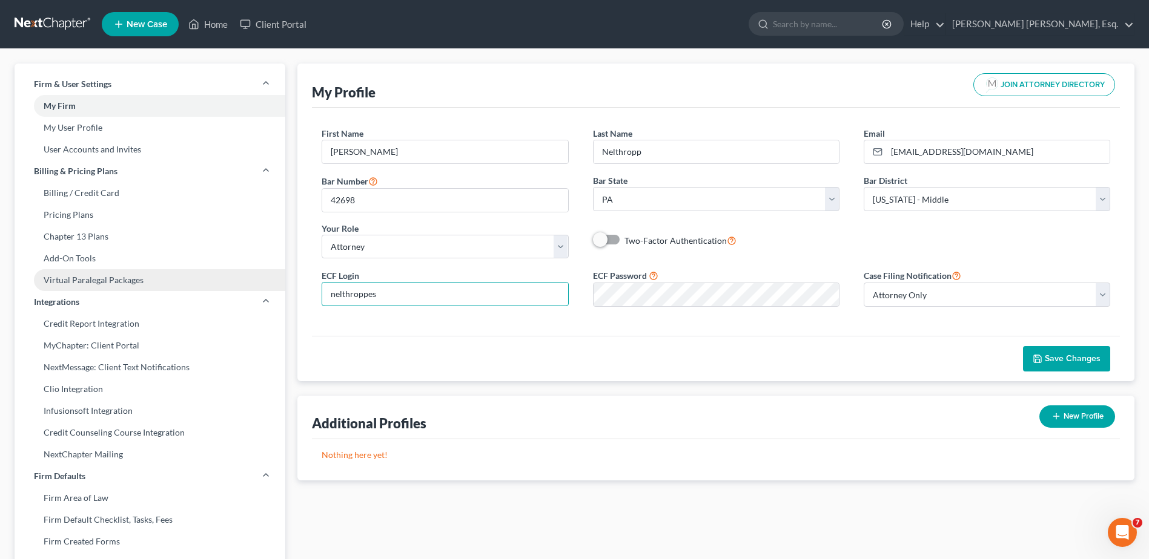
type input "nelthroppesq"
click at [496, 303] on div "ECF Login nelthroppesq ECF Password Case Filing Notification Select Attorney On…" at bounding box center [715, 292] width 813 height 48
click at [1083, 358] on span "Save Changes" at bounding box center [1072, 359] width 56 height 10
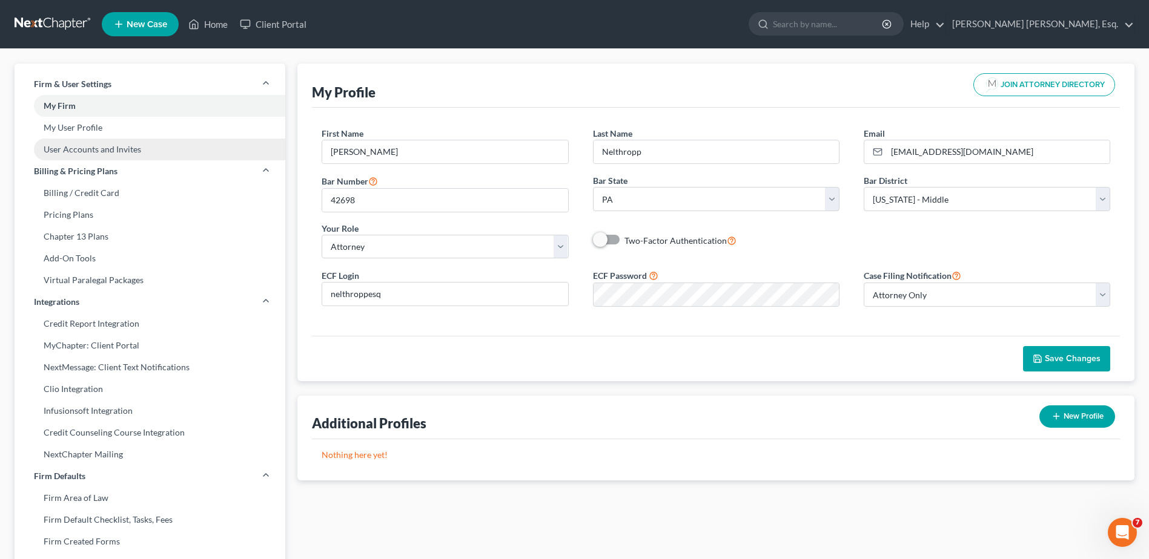
click at [154, 148] on link "User Accounts and Invites" at bounding box center [150, 150] width 271 height 22
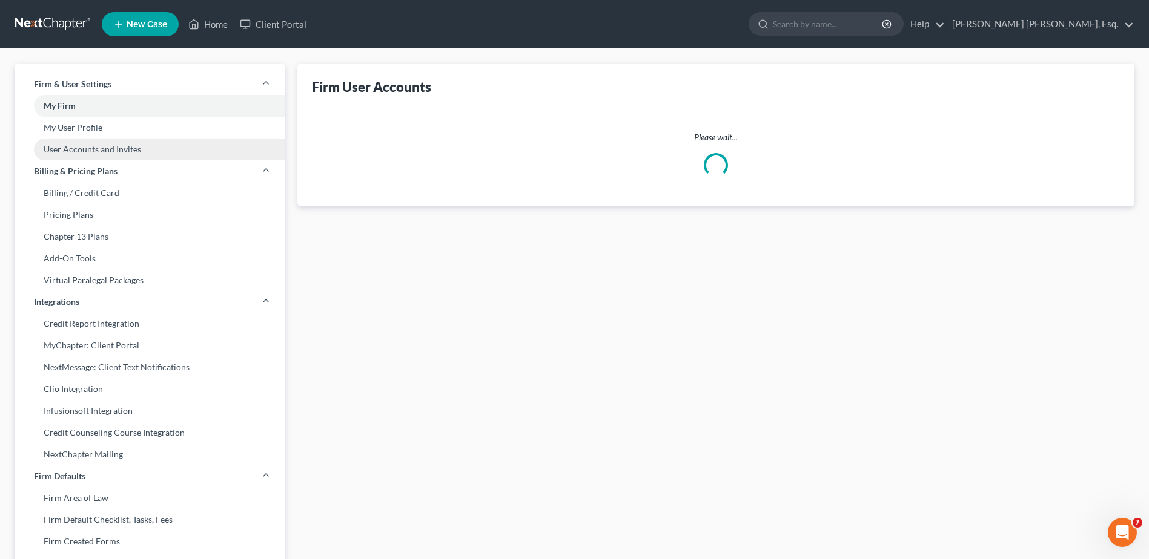
select select "0"
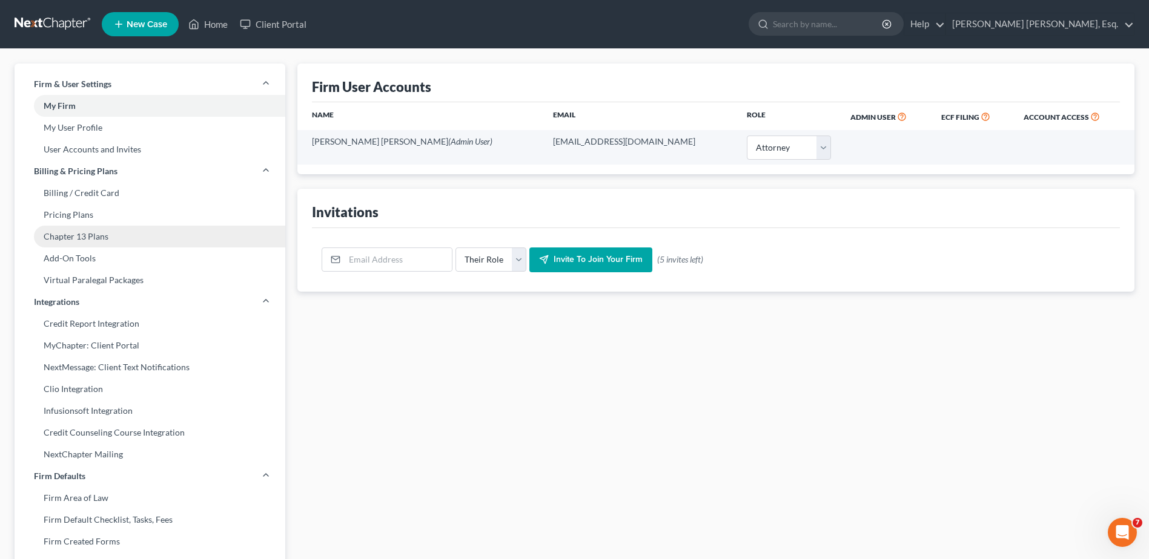
click at [95, 234] on link "Chapter 13 Plans" at bounding box center [150, 237] width 271 height 22
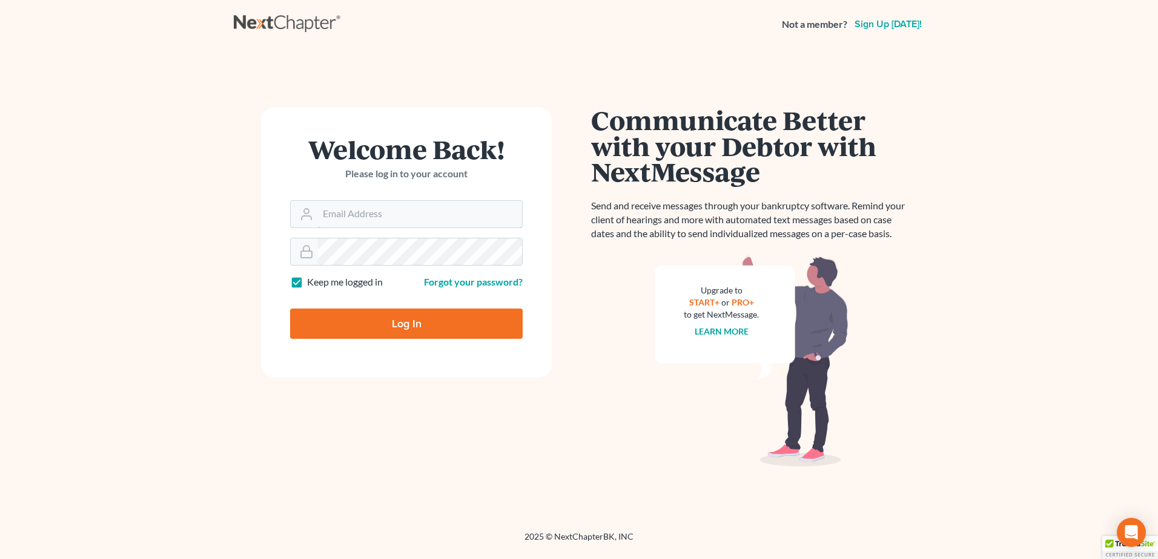
type input "nelthroppesq"
click at [395, 322] on input "Log In" at bounding box center [406, 324] width 233 height 30
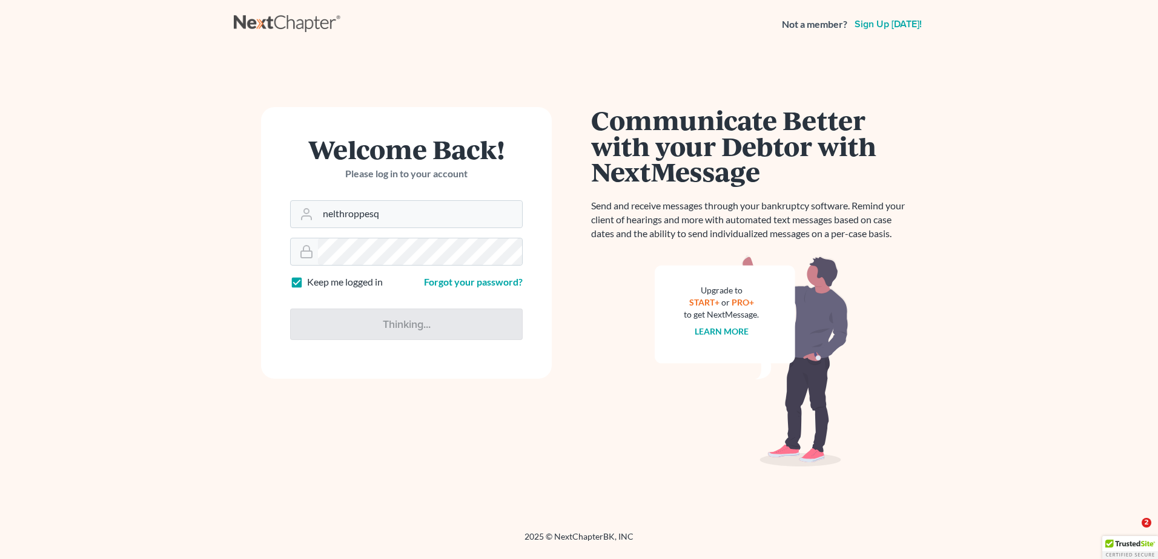
type input "Thinking..."
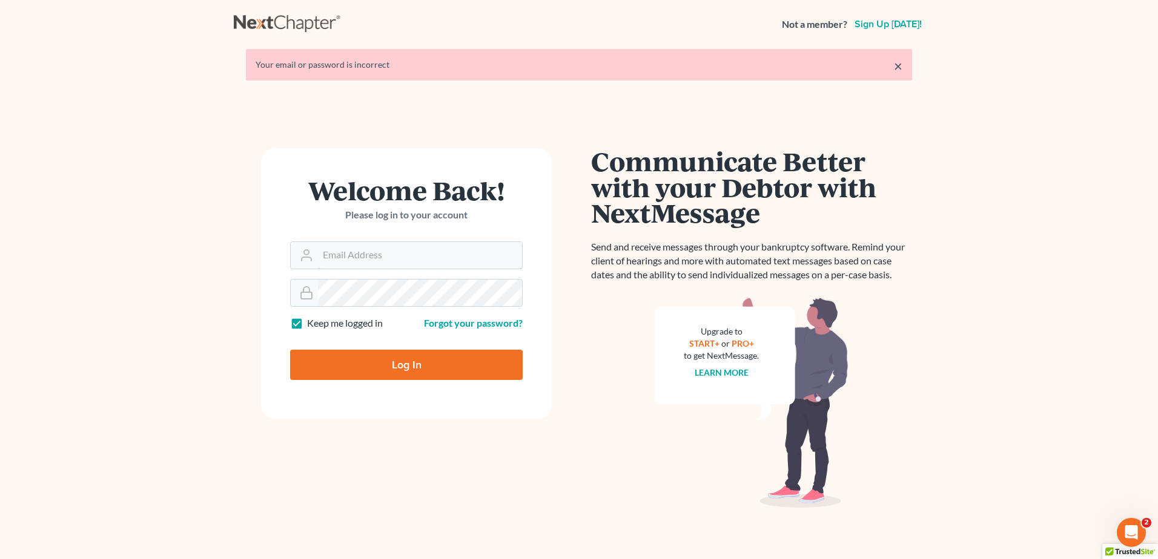
type input "nelthroppesq"
click at [403, 369] on input "Log In" at bounding box center [406, 365] width 233 height 30
type input "Thinking..."
click at [400, 263] on input "nelthroppesq" at bounding box center [420, 255] width 204 height 27
type input "nelthroppesq@aol.com"
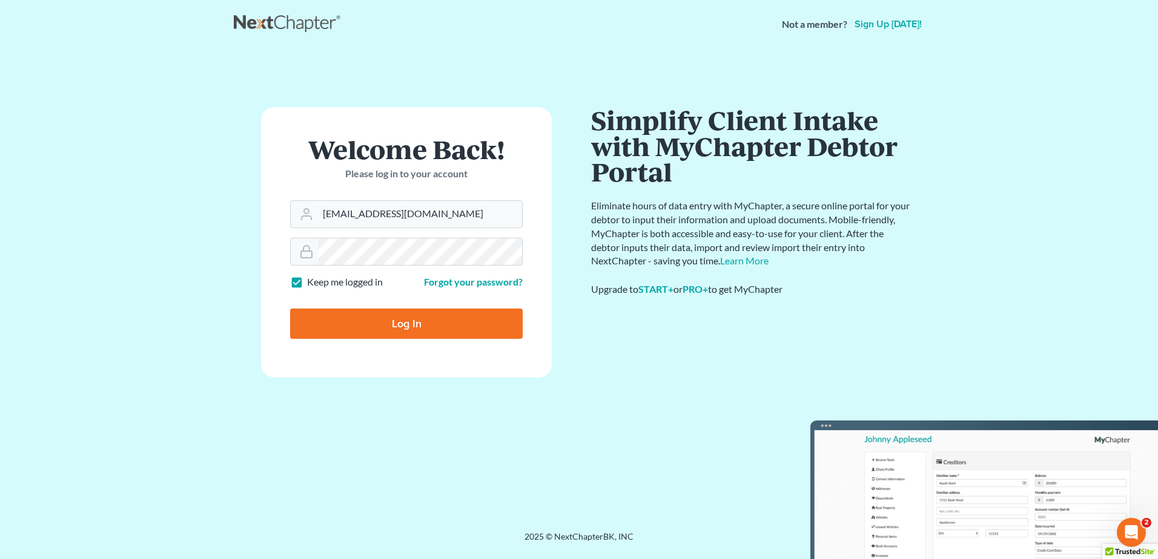
click at [418, 328] on input "Log In" at bounding box center [406, 324] width 233 height 30
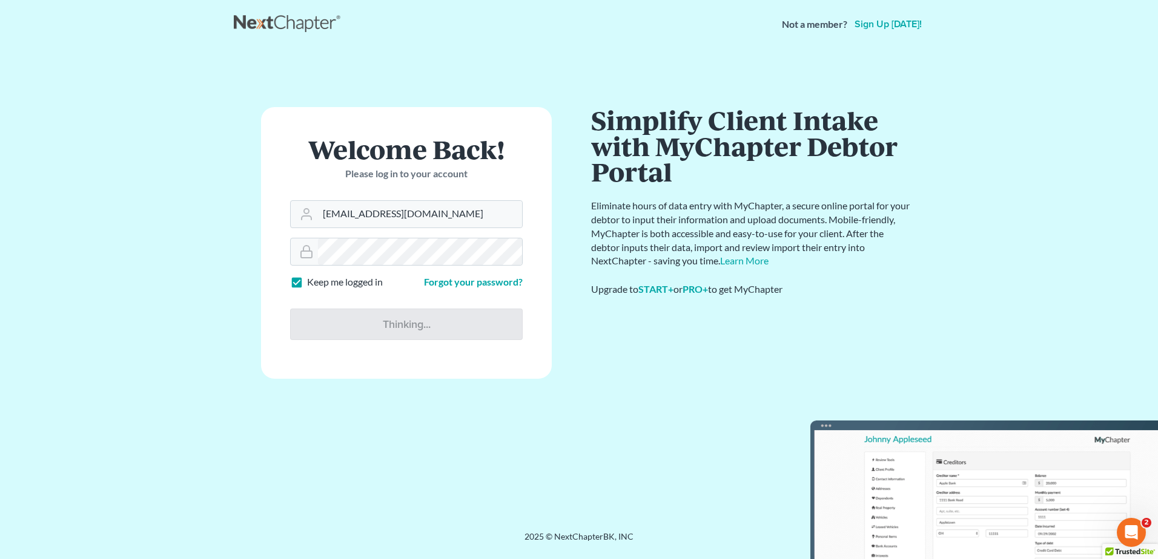
type input "Thinking..."
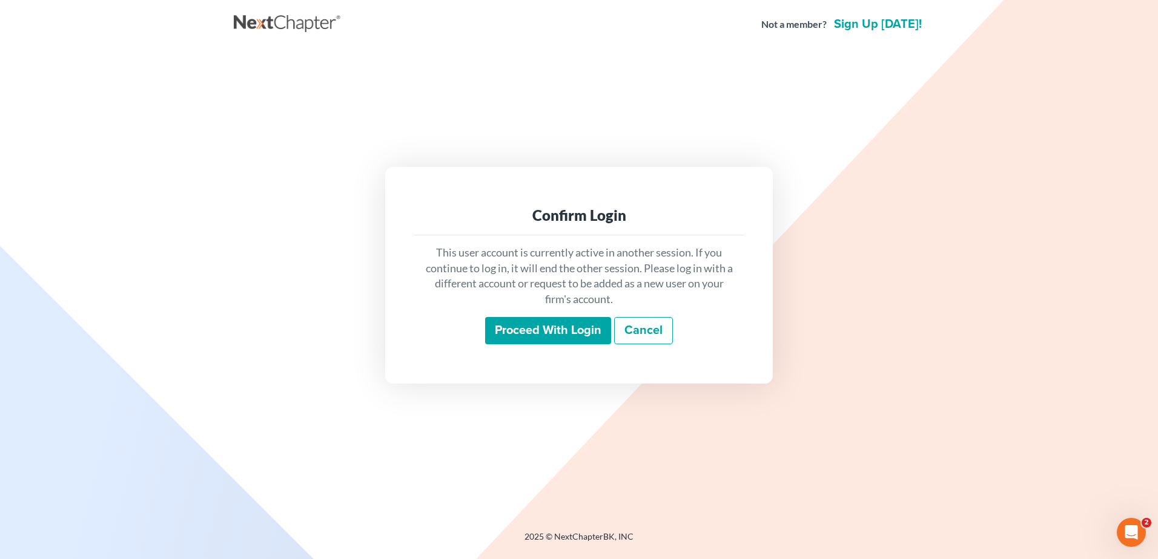
click at [573, 330] on input "Proceed with login" at bounding box center [548, 331] width 126 height 28
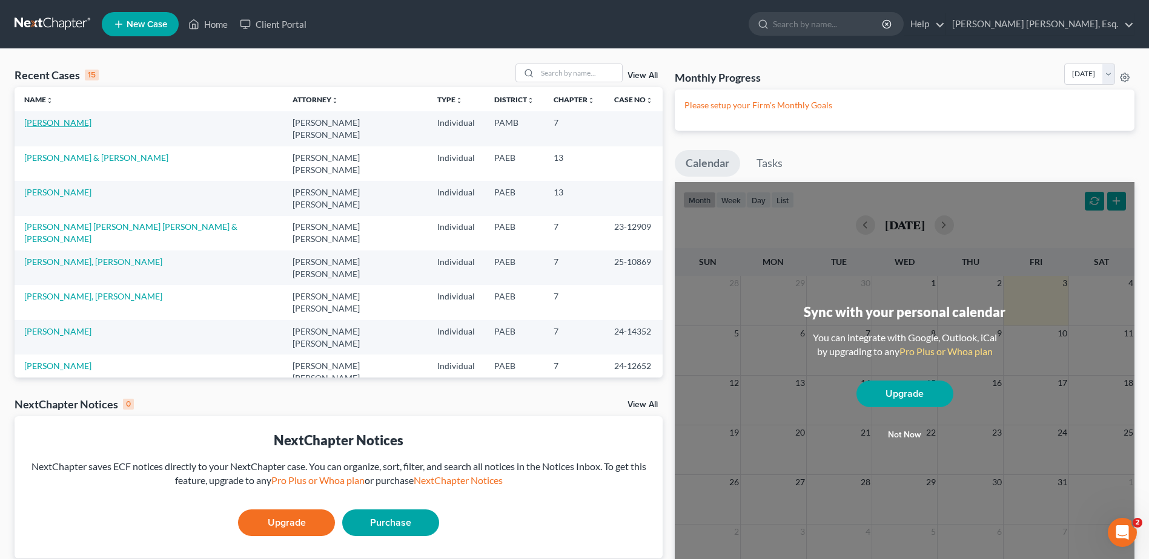
click at [58, 120] on link "[PERSON_NAME]" at bounding box center [57, 122] width 67 height 10
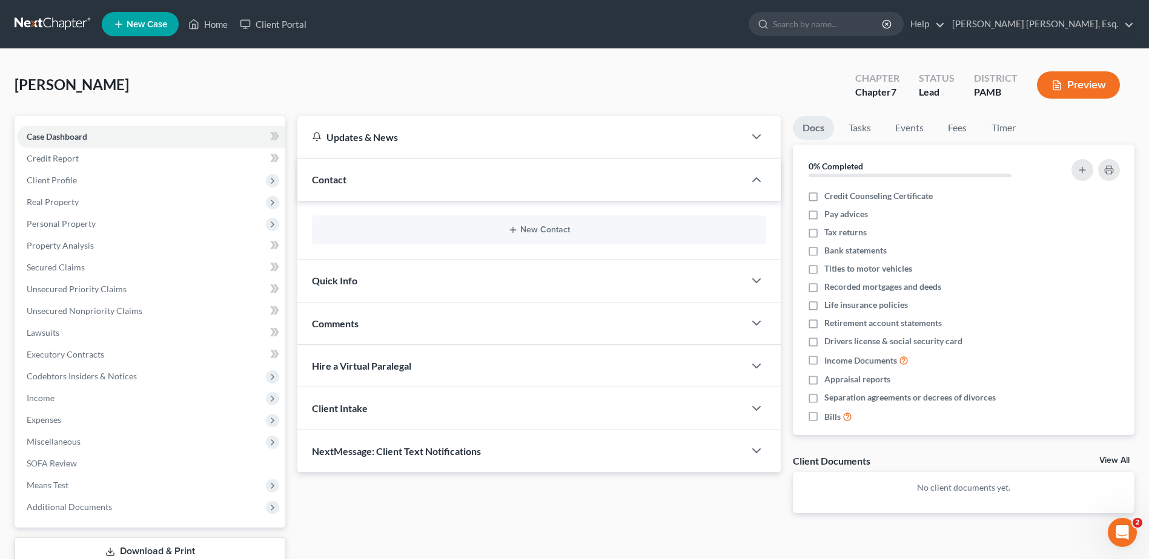
scroll to position [84, 0]
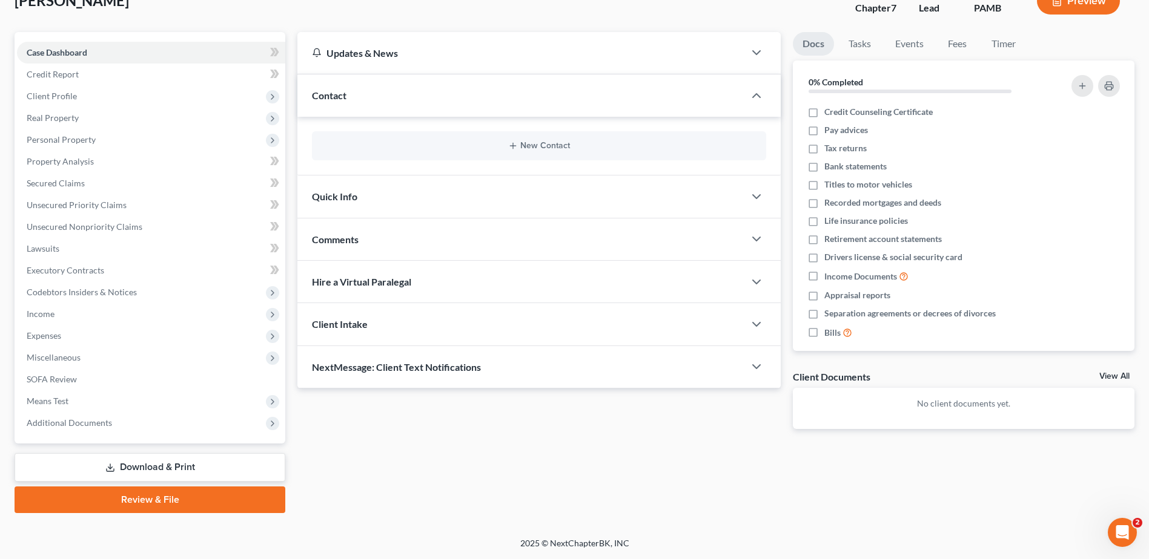
click at [117, 465] on link "Download & Print" at bounding box center [150, 468] width 271 height 28
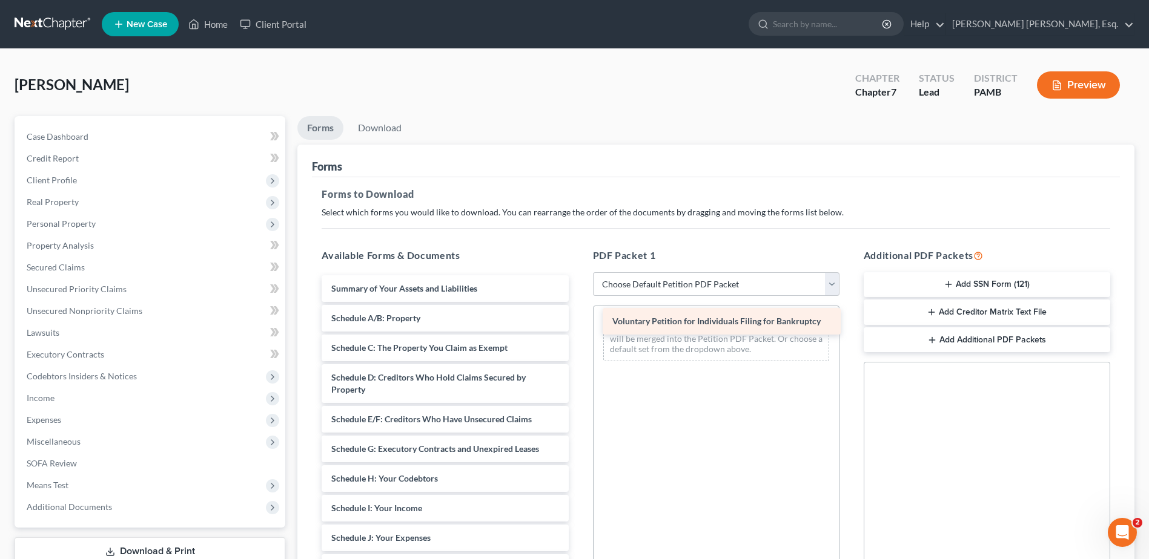
drag, startPoint x: 500, startPoint y: 291, endPoint x: 780, endPoint y: 323, distance: 282.8
click at [578, 323] on div "Voluntary Petition for Individuals Filing for Bankruptcy Voluntary Petition for…" at bounding box center [445, 557] width 266 height 562
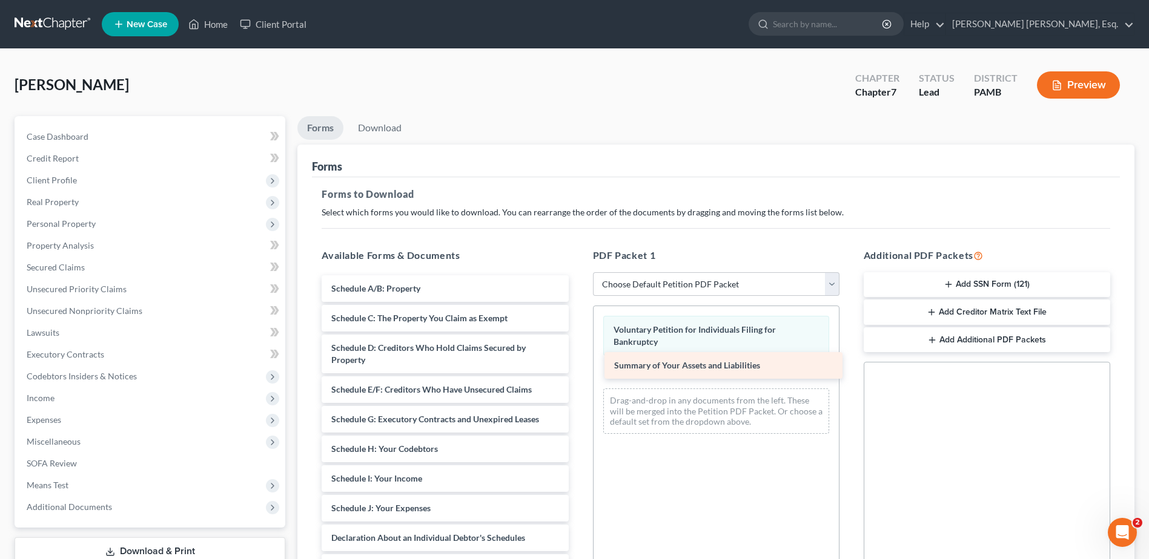
drag, startPoint x: 482, startPoint y: 285, endPoint x: 765, endPoint y: 361, distance: 293.0
click at [578, 361] on div "Summary of Your Assets and Liabilities Summary of Your Assets and Liabilities S…" at bounding box center [445, 542] width 266 height 532
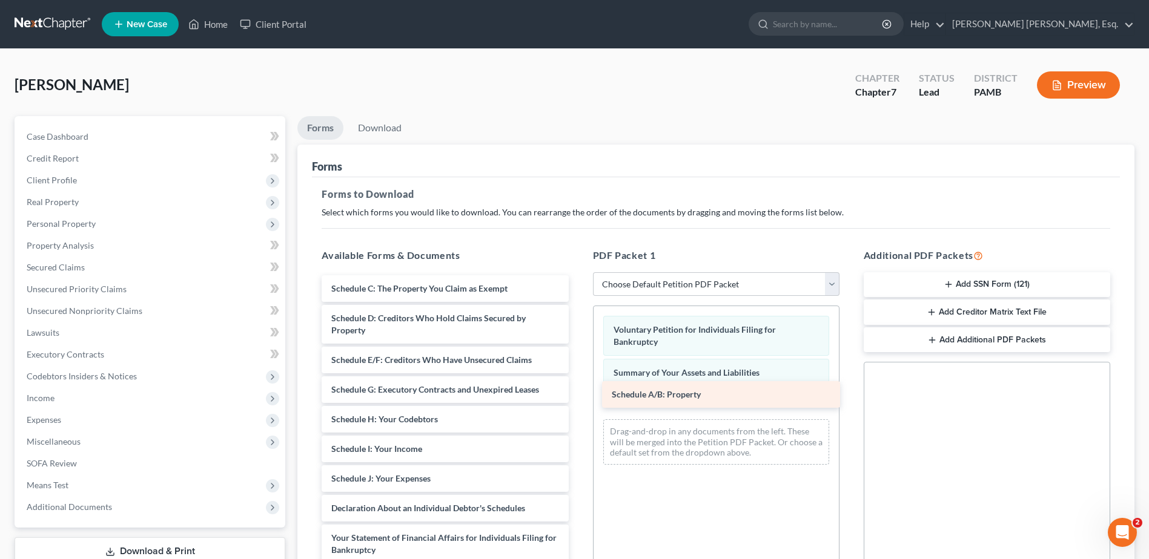
drag, startPoint x: 511, startPoint y: 289, endPoint x: 788, endPoint y: 396, distance: 296.7
click at [578, 396] on div "Schedule A/B: Property Schedule A/B: Property Schedule C: The Property You Clai…" at bounding box center [445, 527] width 266 height 503
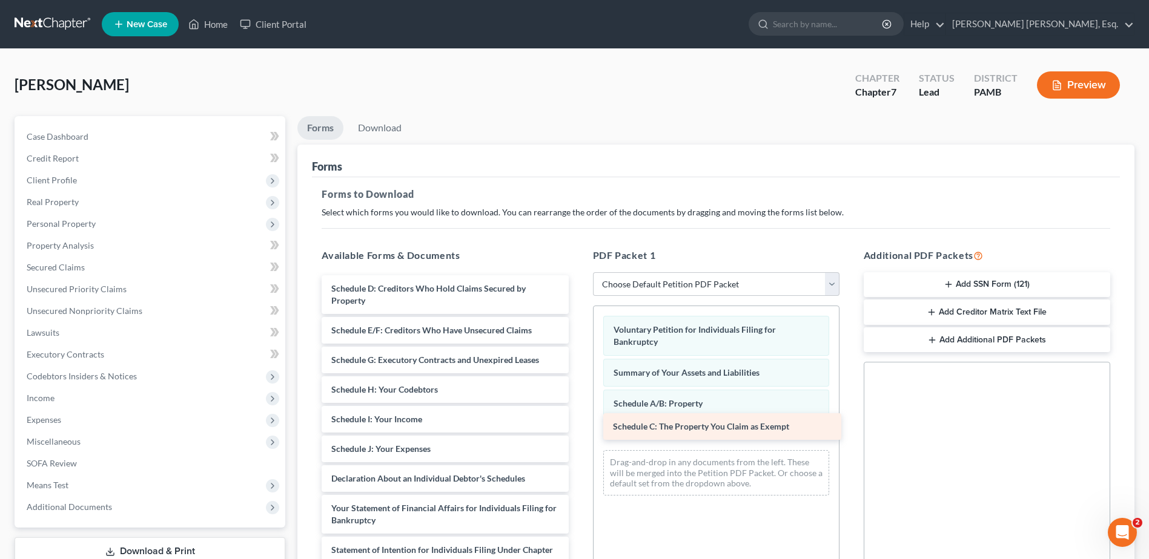
drag, startPoint x: 499, startPoint y: 279, endPoint x: 780, endPoint y: 417, distance: 313.6
click at [578, 417] on div "Schedule C: The Property You Claim as Exempt Schedule C: The Property You Claim…" at bounding box center [445, 512] width 266 height 473
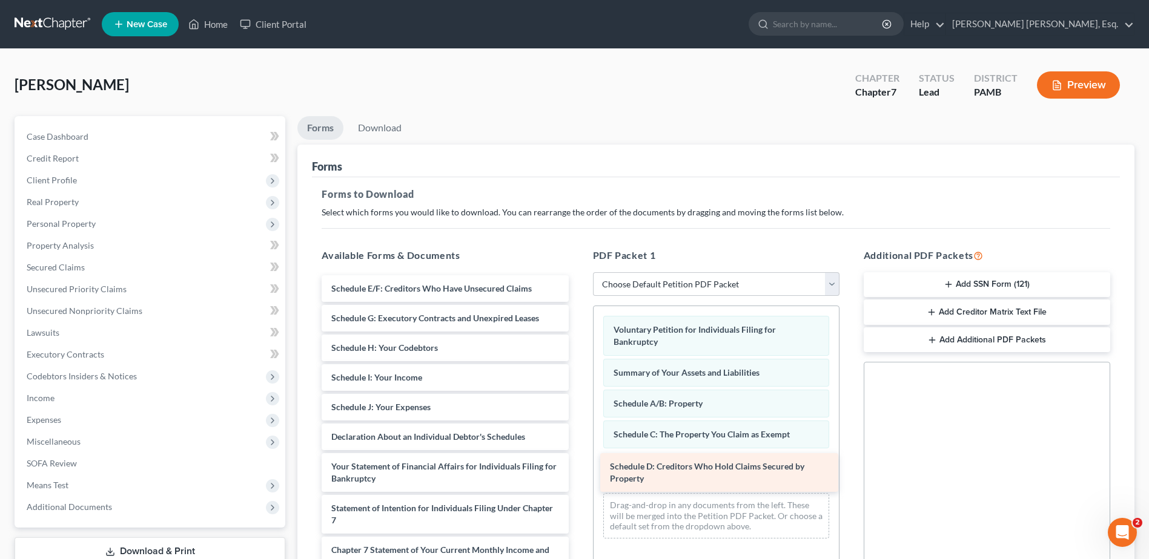
drag, startPoint x: 506, startPoint y: 296, endPoint x: 784, endPoint y: 474, distance: 330.6
click at [578, 474] on div "Schedule D: Creditors Who Hold Claims Secured by Property Schedule D: Creditors…" at bounding box center [445, 491] width 266 height 431
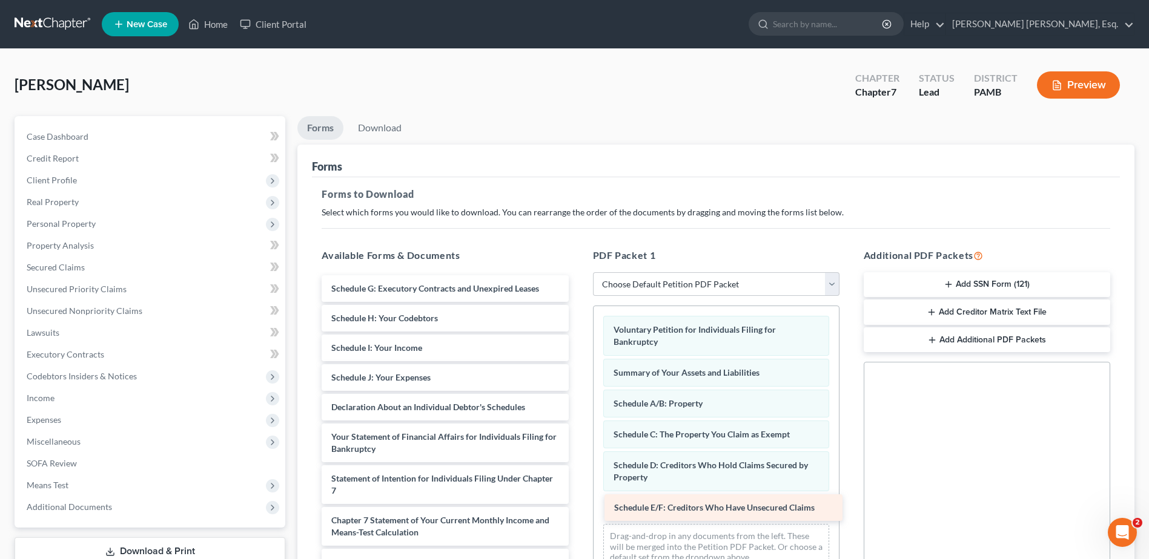
drag, startPoint x: 426, startPoint y: 340, endPoint x: 722, endPoint y: 508, distance: 340.6
click at [578, 508] on div "Schedule E/F: Creditors Who Have Unsecured Claims Schedule E/F: Creditors Who H…" at bounding box center [445, 476] width 266 height 401
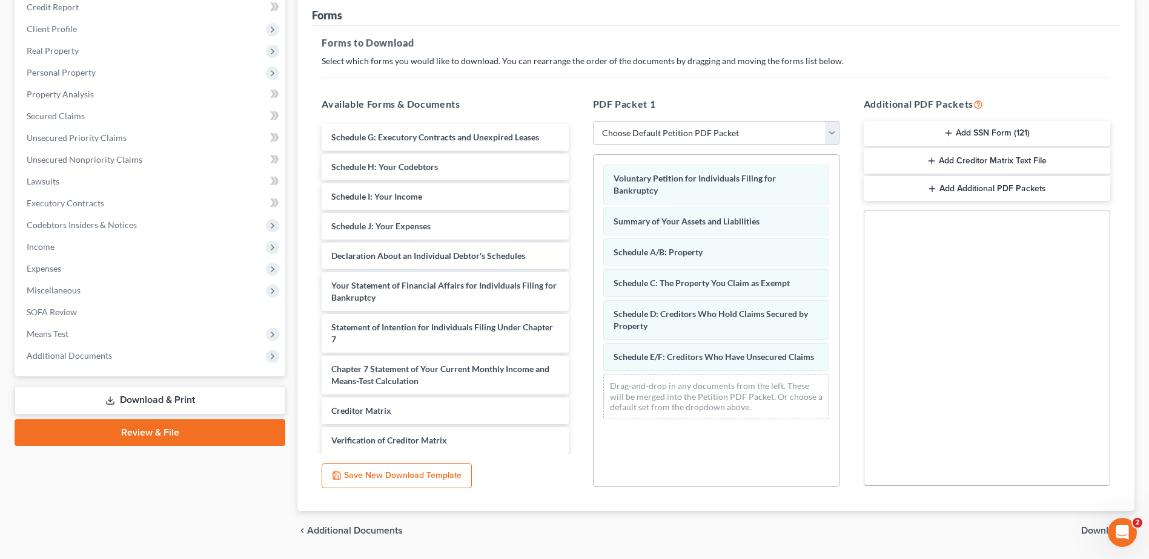
scroll to position [188, 0]
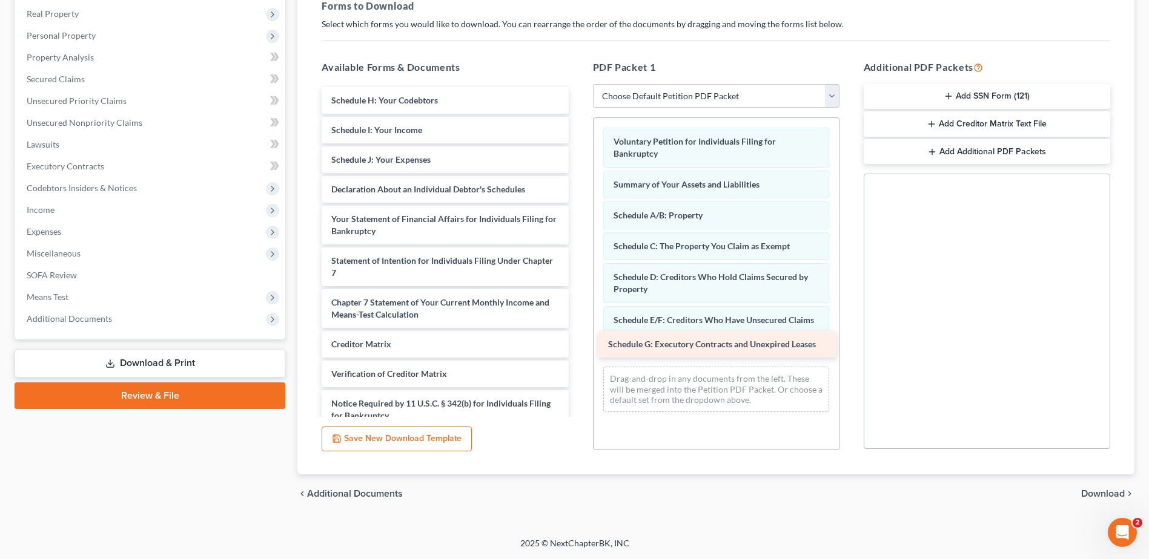
drag, startPoint x: 444, startPoint y: 94, endPoint x: 721, endPoint y: 338, distance: 368.9
click at [578, 338] on div "Schedule G: Executory Contracts and Unexpired Leases Schedule G: Executory Cont…" at bounding box center [445, 273] width 266 height 372
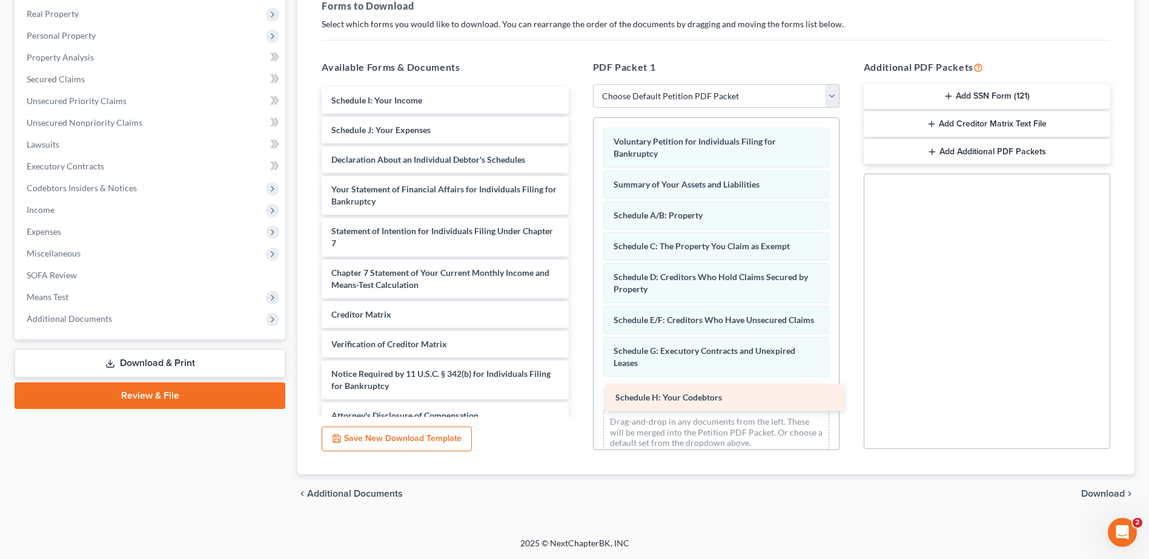
drag, startPoint x: 358, startPoint y: 97, endPoint x: 642, endPoint y: 394, distance: 411.1
click at [578, 394] on div "Schedule H: Your Codebtors Schedule H: Your Codebtors Schedule I: Your Income S…" at bounding box center [445, 258] width 266 height 342
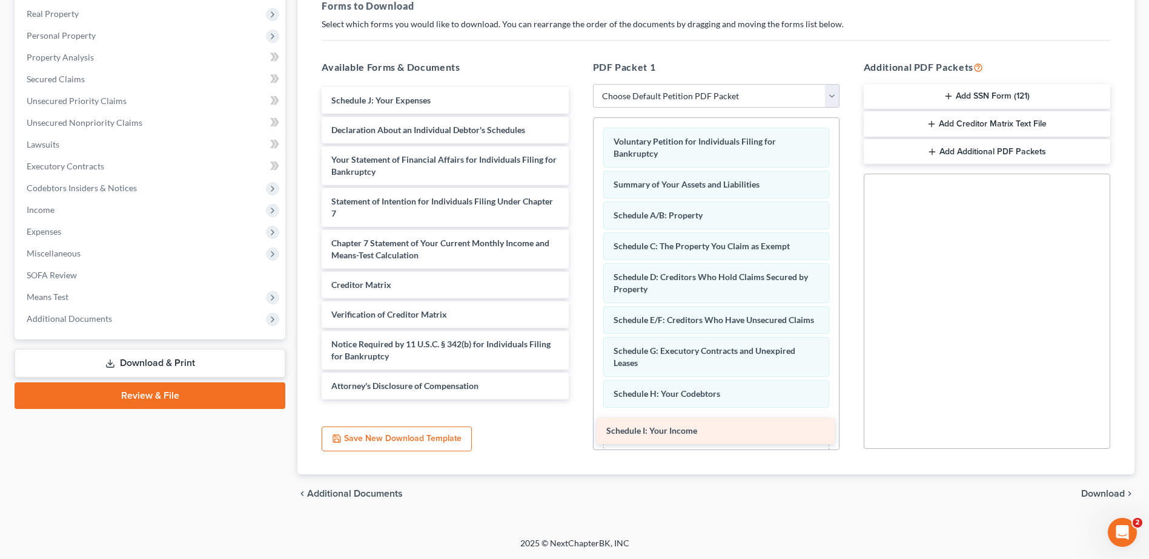
drag, startPoint x: 433, startPoint y: 105, endPoint x: 708, endPoint y: 435, distance: 430.0
click at [578, 400] on div "Schedule I: Your Income Schedule I: Your Income Schedule J: Your Expenses Decla…" at bounding box center [445, 243] width 266 height 312
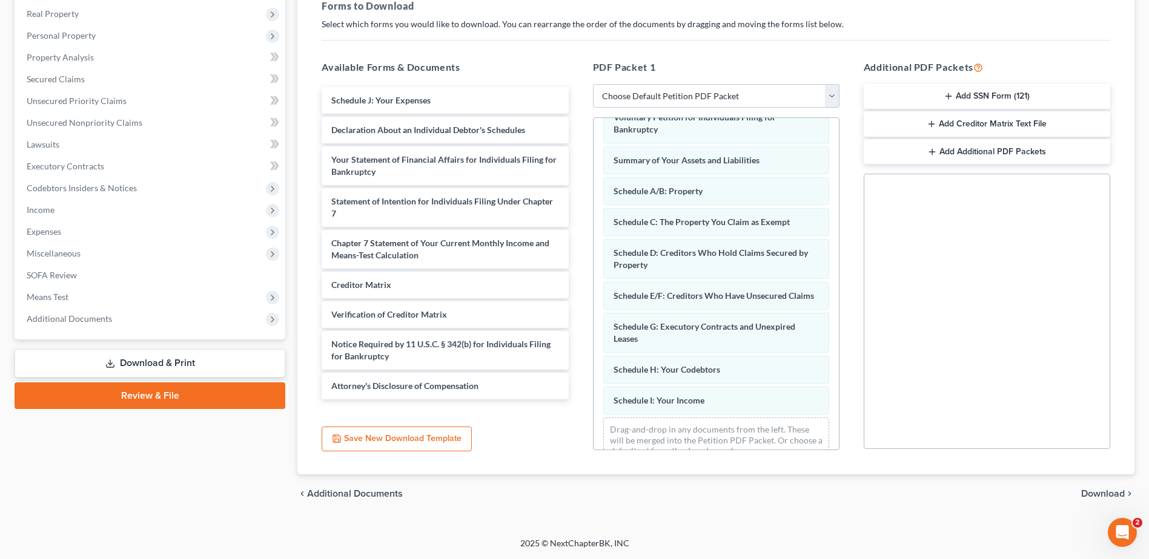
scroll to position [59, 0]
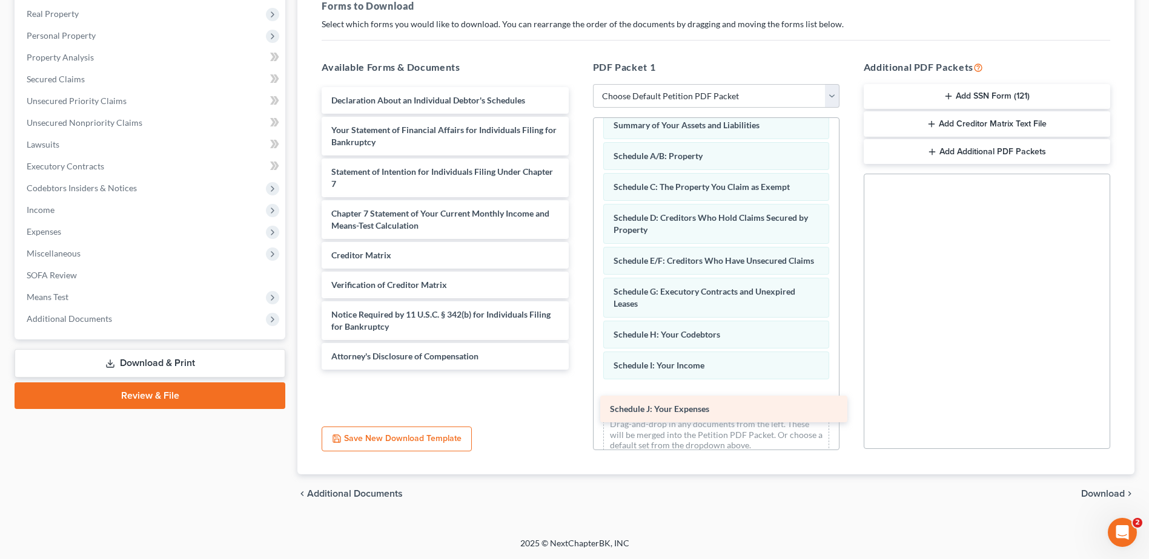
drag, startPoint x: 397, startPoint y: 98, endPoint x: 673, endPoint y: 406, distance: 413.8
click at [578, 370] on div "Schedule J: Your Expenses Schedule J: Your Expenses Declaration About an Indivi…" at bounding box center [445, 228] width 266 height 283
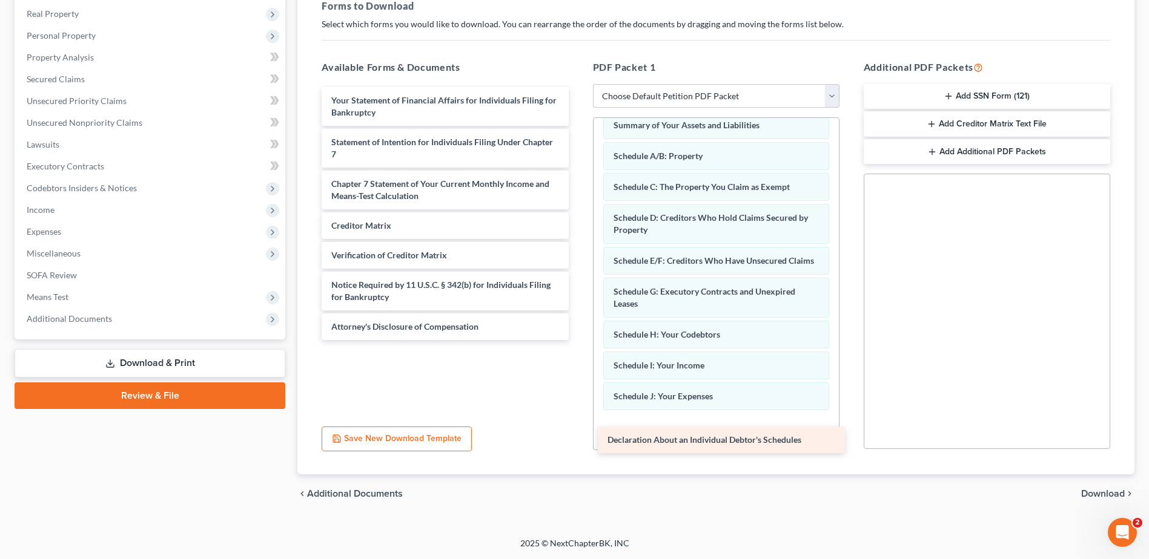
drag, startPoint x: 444, startPoint y: 97, endPoint x: 721, endPoint y: 437, distance: 437.7
click at [578, 340] on div "Declaration About an Individual Debtor's Schedules Declaration About an Individ…" at bounding box center [445, 213] width 266 height 253
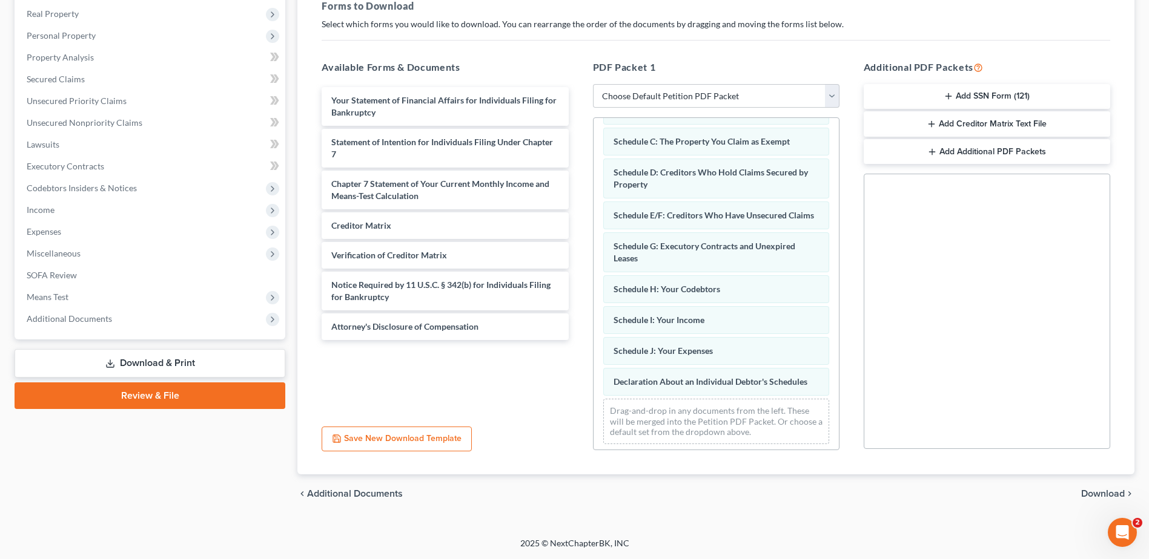
scroll to position [121, 0]
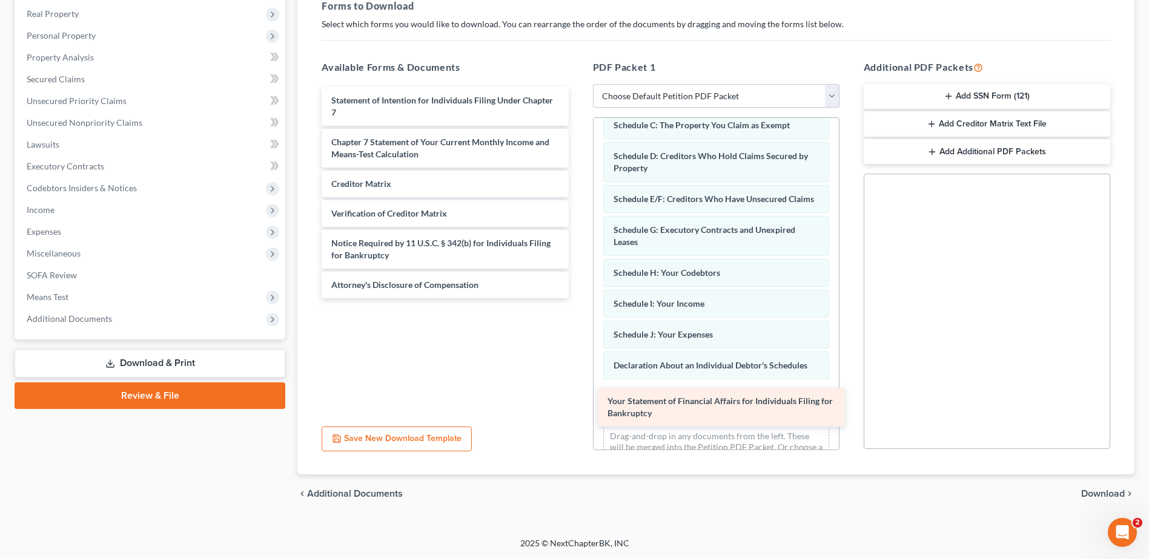
drag, startPoint x: 392, startPoint y: 95, endPoint x: 668, endPoint y: 396, distance: 408.4
click at [578, 299] on div "Your Statement of Financial Affairs for Individuals Filing for Bankruptcy Your …" at bounding box center [445, 192] width 266 height 211
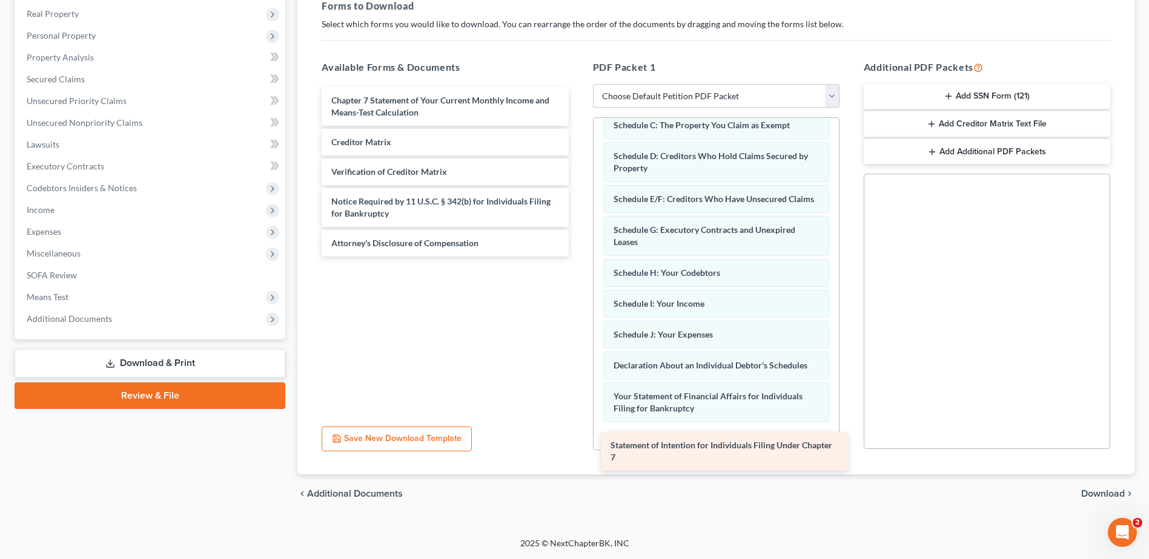
drag, startPoint x: 367, startPoint y: 105, endPoint x: 647, endPoint y: 448, distance: 442.9
click at [578, 257] on div "Statement of Intention for Individuals Filing Under Chapter 7 Statement of Inte…" at bounding box center [445, 172] width 266 height 170
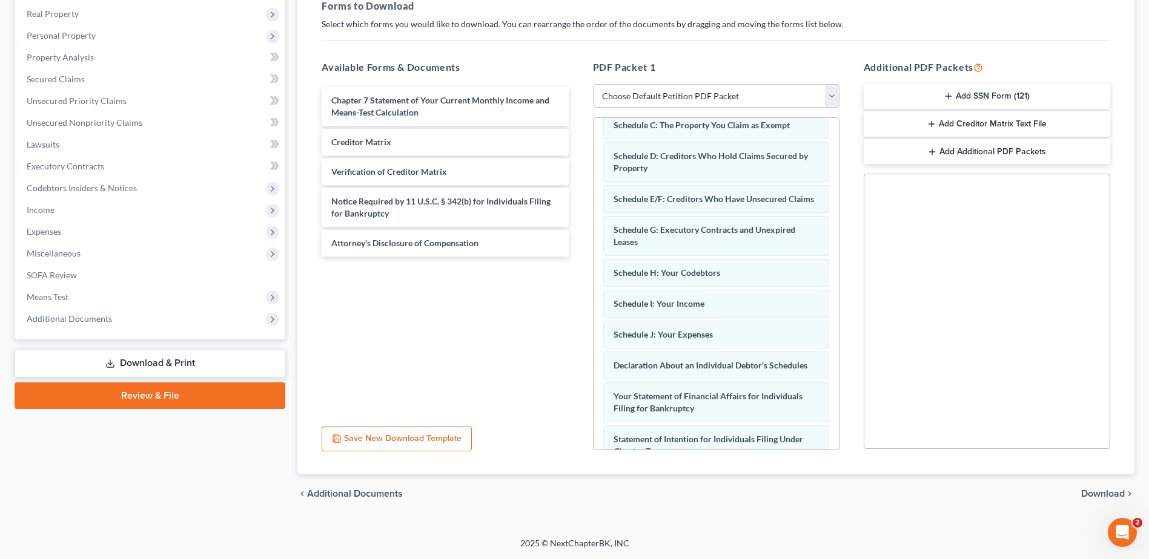
scroll to position [207, 0]
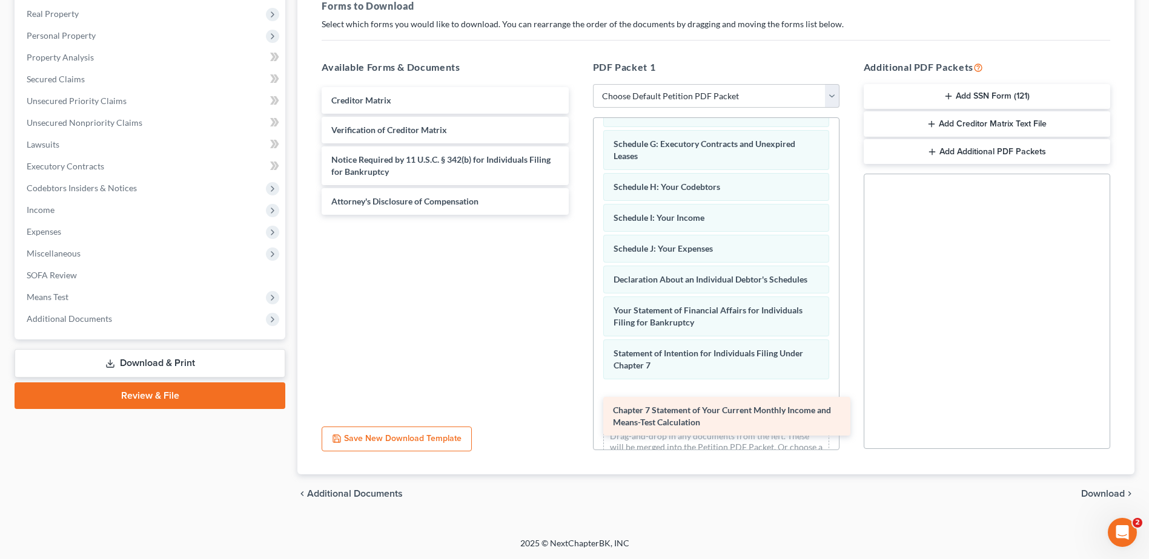
drag, startPoint x: 352, startPoint y: 103, endPoint x: 634, endPoint y: 413, distance: 418.8
click at [578, 215] on div "Chapter 7 Statement of Your Current Monthly Income and Means-Test Calculation C…" at bounding box center [445, 151] width 266 height 128
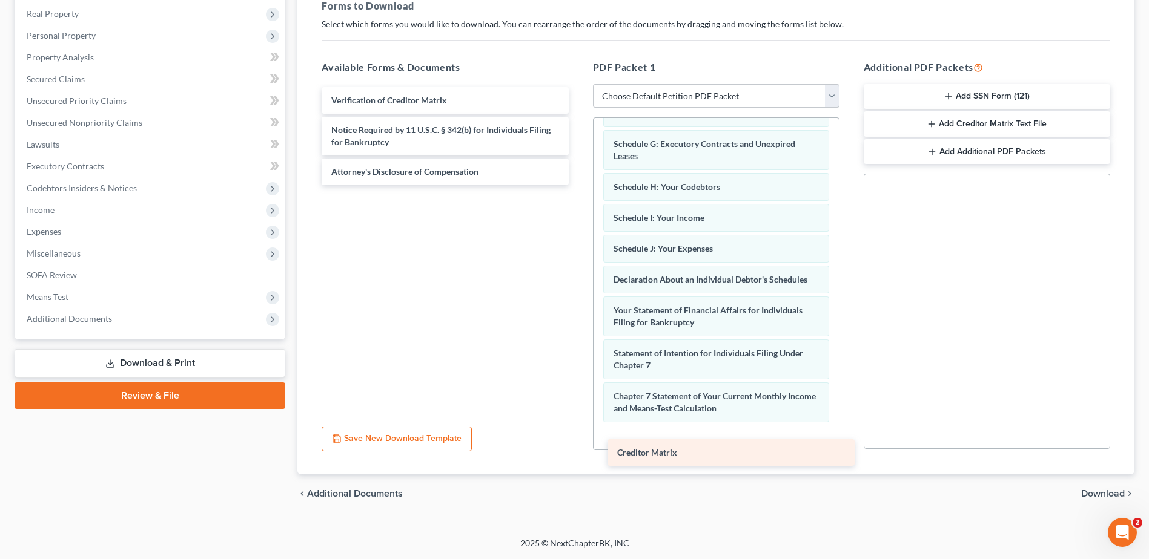
drag, startPoint x: 404, startPoint y: 101, endPoint x: 690, endPoint y: 453, distance: 453.7
click at [578, 185] on div "Creditor Matrix Creditor Matrix Verification of Creditor Matrix Notice Required…" at bounding box center [445, 136] width 266 height 98
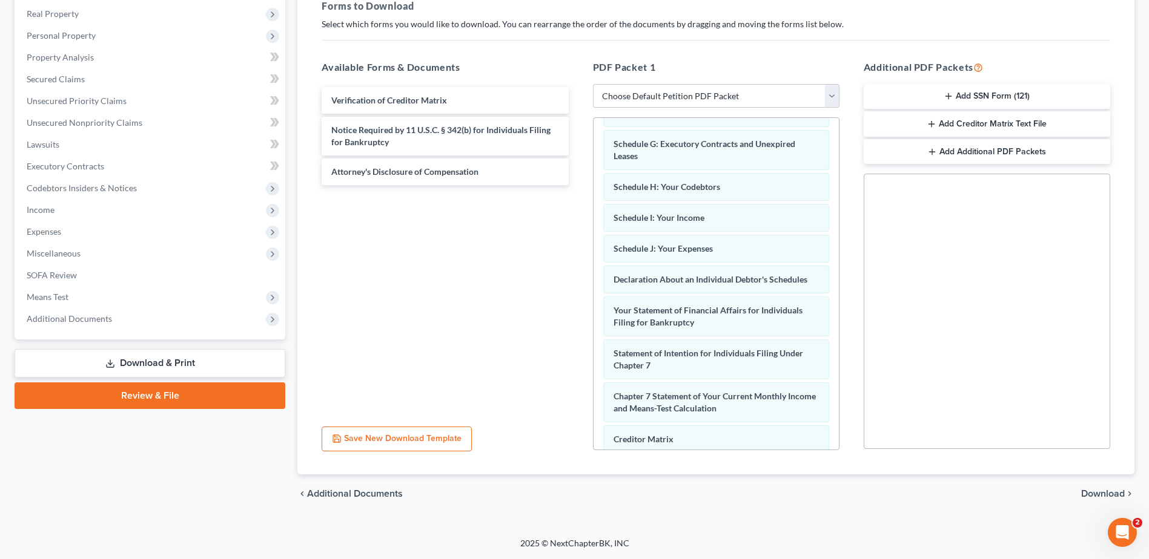
scroll to position [281, 0]
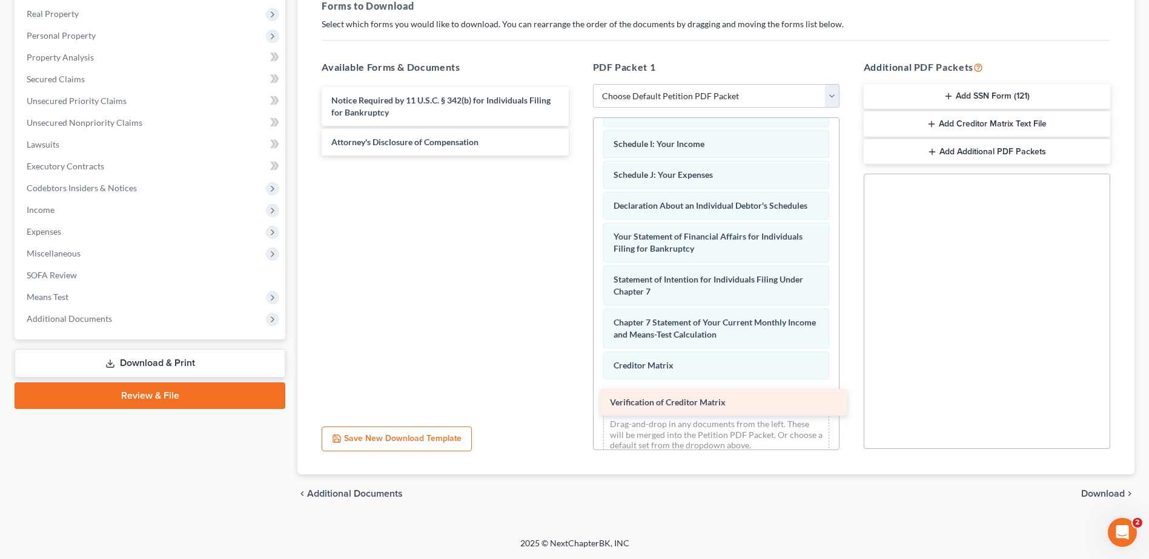
drag, startPoint x: 409, startPoint y: 101, endPoint x: 688, endPoint y: 403, distance: 410.9
click at [578, 156] on div "Verification of Creditor Matrix Verification of Creditor Matrix Notice Required…" at bounding box center [445, 121] width 266 height 68
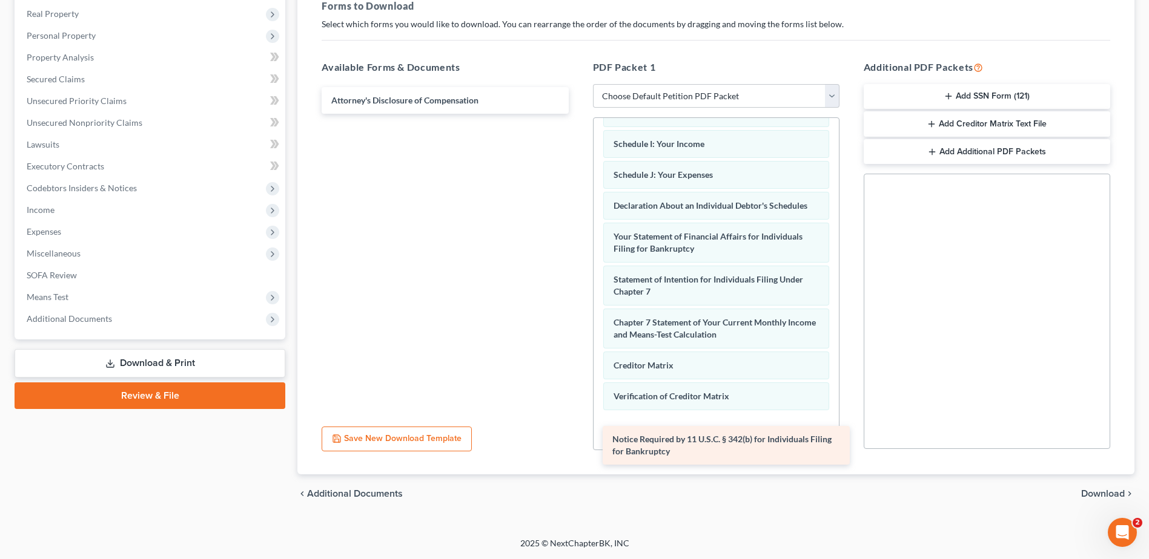
drag, startPoint x: 438, startPoint y: 99, endPoint x: 718, endPoint y: 435, distance: 437.2
click at [578, 114] on div "Notice Required by 11 U.S.C. § 342(b) for Individuals Filing for Bankruptcy Not…" at bounding box center [445, 100] width 266 height 27
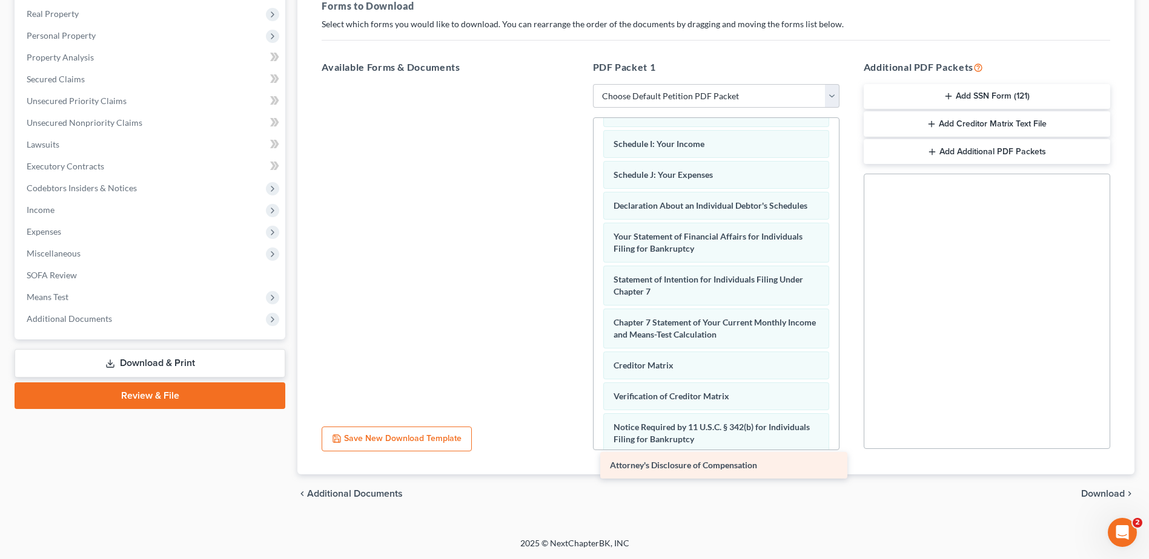
drag, startPoint x: 461, startPoint y: 103, endPoint x: 739, endPoint y: 468, distance: 459.2
click at [578, 84] on div "Attorney's Disclosure of Compensation Attorney's Disclosure of Compensation" at bounding box center [445, 84] width 266 height 0
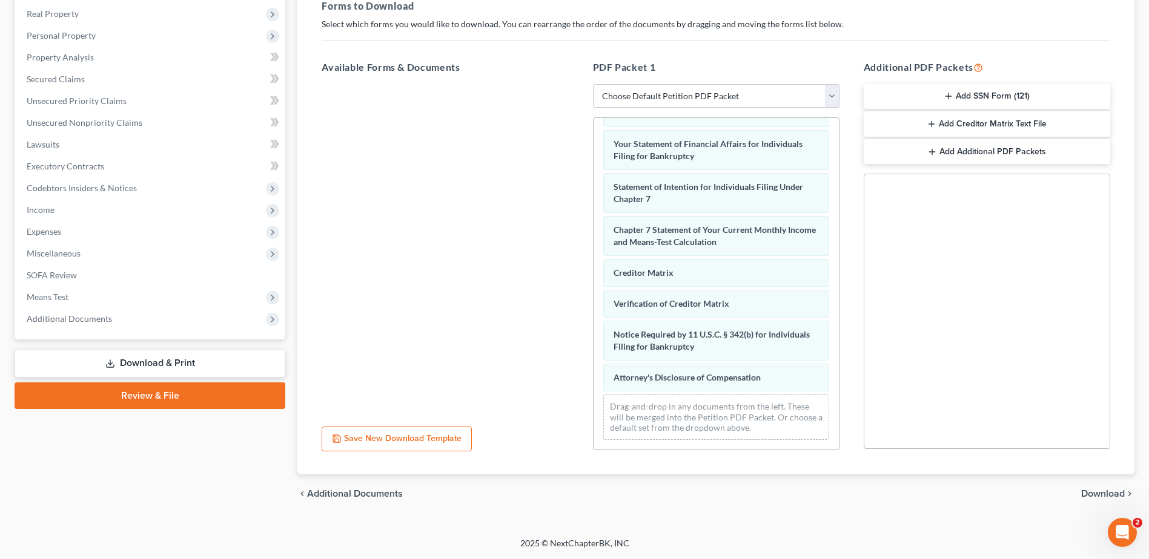
click at [1129, 494] on icon "chevron_right" at bounding box center [1129, 494] width 10 height 10
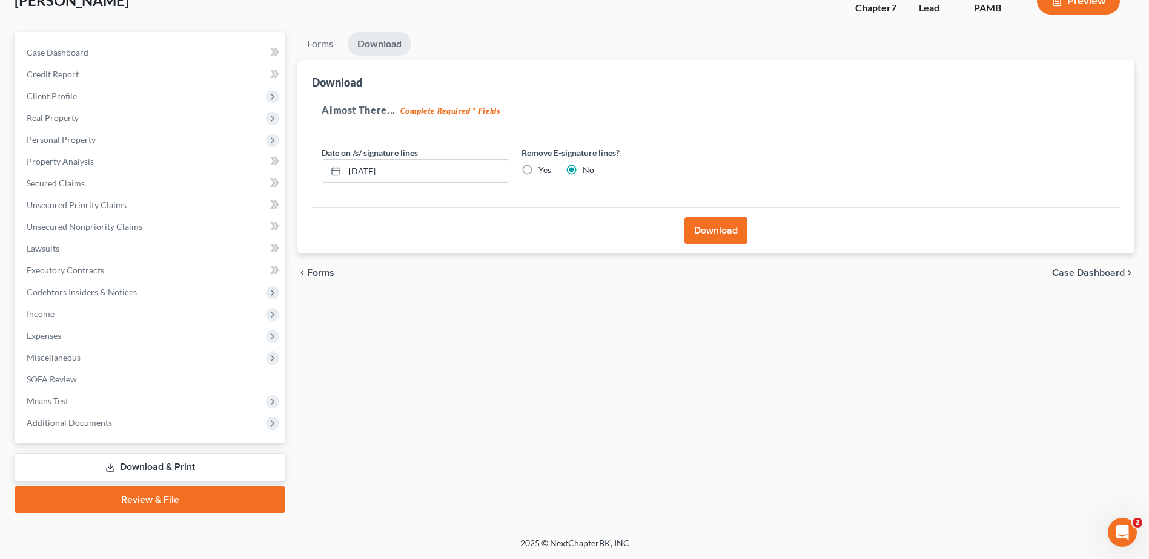
scroll to position [84, 0]
drag, startPoint x: 725, startPoint y: 229, endPoint x: 729, endPoint y: 235, distance: 6.9
click at [725, 231] on button "Download" at bounding box center [715, 230] width 63 height 27
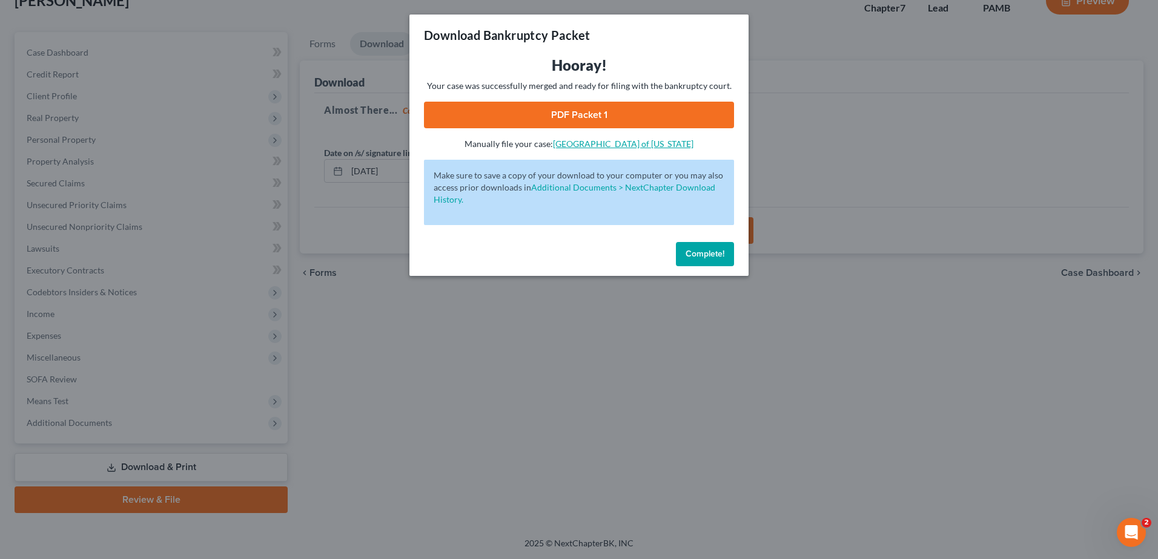
click at [609, 145] on link "[GEOGRAPHIC_DATA] of [US_STATE]" at bounding box center [623, 144] width 140 height 10
click at [860, 365] on div "Download Bankruptcy Packet Hooray! Your case was successfully merged and ready …" at bounding box center [579, 279] width 1158 height 559
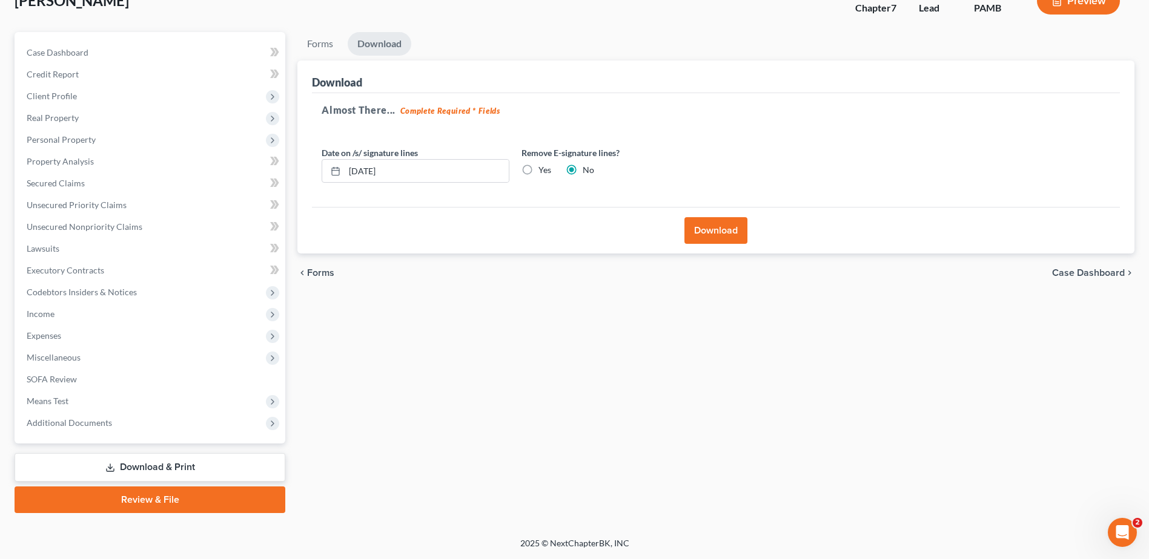
click at [757, 403] on div "Forms Download Forms Forms to Download Select which forms you would like to dow…" at bounding box center [715, 272] width 849 height 481
click at [378, 45] on link "Download" at bounding box center [380, 44] width 64 height 24
click at [377, 46] on link "Download" at bounding box center [380, 44] width 64 height 24
